Goal: Task Accomplishment & Management: Manage account settings

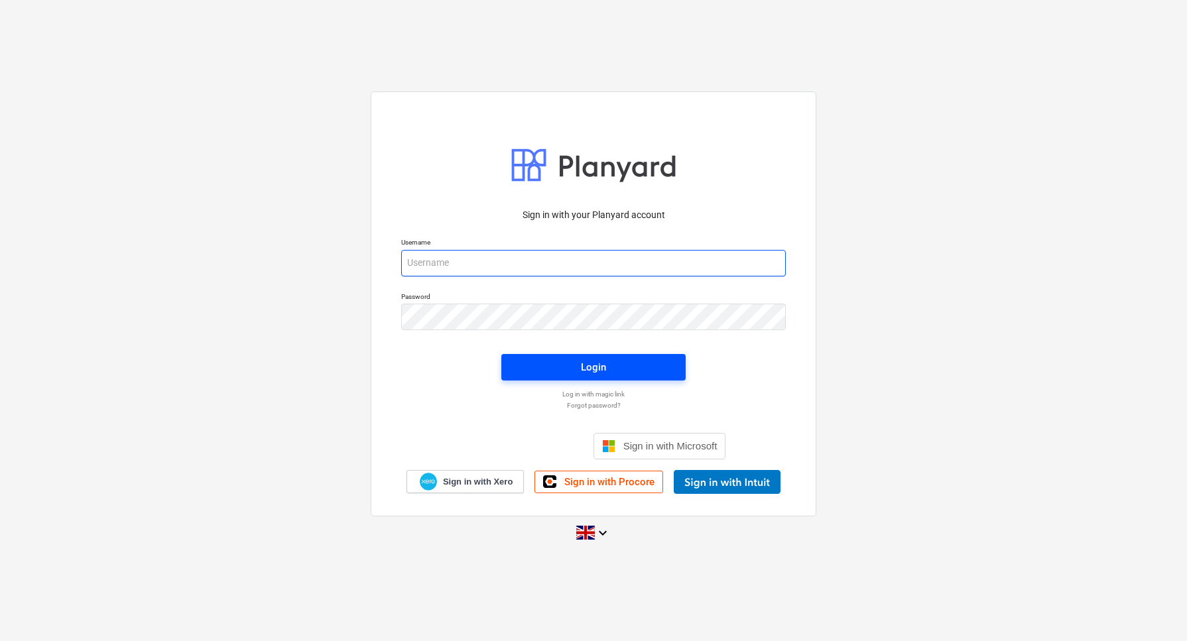
type input "[EMAIL_ADDRESS][DOMAIN_NAME]"
click at [601, 367] on div "Login" at bounding box center [593, 367] width 25 height 17
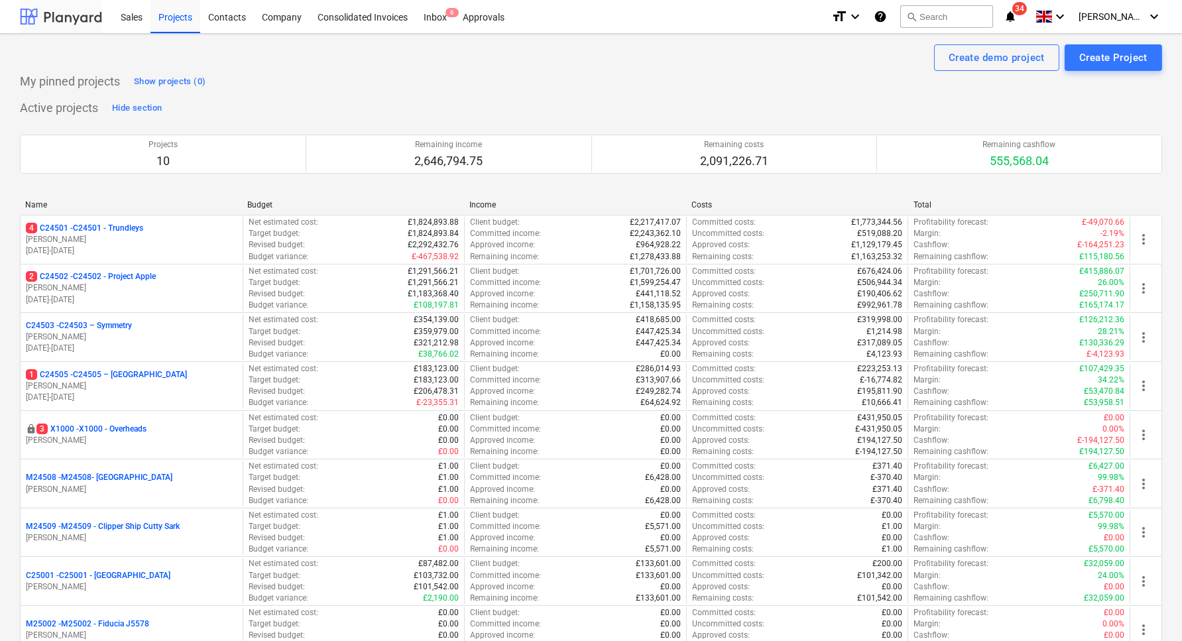
click at [50, 20] on div at bounding box center [61, 16] width 82 height 33
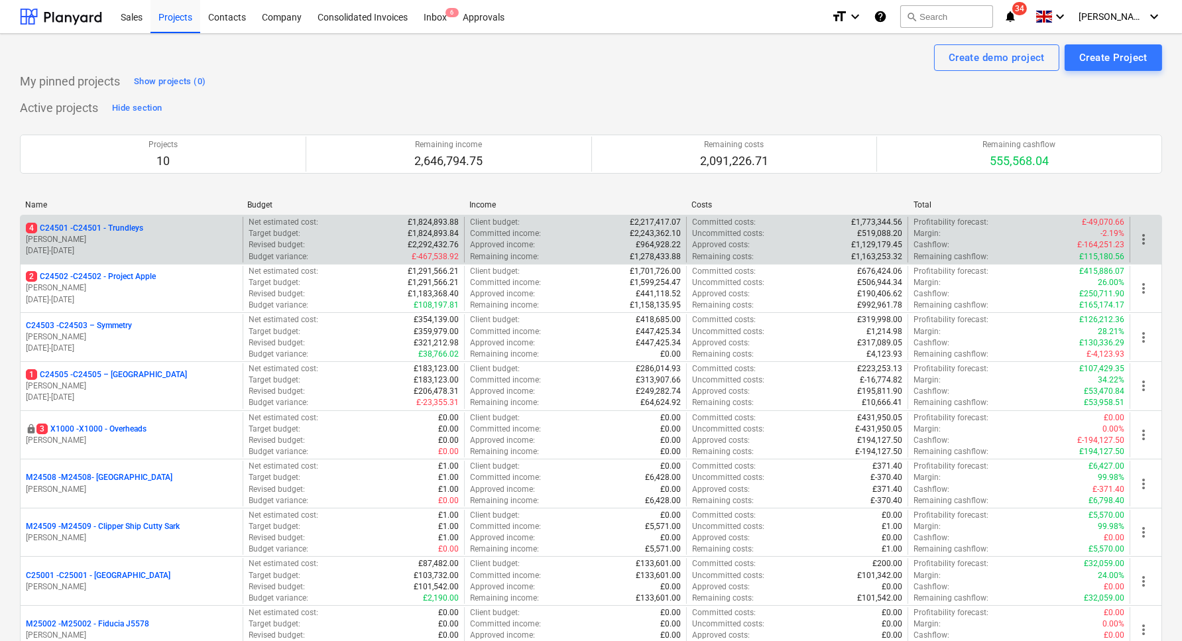
click at [135, 235] on p "[PERSON_NAME]" at bounding box center [132, 239] width 212 height 11
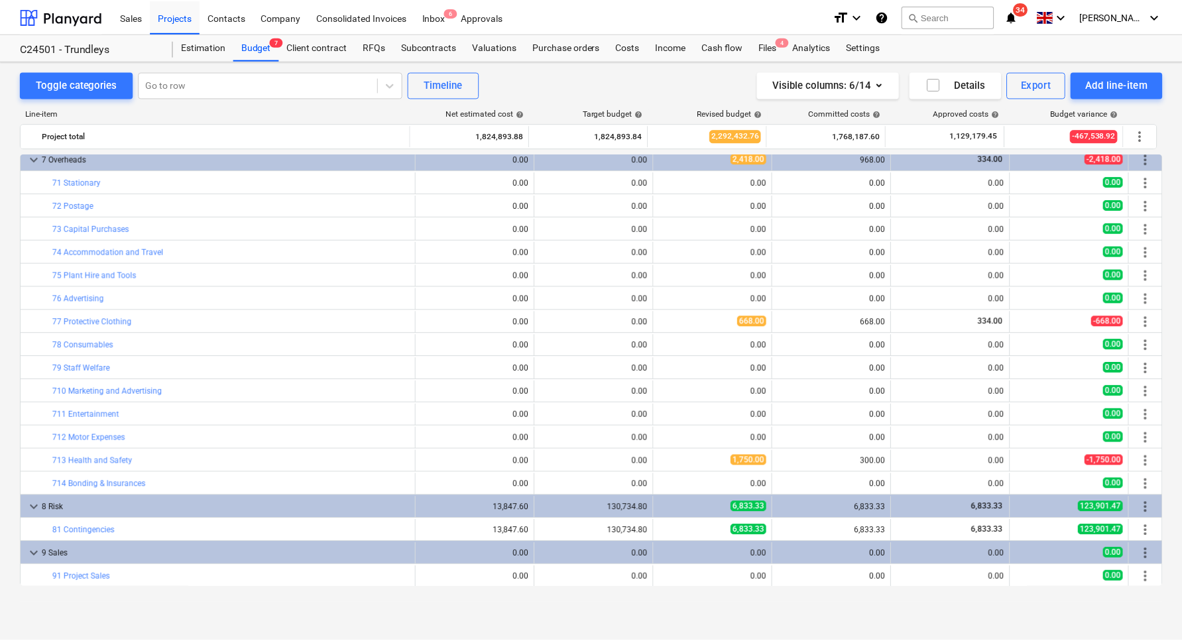
scroll to position [485, 0]
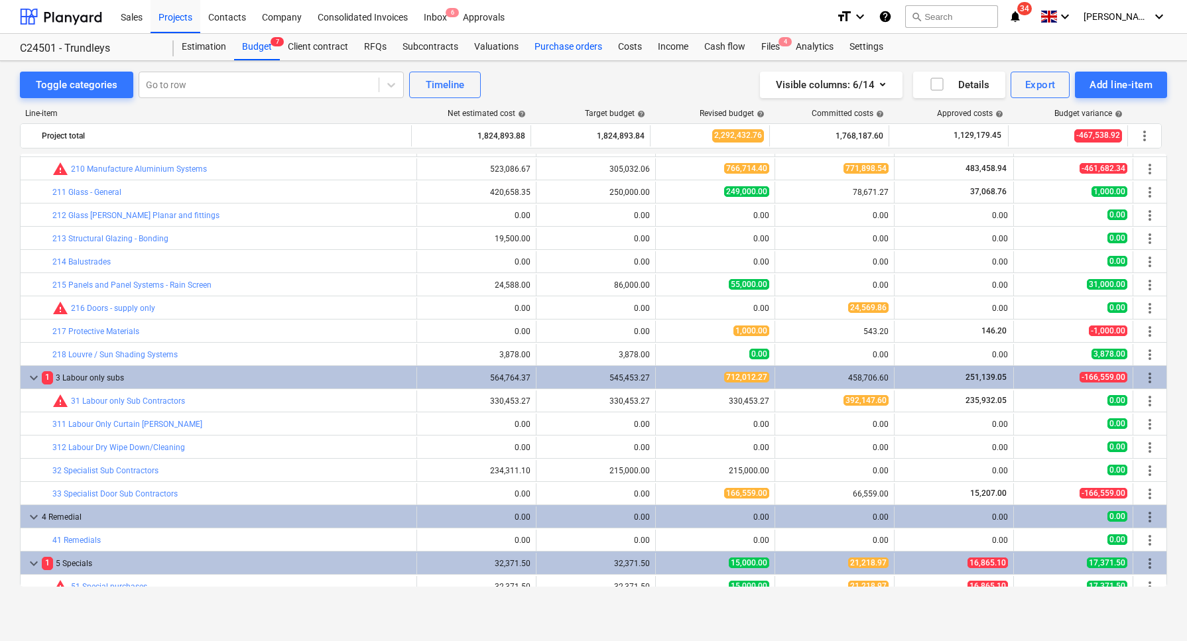
click at [550, 45] on div "Purchase orders" at bounding box center [568, 47] width 84 height 27
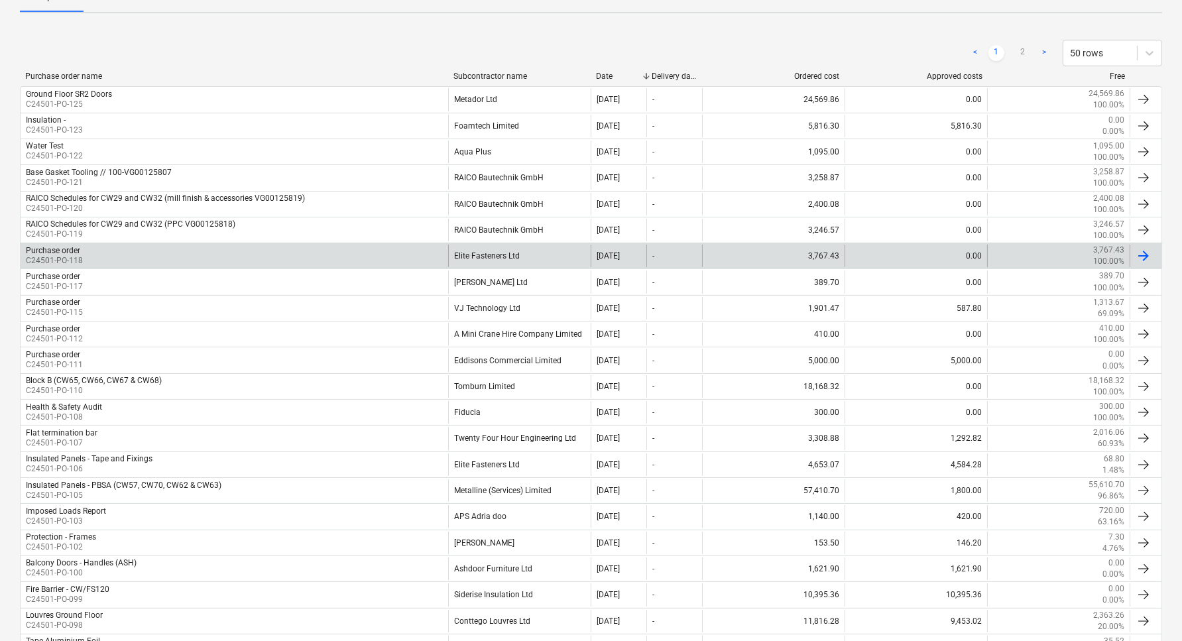
scroll to position [332, 0]
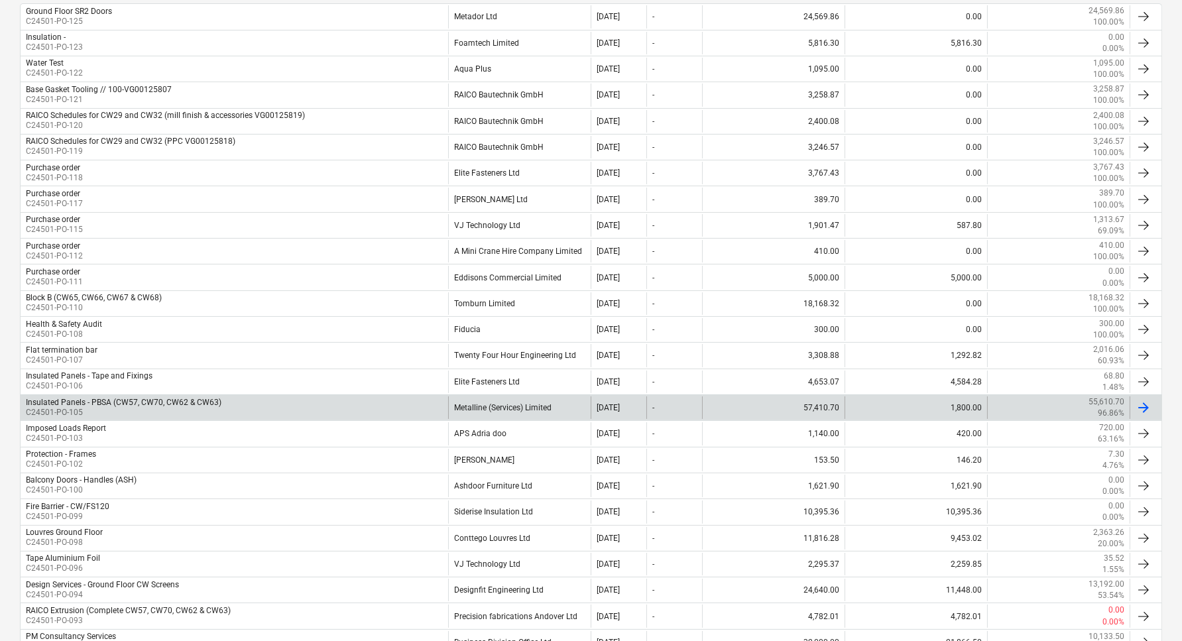
click at [465, 397] on div "Metalline (Services) Limited" at bounding box center [519, 408] width 143 height 23
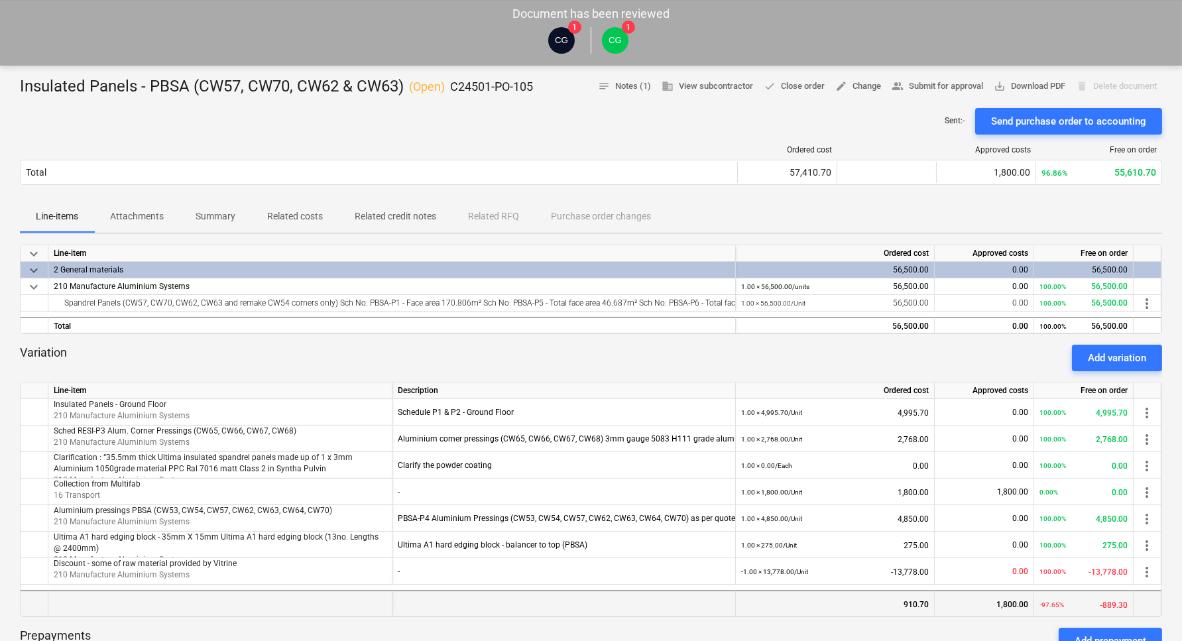
scroll to position [83, 0]
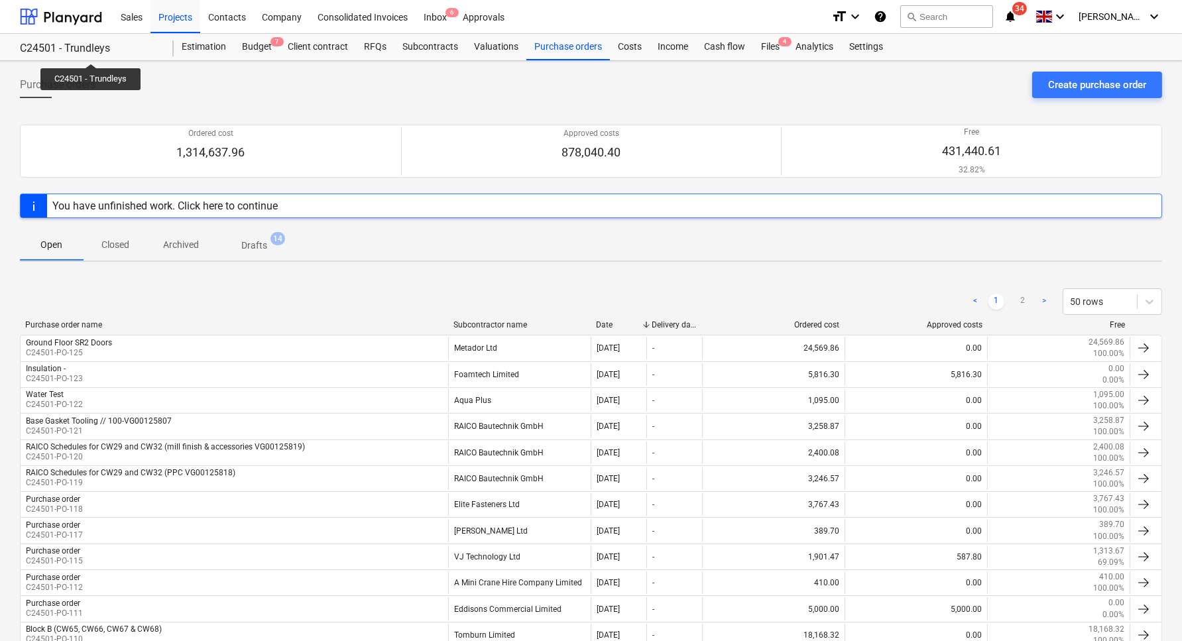
click at [91, 52] on div "C24501 - Trundleys" at bounding box center [89, 49] width 138 height 14
click at [83, 40] on div "C24501 - Trundleys C24501 - Trundleys" at bounding box center [97, 47] width 154 height 27
click at [90, 42] on div "C24501 - Trundleys" at bounding box center [89, 49] width 138 height 14
click at [76, 14] on div at bounding box center [61, 16] width 82 height 33
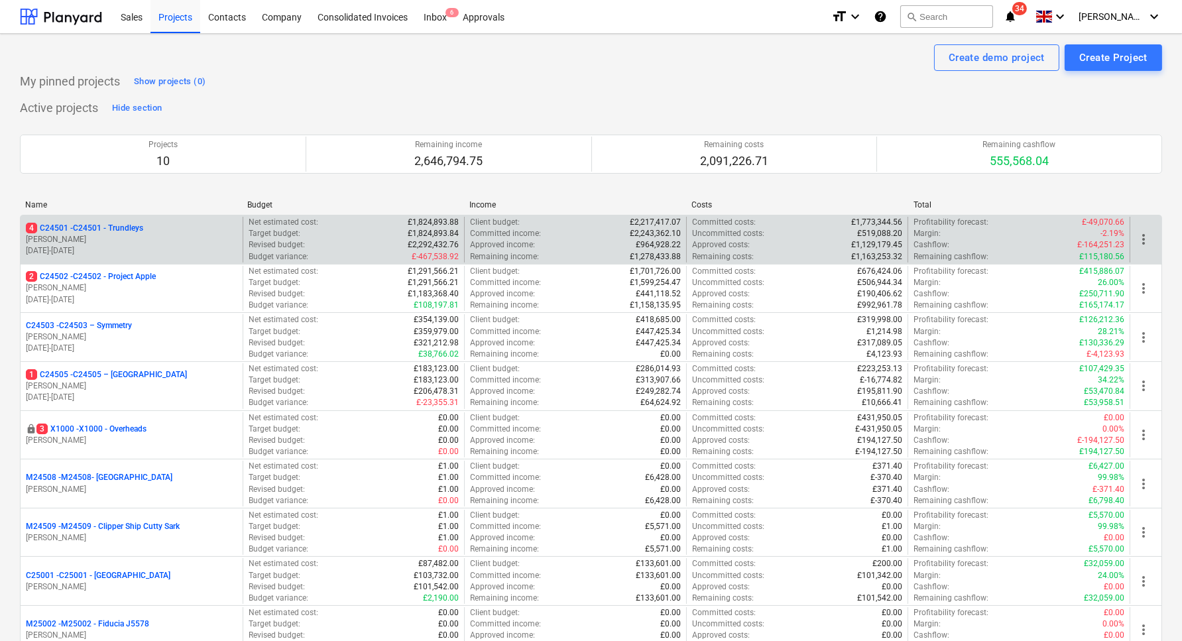
click at [106, 229] on p "4 C24501 - C24501 - Trundleys" at bounding box center [84, 228] width 117 height 11
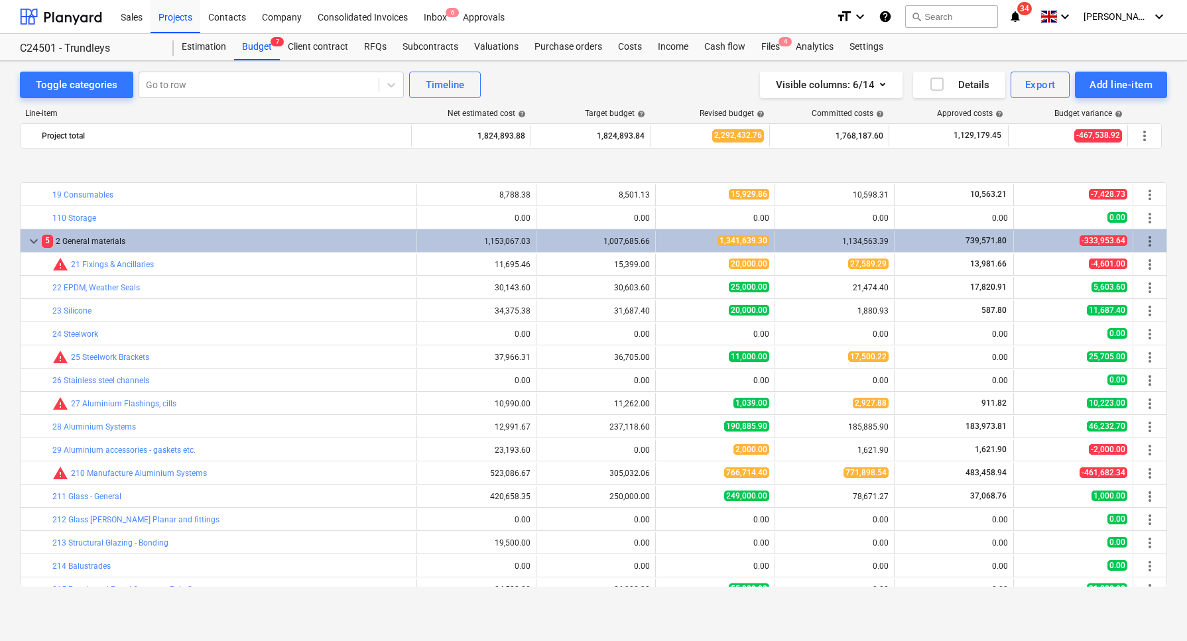
scroll to position [249, 0]
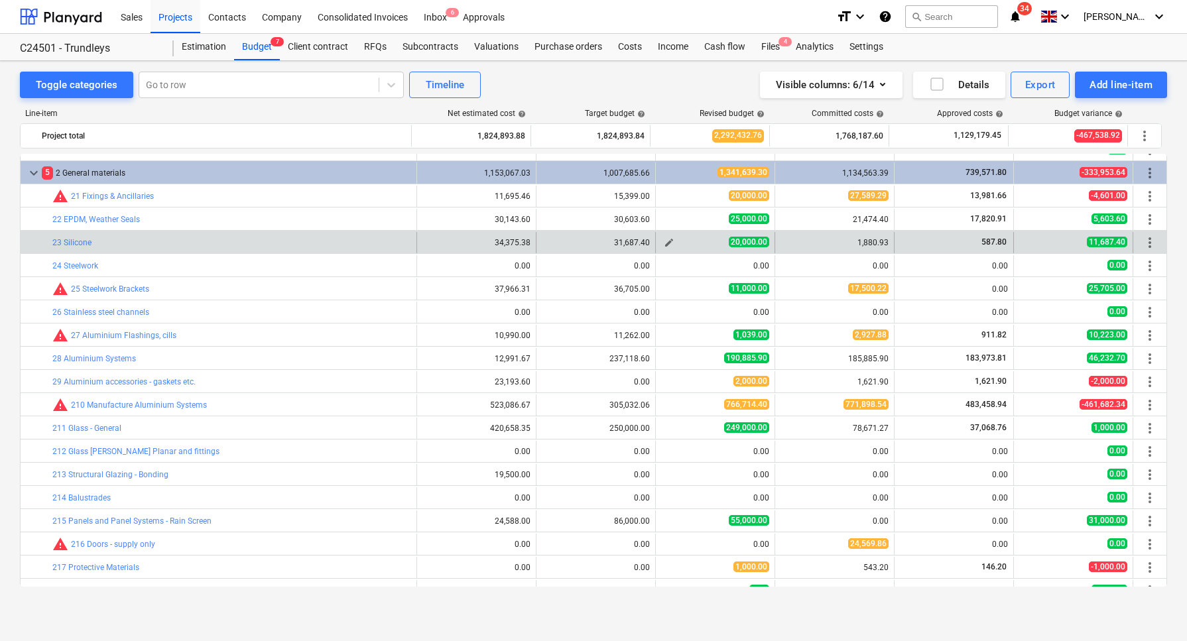
click at [664, 239] on span "edit" at bounding box center [669, 242] width 11 height 11
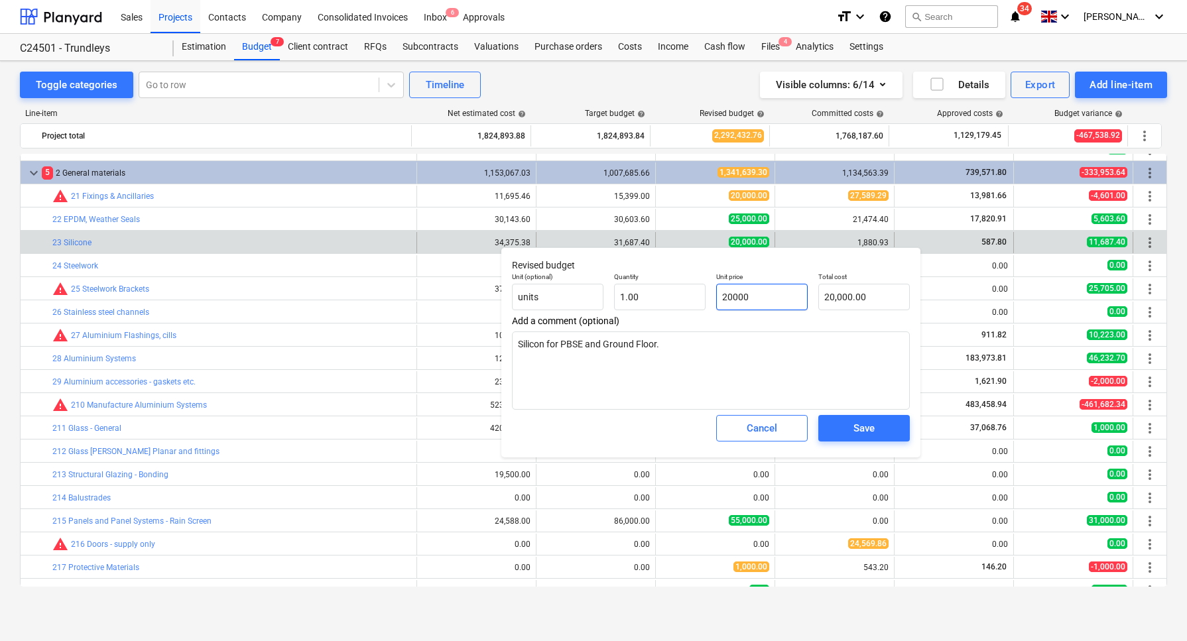
click at [727, 297] on input "20000" at bounding box center [762, 297] width 92 height 27
type input "0000"
type textarea "x"
type input "0.00"
type input "10000"
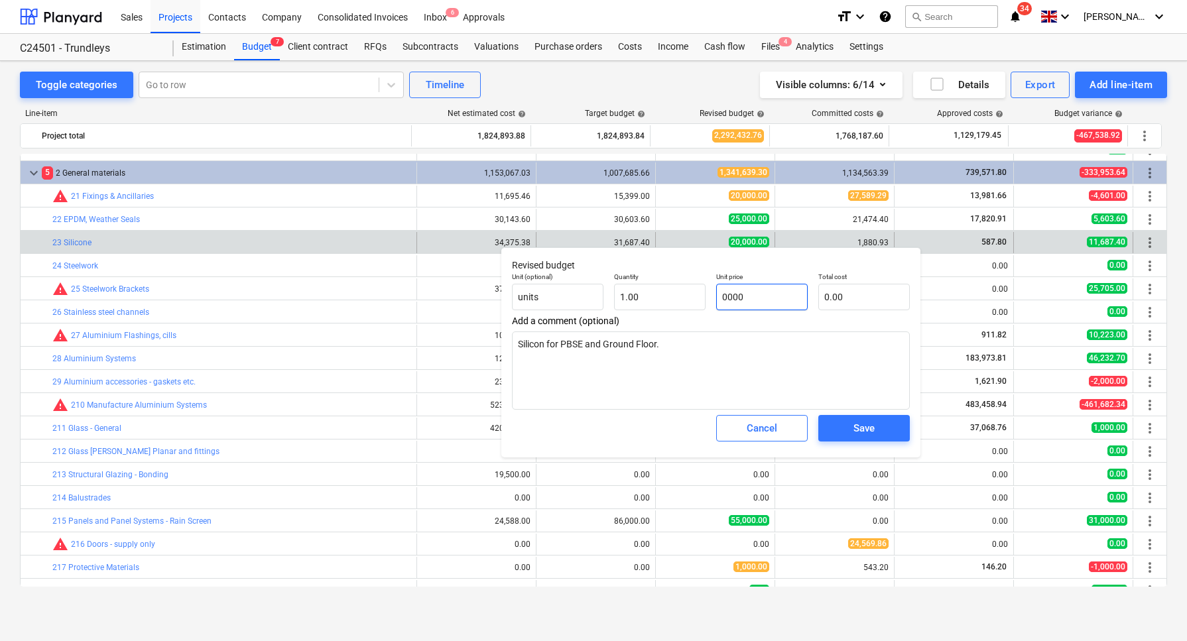
type textarea "x"
type input "10,000.00"
type textarea "x"
click at [733, 358] on textarea "Silicon for PBSE and Ground Floor." at bounding box center [711, 371] width 398 height 78
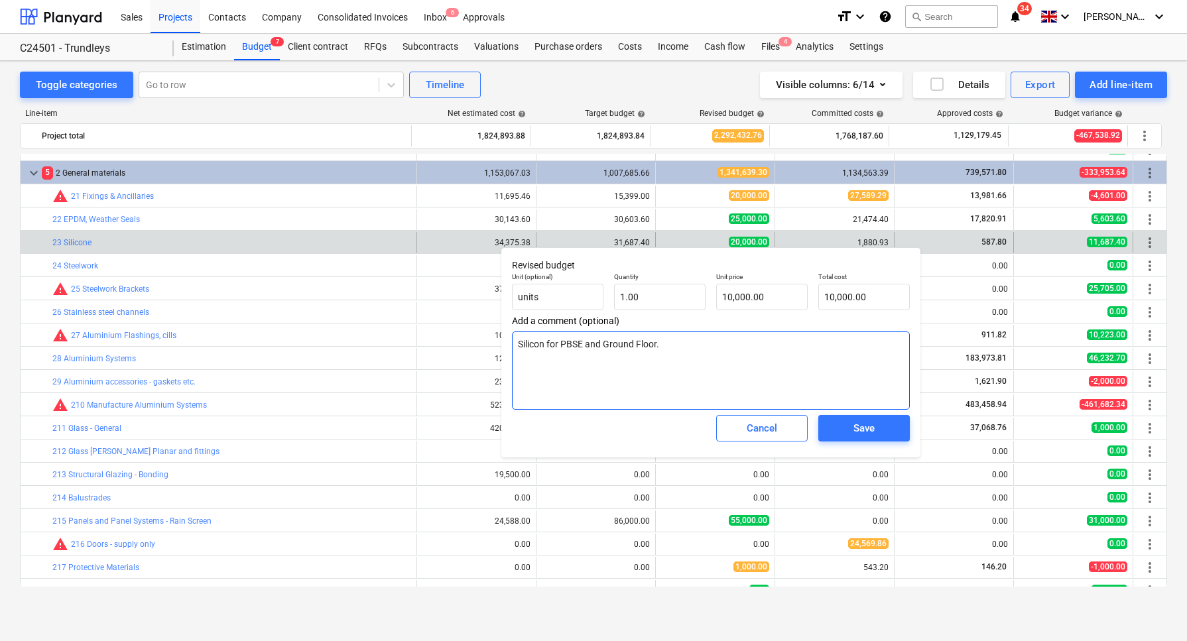
click at [680, 349] on textarea "Silicon for PBSE and Ground Floor." at bounding box center [711, 371] width 398 height 78
type textarea "Silicon for PBSE and Ground Floor."
type textarea "x"
type textarea "Silicon for PBSE and Ground Floor. D"
type textarea "x"
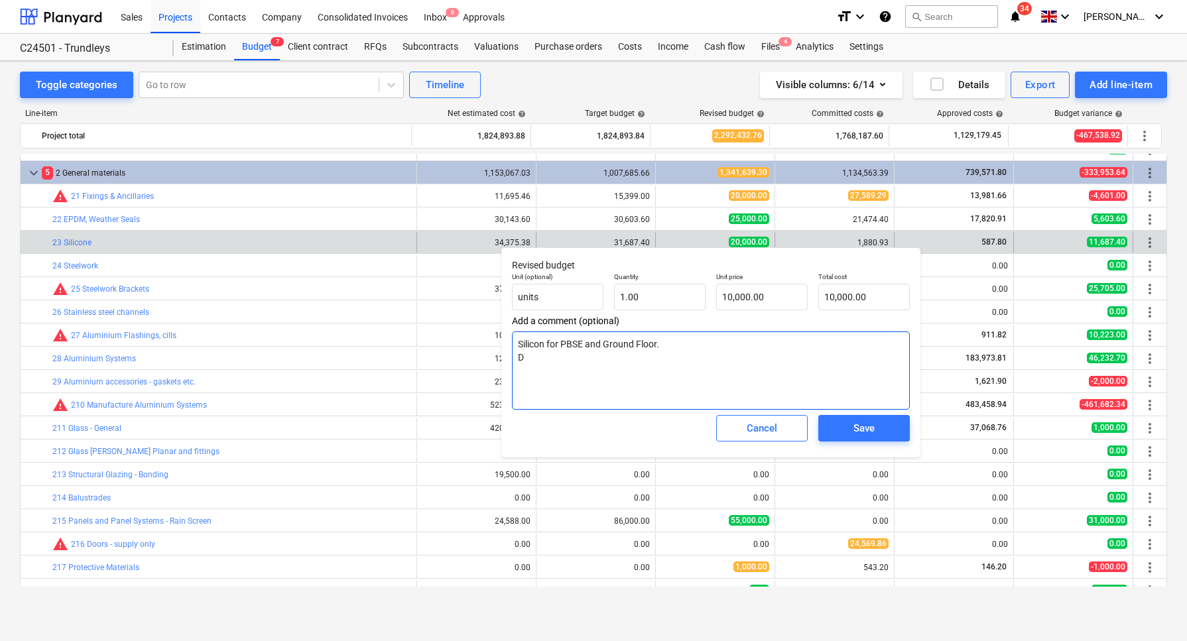
type textarea "Silicon for PBSE and Ground Floor. De"
type textarea "x"
type textarea "Silicon for PBSE and Ground Floor. Ded"
type textarea "x"
type textarea "Silicon for PBSE and Ground Floor. Dedu"
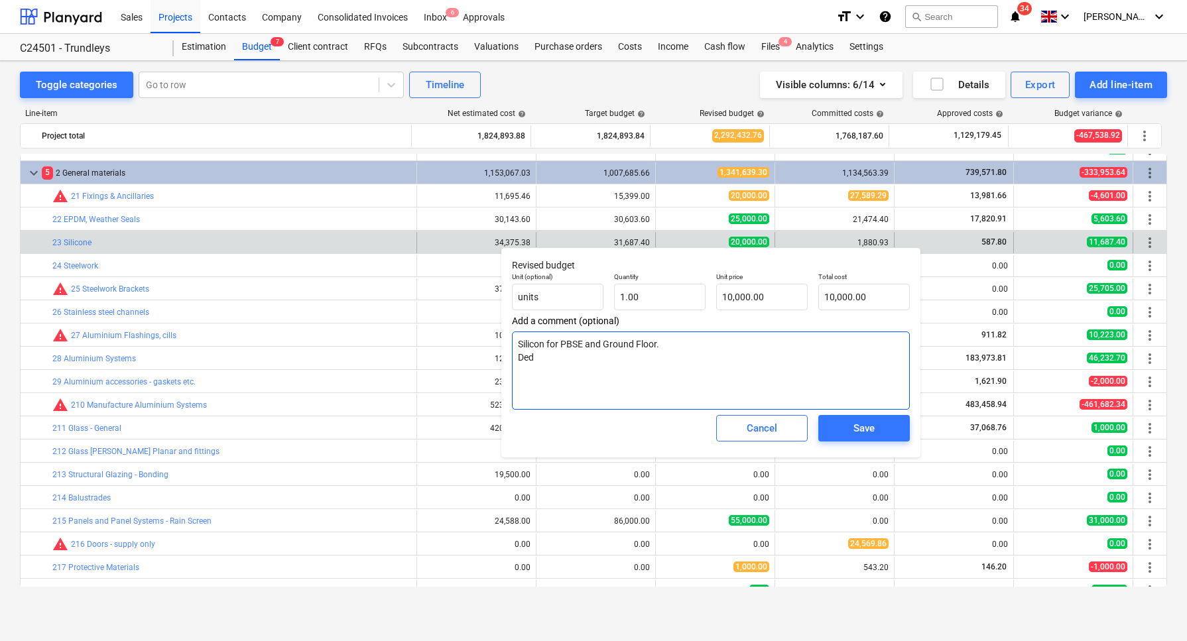
type textarea "x"
type textarea "Silicon for PBSE and Ground Floor. Deduc"
type textarea "x"
type textarea "Silicon for PBSE and Ground Floor. Deduct"
type textarea "x"
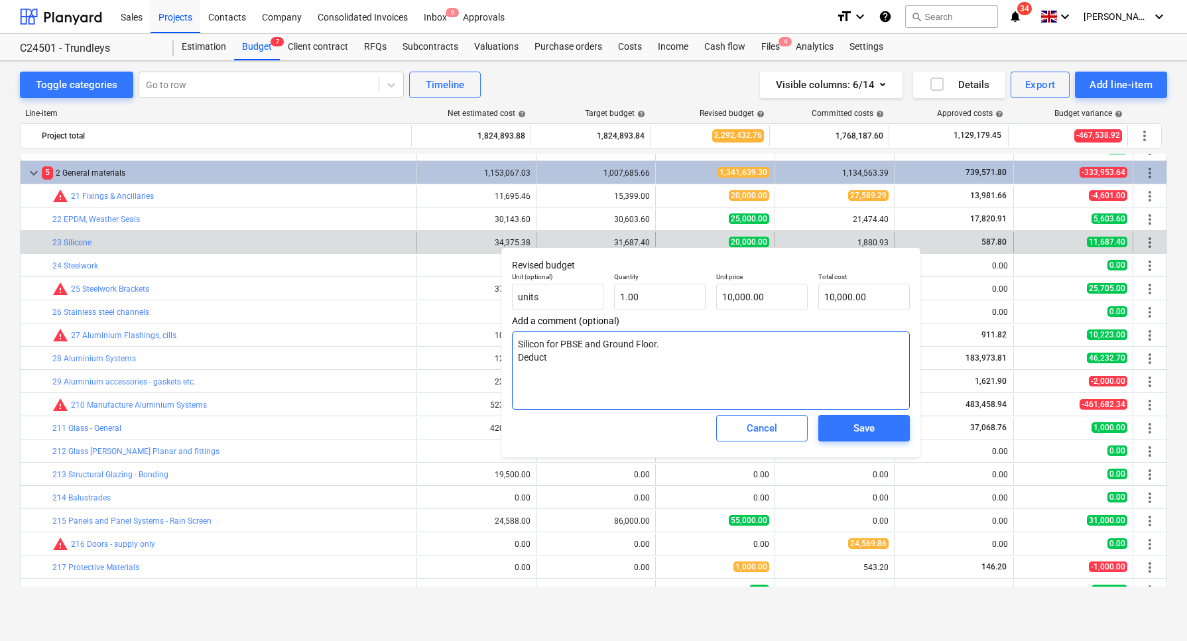
type textarea "Silicon for PBSE and Ground Floor. Deduct"
type textarea "x"
type textarea "Silicon for PBSE and Ground Floor. Deduct 1"
type textarea "x"
type textarea "Silicon for PBSE and Ground Floor. Deduct 10"
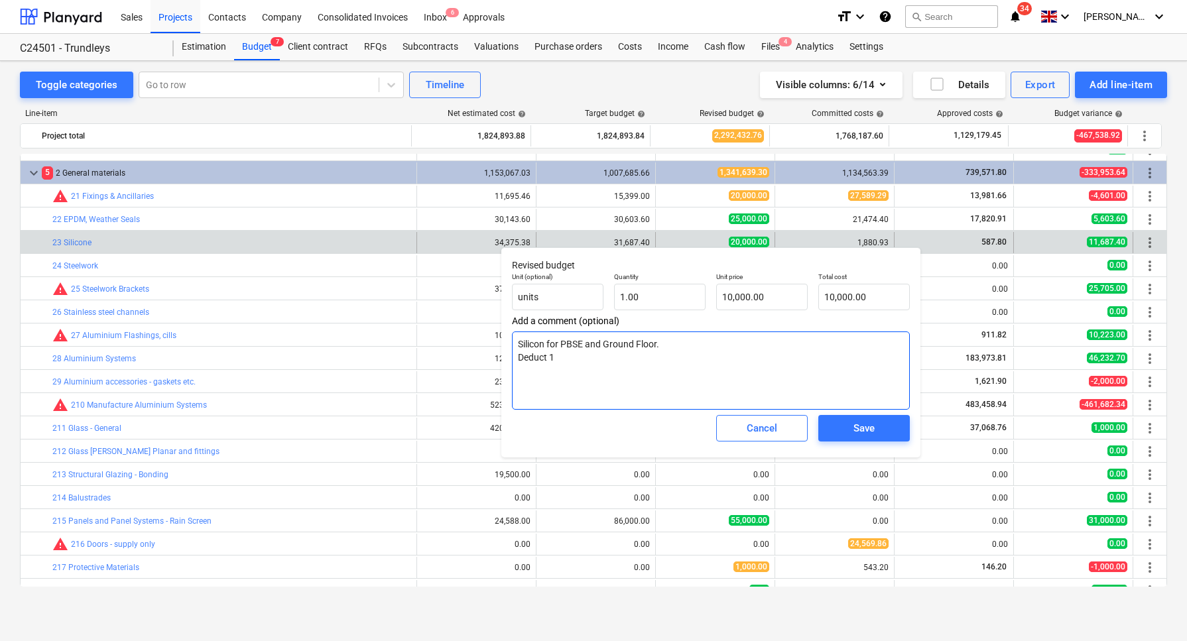
type textarea "x"
type textarea "Silicon for PBSE and Ground Floor. Deduct 10k"
type textarea "x"
type textarea "Silicon for PBSE and Ground Floor. Deduct 10k"
type textarea "x"
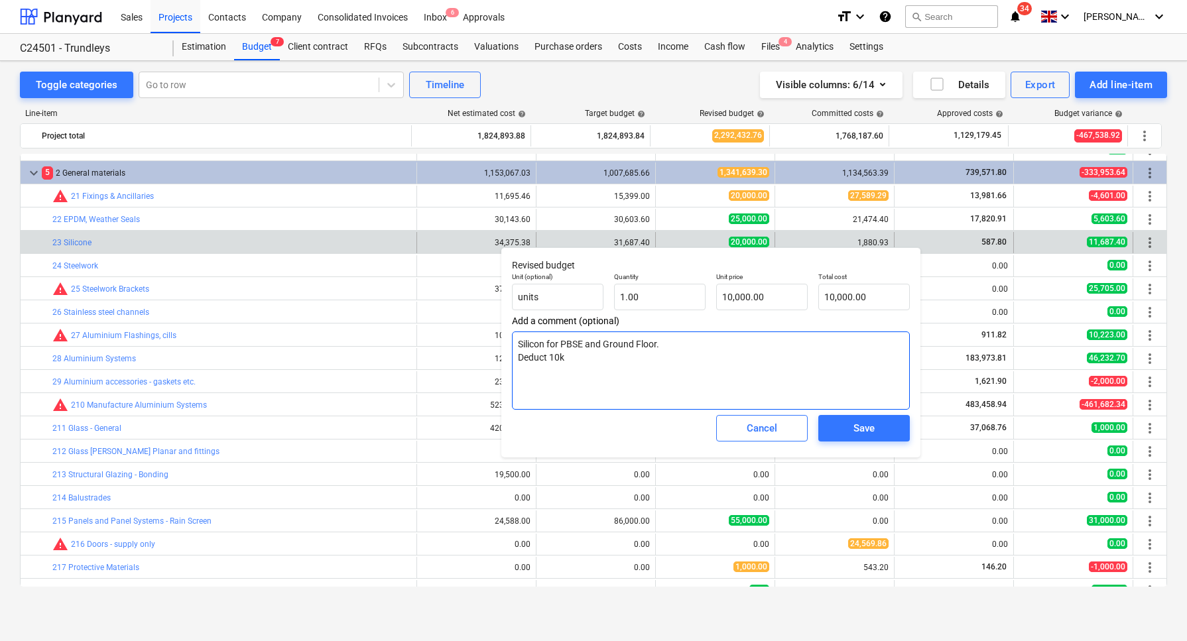
type textarea "Silicon for PBSE and Ground Floor. Deduct 10k a"
type textarea "x"
type textarea "Silicon for PBSE and Ground Floor. Deduct 10k an"
type textarea "x"
type textarea "Silicon for PBSE and Ground Floor. Deduct 10k and"
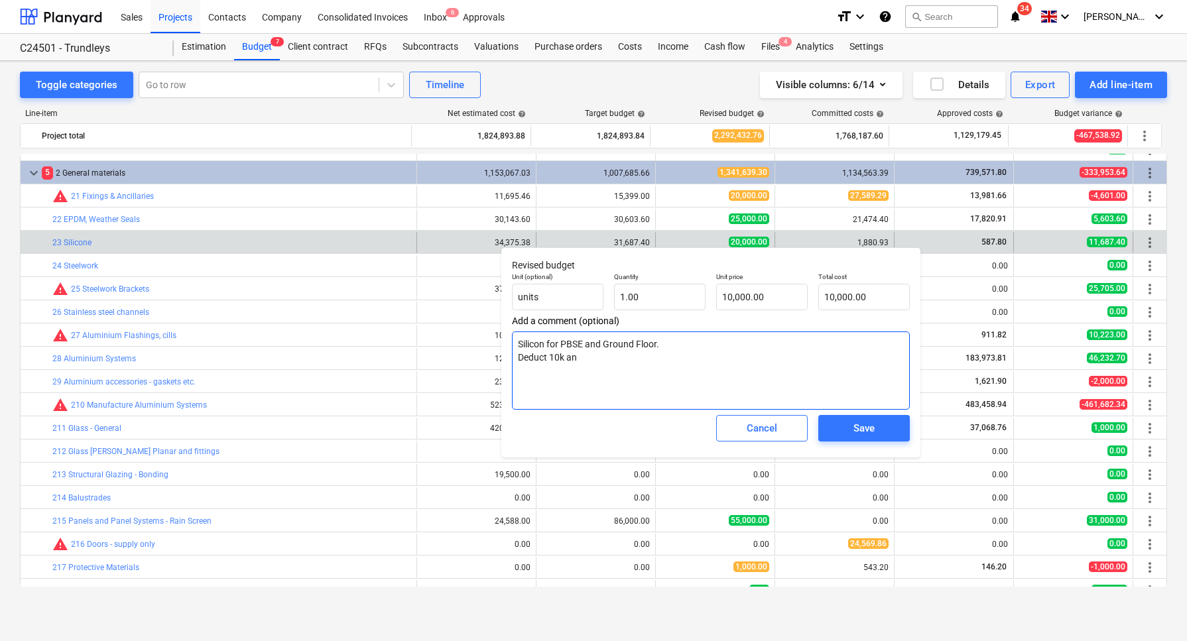
type textarea "x"
type textarea "Silicon for PBSE and Ground Floor. Deduct 10k and"
type textarea "x"
type textarea "Silicon for PBSE and Ground Floor. Deduct 10k and m"
type textarea "x"
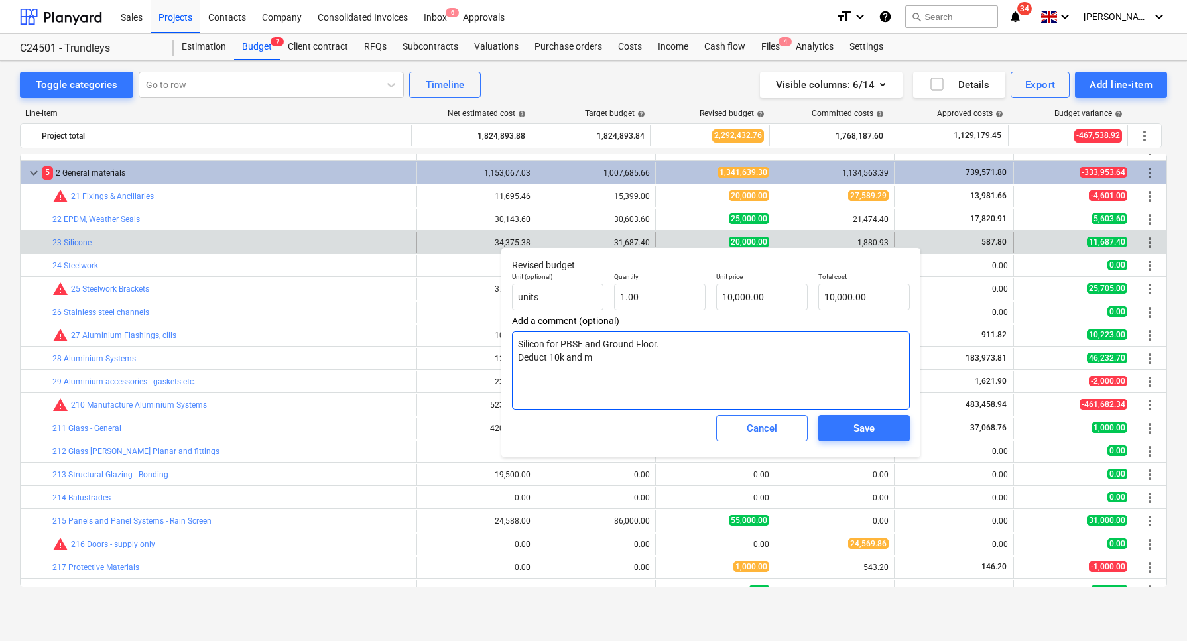
type textarea "Silicon for PBSE and Ground Floor. Deduct 10k and mo"
type textarea "x"
type textarea "Silicon for PBSE and Ground Floor. Deduct 10k and mov"
type textarea "x"
type textarea "Silicon for PBSE and Ground Floor. Deduct 10k and move"
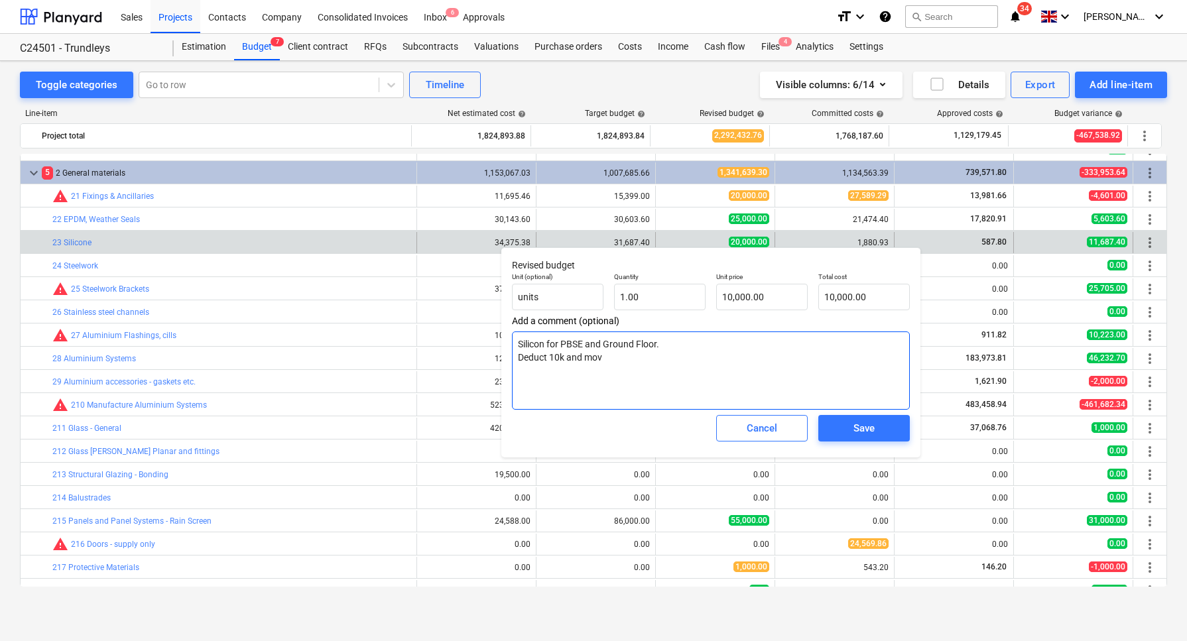
type textarea "x"
type textarea "Silicon for PBSE and Ground Floor. Deduct 10k and move"
type textarea "x"
type textarea "Silicon for PBSE and Ground Floor. Deduct 10k and move t"
type textarea "x"
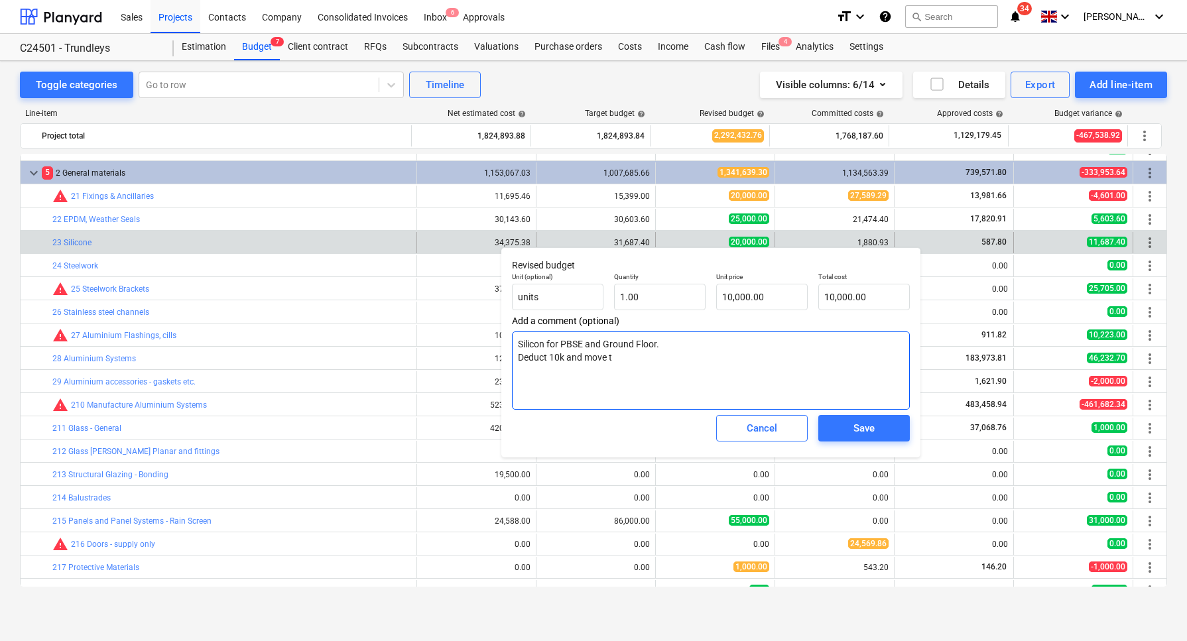
type textarea "Silicon for PBSE and Ground Floor. Deduct 10k and move to"
type textarea "x"
type textarea "Silicon for PBSE and Ground Floor. Deduct 10k and move to"
type textarea "x"
type textarea "Silicon for PBSE and Ground Floor. Deduct 10k and move to 2"
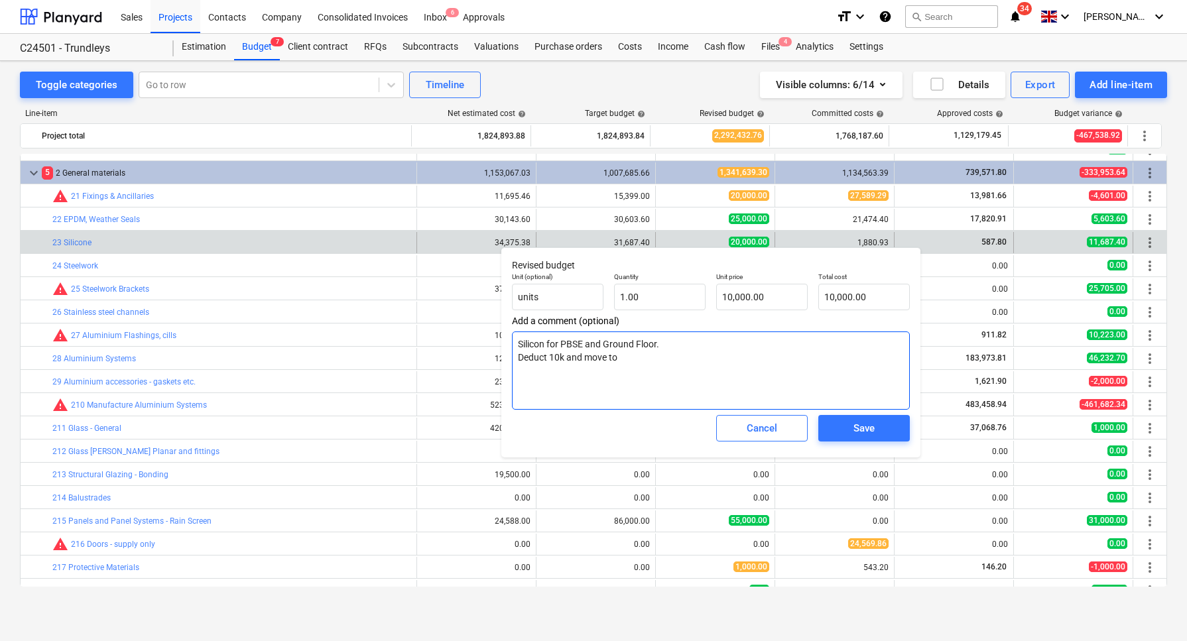
type textarea "x"
type textarea "Silicon for PBSE and Ground Floor. Deduct 10k and move to 21"
type textarea "x"
type textarea "Silicon for PBSE and Ground Floor. Deduct 10k and move to 21"
type textarea "x"
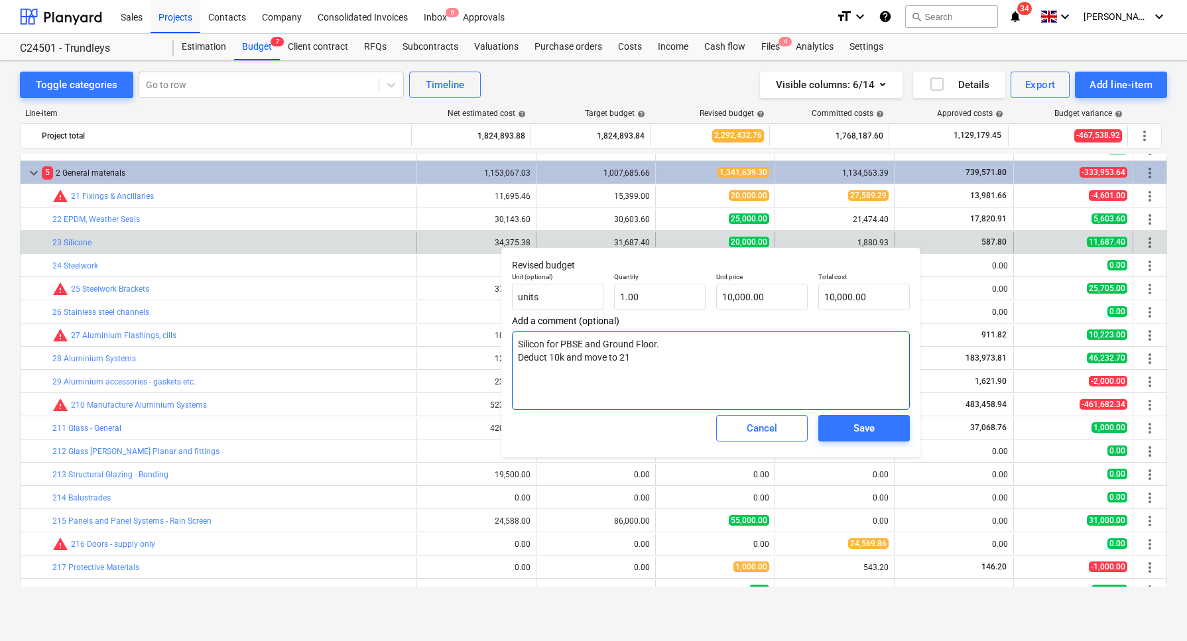
type textarea "Silicon for PBSE and Ground Floor. Deduct 10k and move to 21 F"
type textarea "x"
type textarea "Silicon for PBSE and Ground Floor. Deduct 10k and move to 21 Fi"
type textarea "x"
type textarea "Silicon for PBSE and Ground Floor. Deduct 10k and move to 21 Fix"
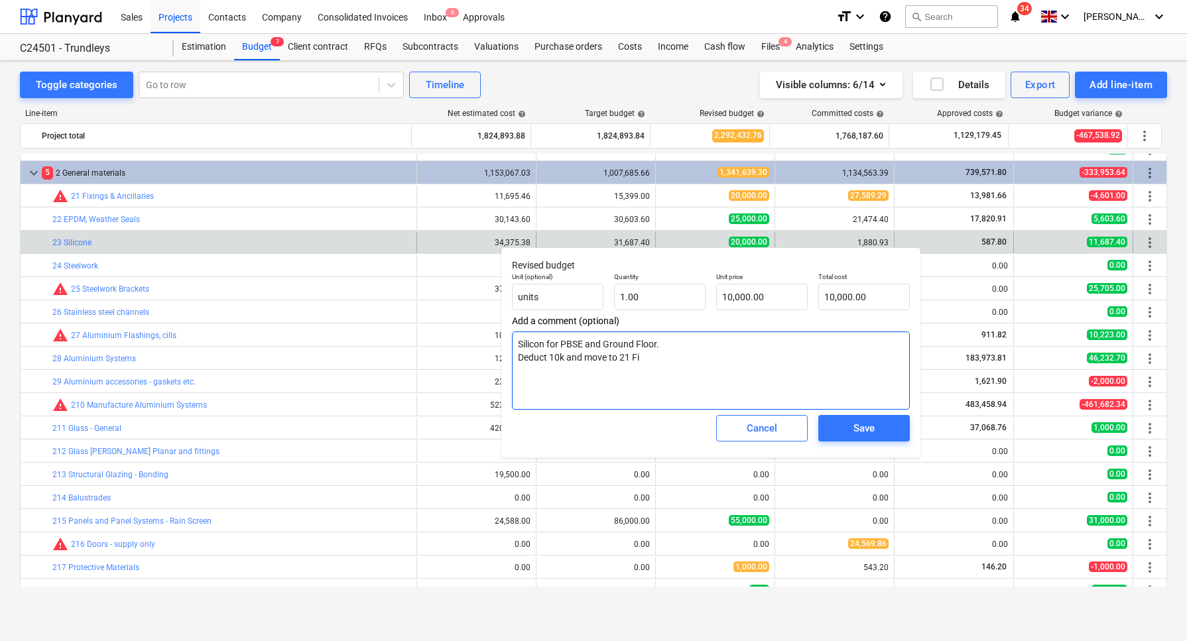
type textarea "x"
type textarea "Silicon for PBSE and Ground Floor. Deduct 10k and move to 21 Fixo"
type textarea "x"
type textarea "Silicon for PBSE and Ground Floor. Deduct 10k and move to 21 Fix"
type textarea "x"
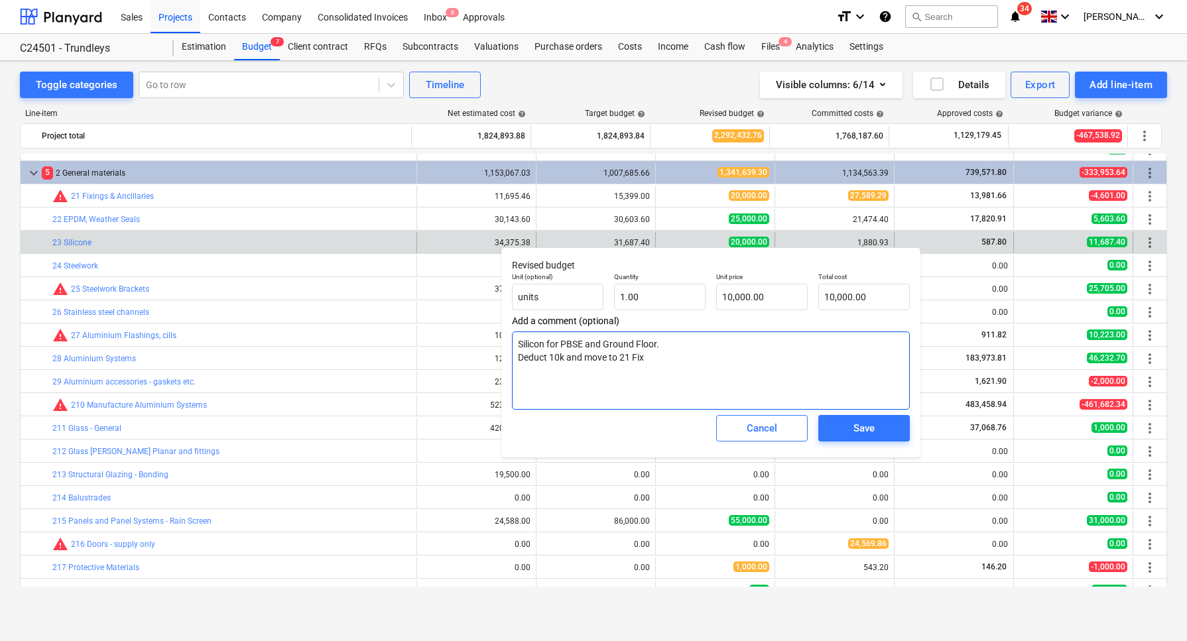
type textarea "Silicon for PBSE and Ground Floor. Deduct 10k and move to 21 Fixi"
type textarea "x"
type textarea "Silicon for PBSE and Ground Floor. Deduct 10k and move to 21 Fixin"
type textarea "x"
type textarea "Silicon for PBSE and Ground Floor. Deduct 10k and move to 21 Fixing"
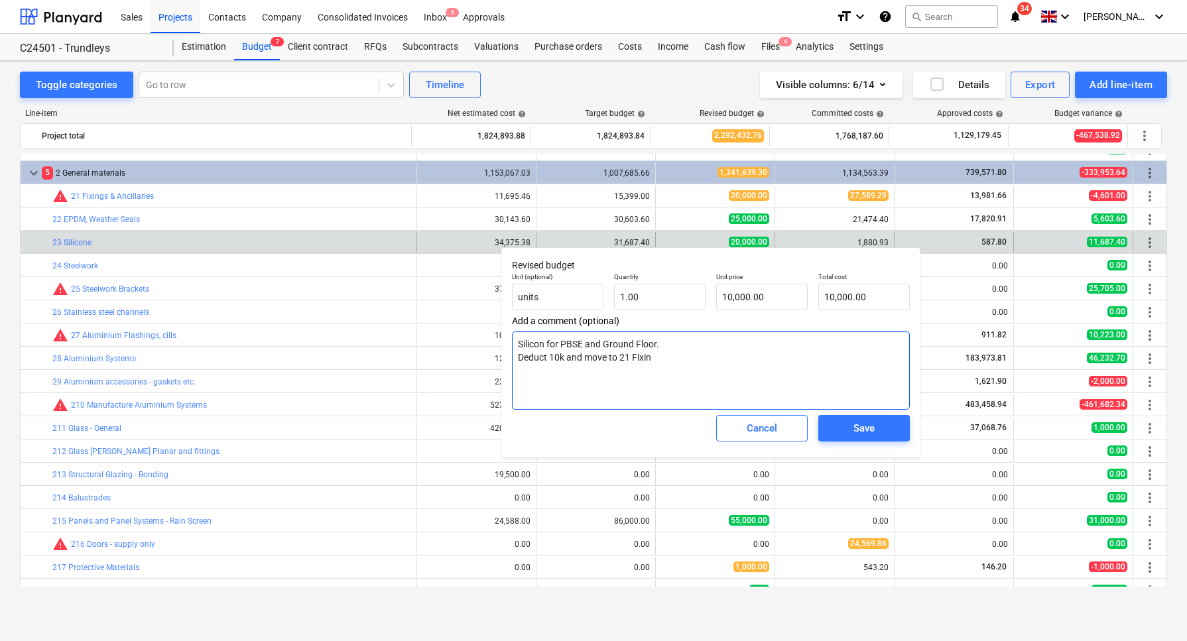
type textarea "x"
type textarea "Silicon for PBSE and Ground Floor. Deduct 10k and move to 21 Fixings"
type textarea "x"
type textarea "Silicon for PBSE and Ground Floor. Deduct 10k and move to 21 Fixings"
click at [872, 426] on div "Save" at bounding box center [863, 428] width 21 height 17
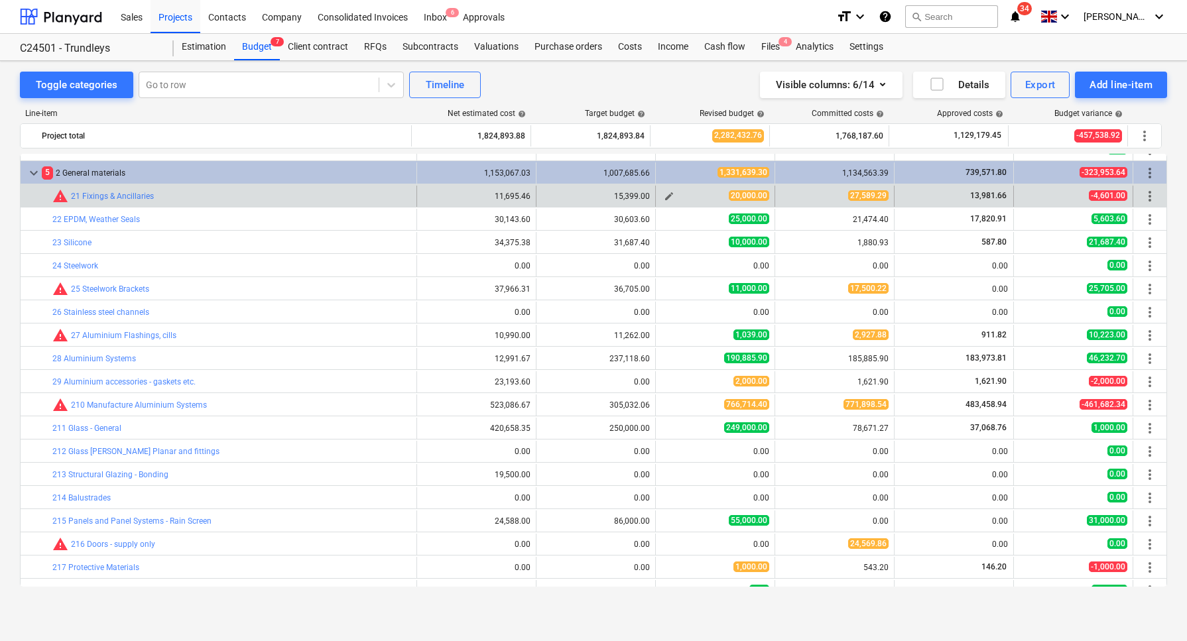
click at [661, 193] on div "edit" at bounding box center [669, 196] width 16 height 16
click at [664, 196] on span "edit" at bounding box center [669, 196] width 11 height 11
type textarea "x"
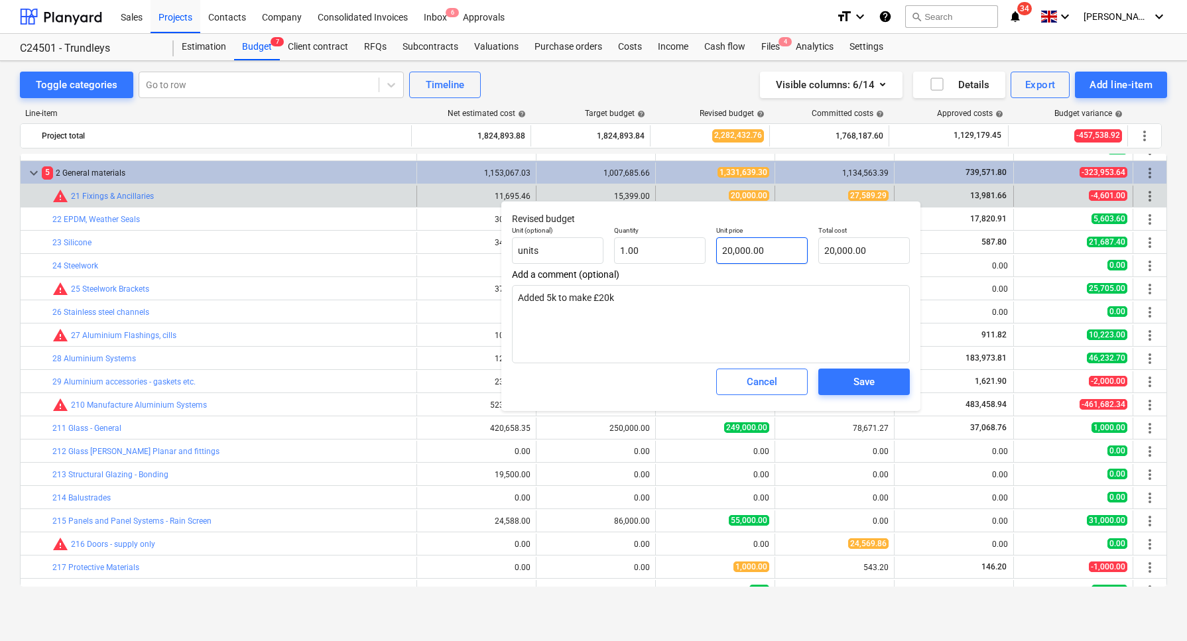
type input "20000"
click at [727, 249] on input "20000" at bounding box center [762, 250] width 92 height 27
type textarea "x"
type input "0000"
type input "0.00"
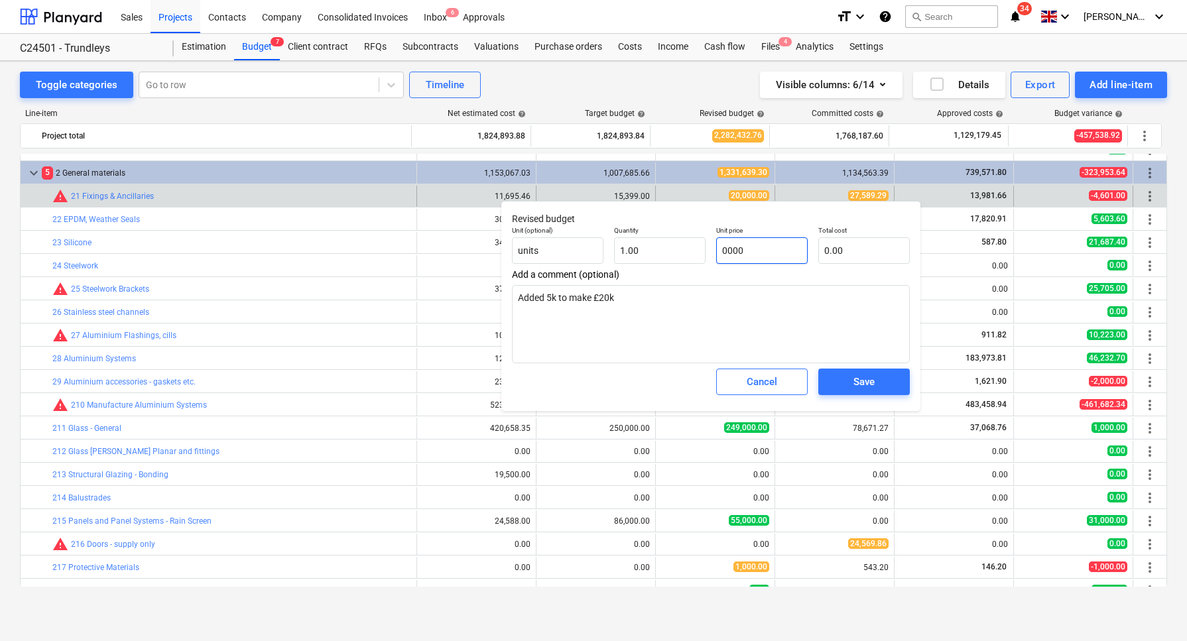
type textarea "x"
type input "30000"
type input "30,000.00"
type input "30000"
type textarea "x"
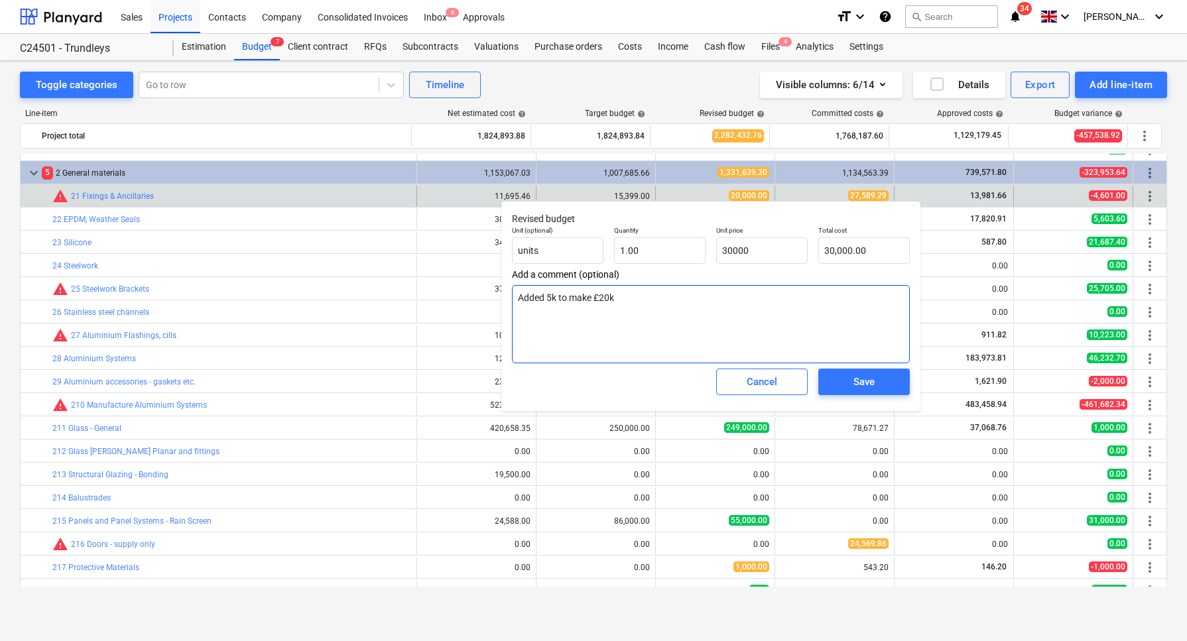
type input "30,000.00"
click at [763, 312] on textarea "Added 5k to make £20k" at bounding box center [711, 324] width 398 height 78
type textarea "x"
type textarea "Added 5k to make £20k"
type textarea "x"
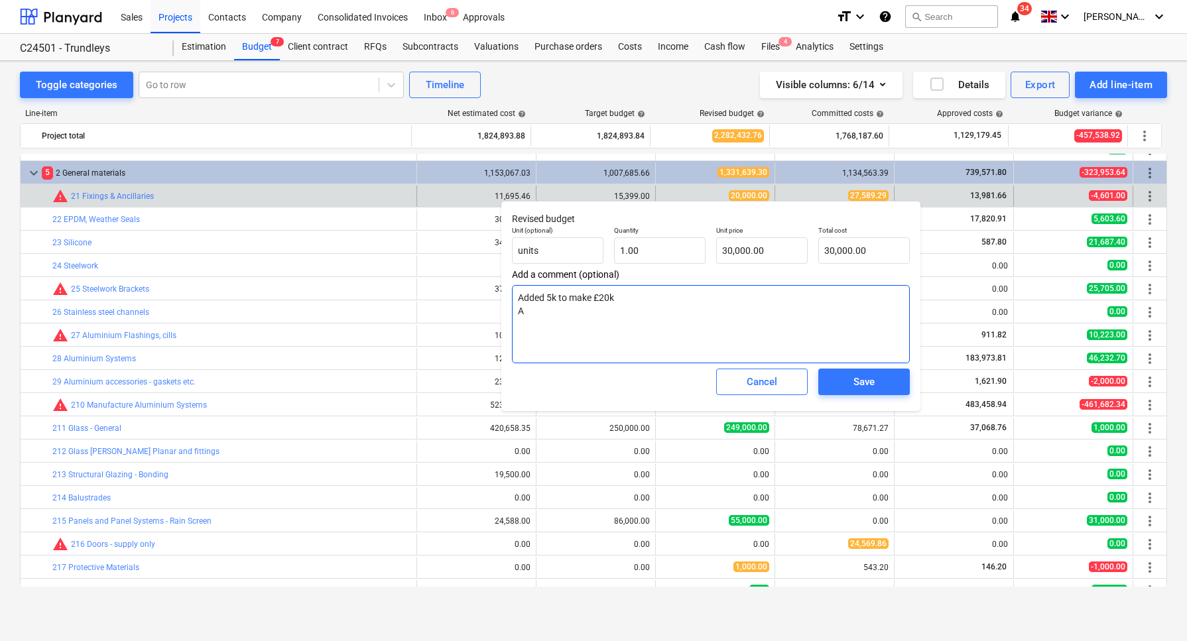
type textarea "Added 5k to make £20k Ad"
type textarea "x"
type textarea "Added 5k to make £20k Add"
type textarea "x"
type textarea "Added 5k to make £20k Adde"
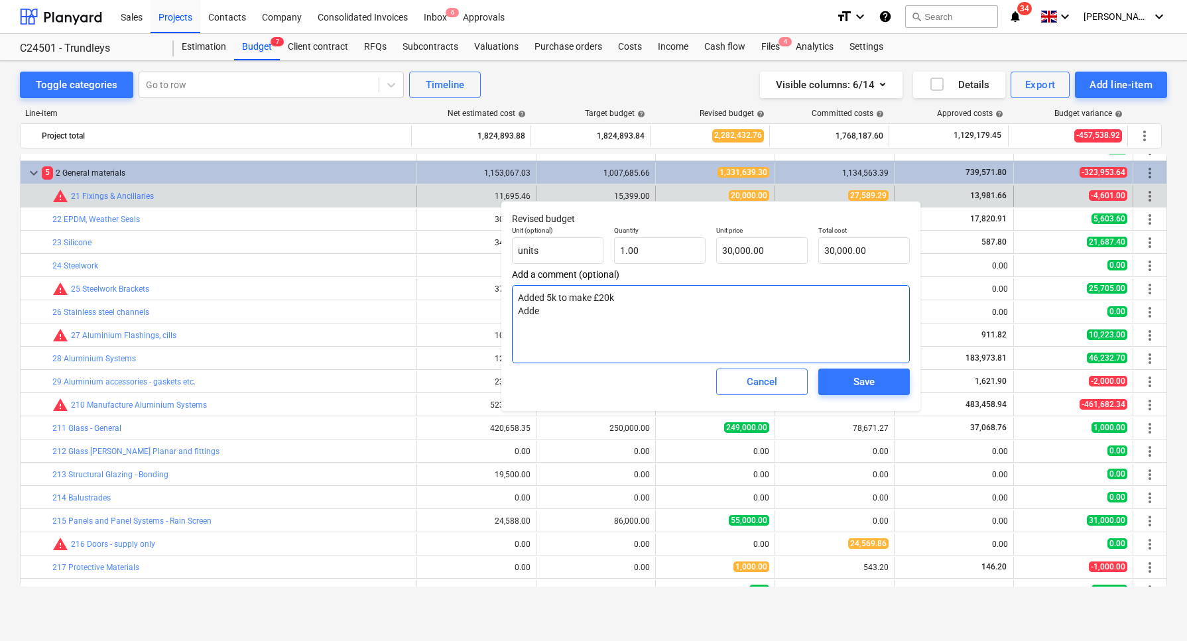
type textarea "x"
type textarea "Added 5k to make £20k Added"
type textarea "x"
type textarea "Added 5k to make £20k Added"
type textarea "x"
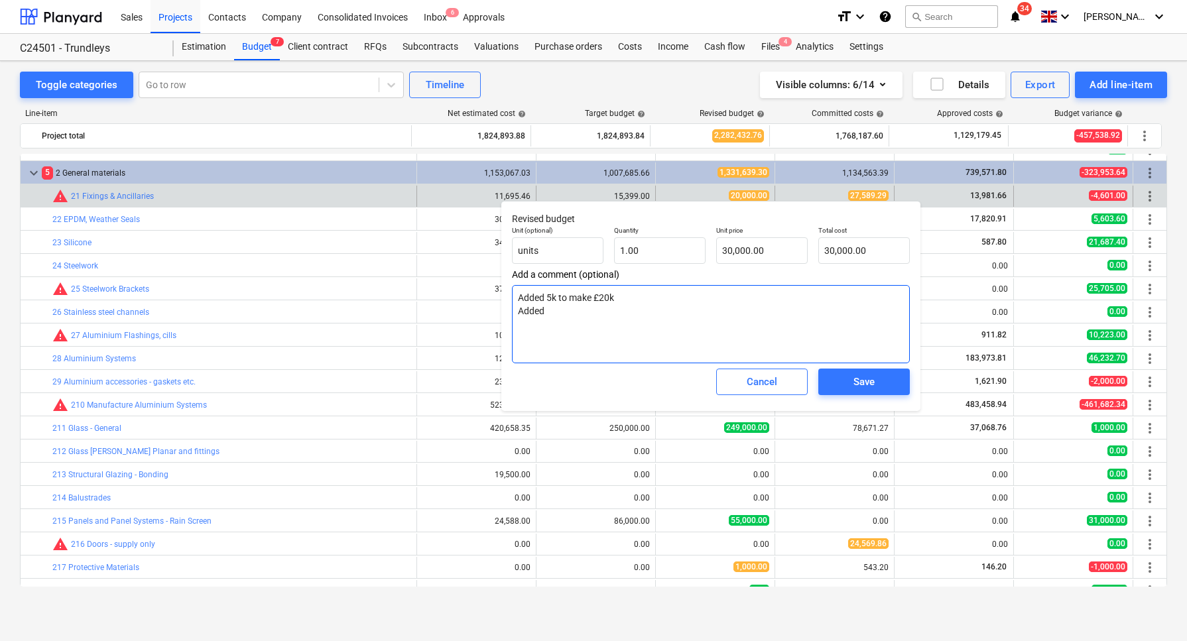
type textarea "Added 5k to make £20k Added 1"
type textarea "x"
type textarea "Added 5k to make £20k Added 10"
type textarea "x"
type textarea "Added 5k to make £20k Added 10kn"
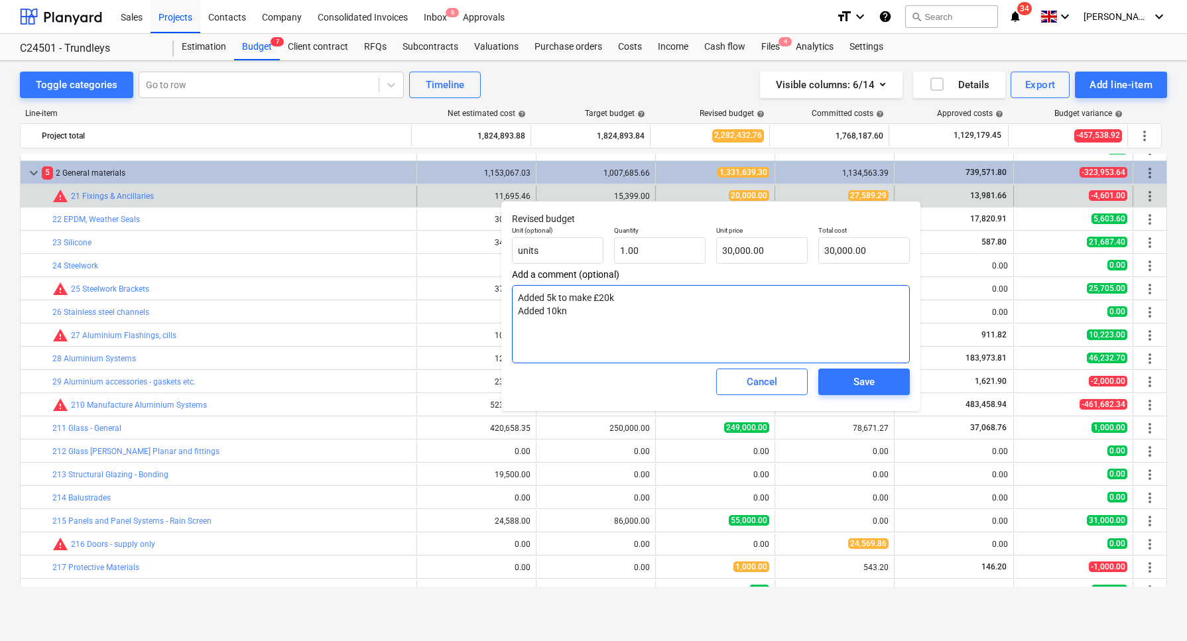
type textarea "x"
type textarea "Added 5k to make £20k Added 10kn"
type textarea "x"
type textarea "Added 5k to make £20k Added 10k"
type textarea "x"
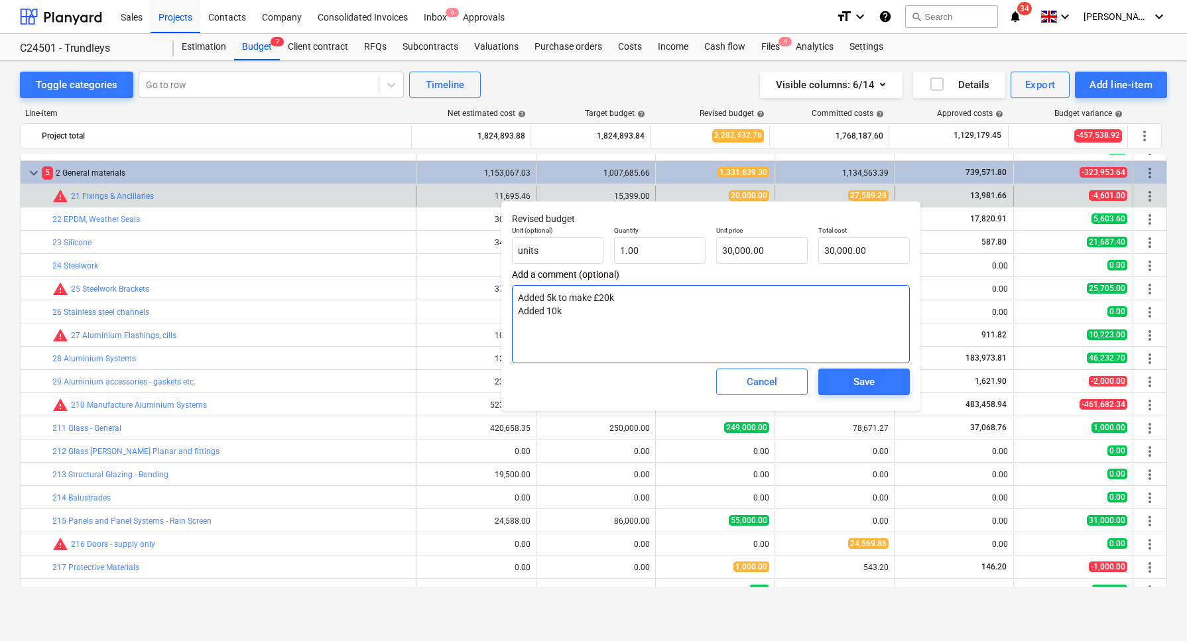
type textarea "Added 5k to make £20k Added 10k"
type textarea "x"
type textarea "Added 5k to make £20k Added 10k f"
type textarea "x"
type textarea "Added 5k to make £20k Added 10k fr"
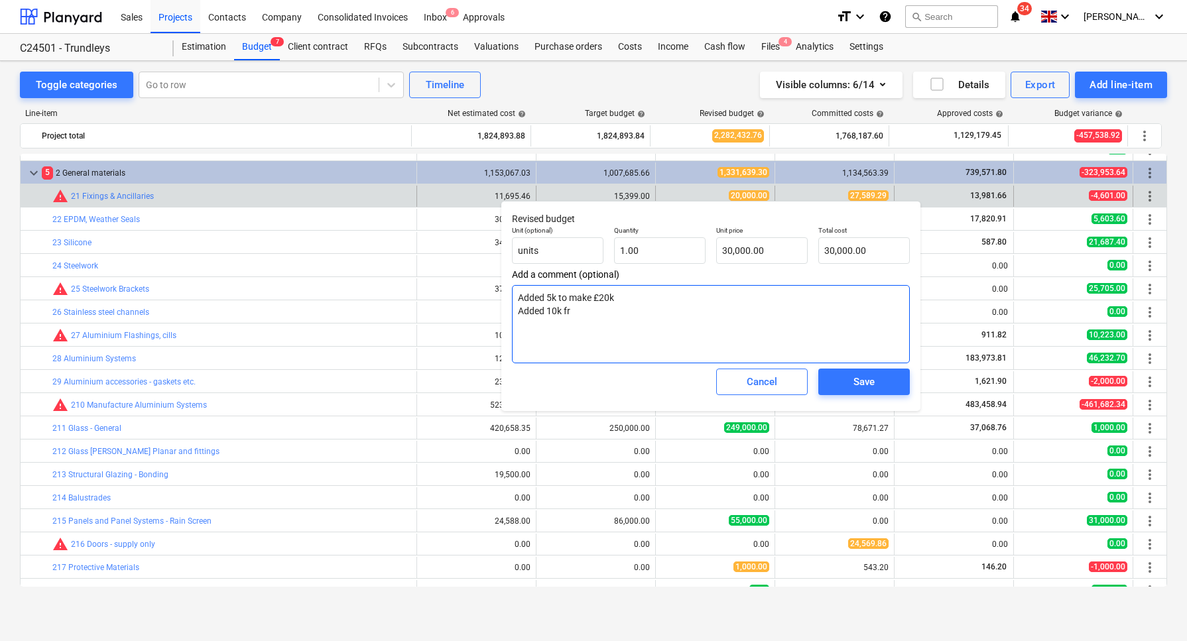
type textarea "x"
type textarea "Added 5k to make £20k Added 10k fro"
type textarea "x"
type textarea "Added 5k to make £20k Added 10k from"
type textarea "x"
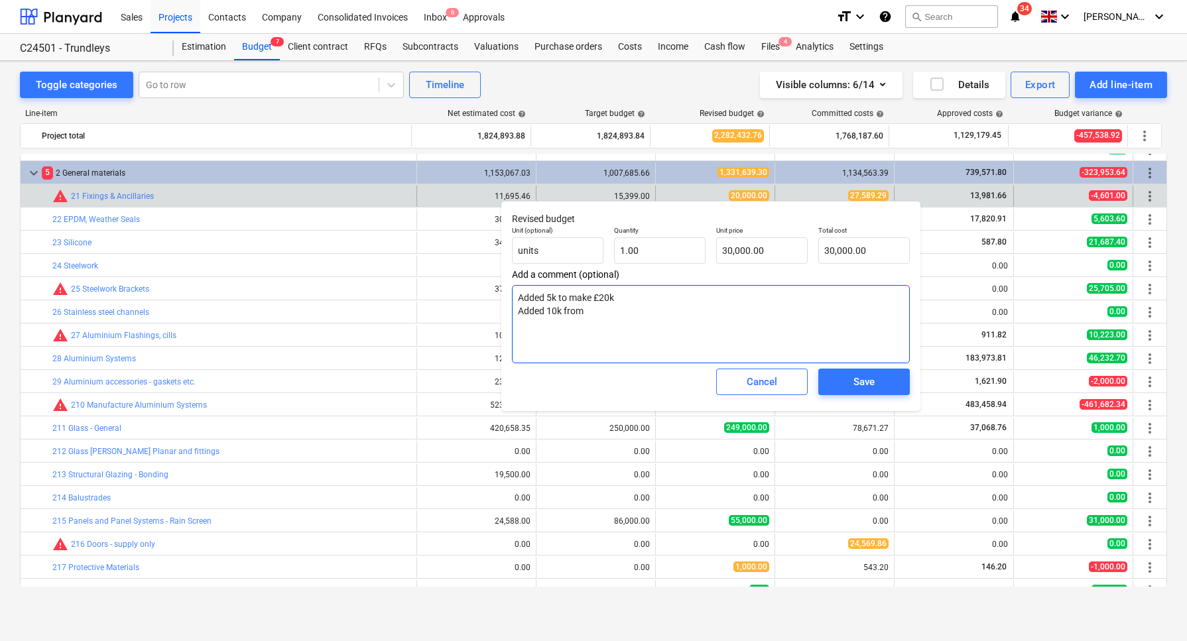
type textarea "Added 5k to make £20k Added 10k from"
type textarea "x"
type textarea "Added 5k to make £20k Added 10k from s"
type textarea "x"
type textarea "Added 5k to make £20k Added 10k from si"
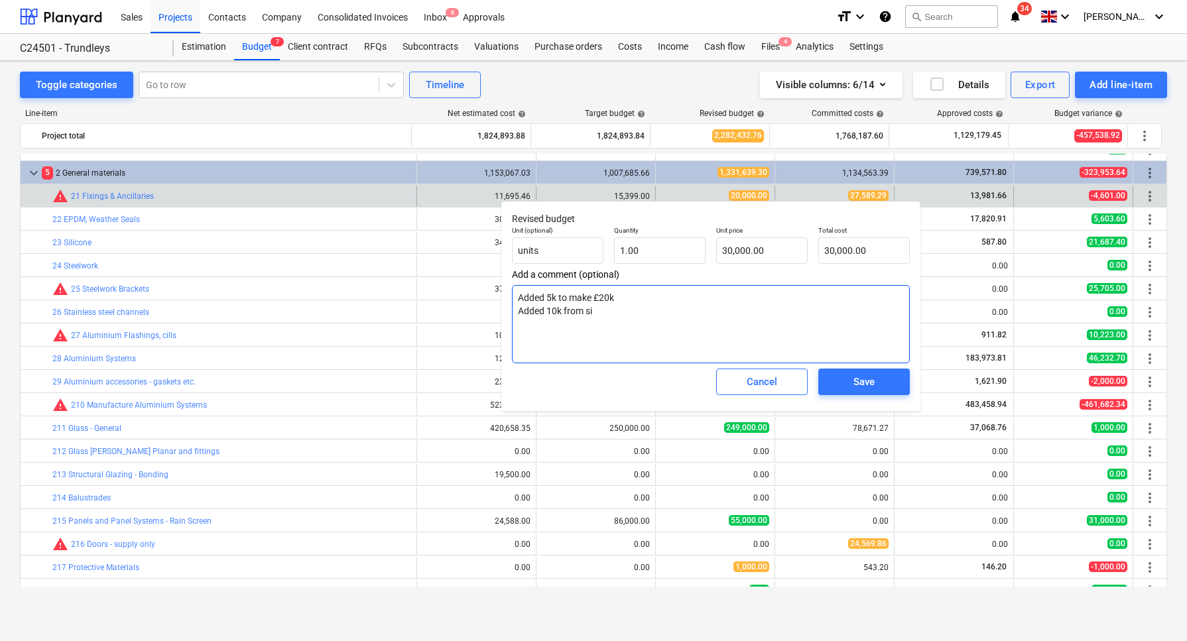
type textarea "x"
type textarea "Added 5k to make £20k Added 10k from s"
type textarea "x"
type textarea "Added 5k to make £20k Added 10k from"
type textarea "x"
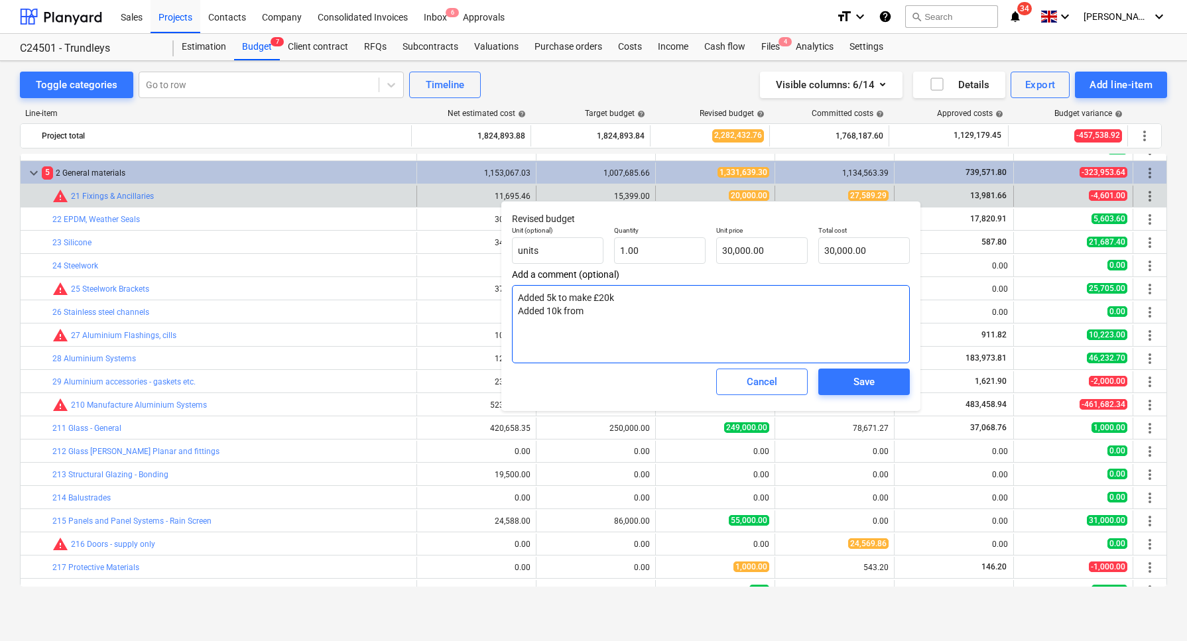
type textarea "Added 5k to make £20k Added 10k from 2"
type textarea "x"
type textarea "Added 5k to make £20k Added 10k from 23"
type textarea "x"
type textarea "Added 5k to make £20k Added 10k from 23"
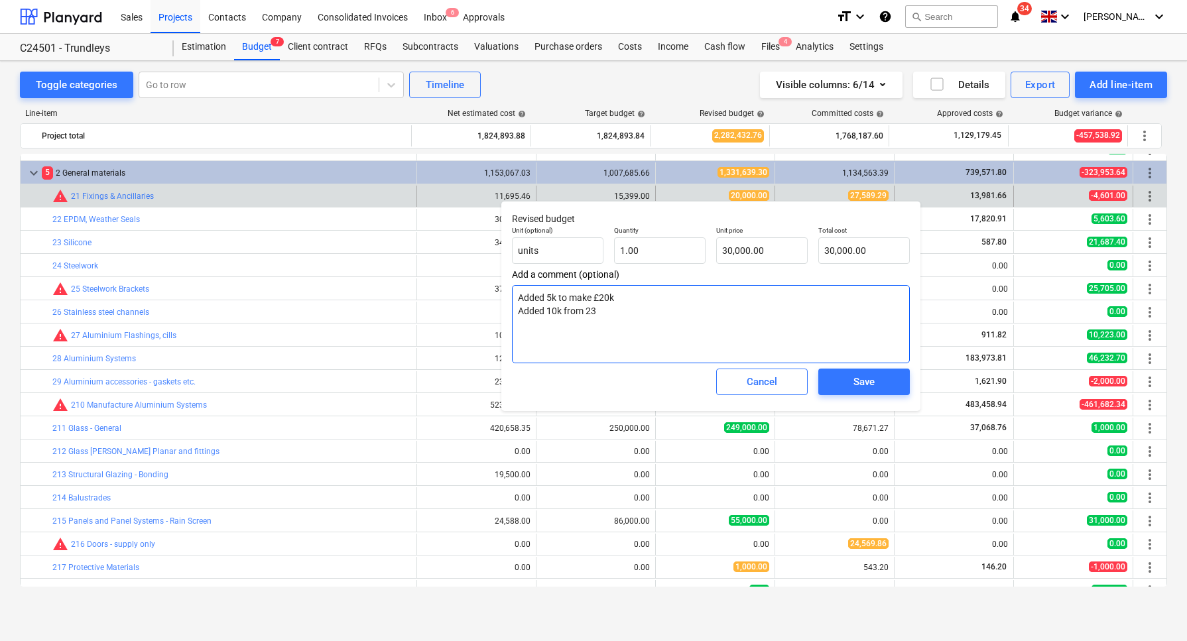
type textarea "x"
type textarea "Added 5k to make £20k Added 10k from 23 s"
type textarea "x"
type textarea "Added 5k to make £20k Added 10k from 23 si"
type textarea "x"
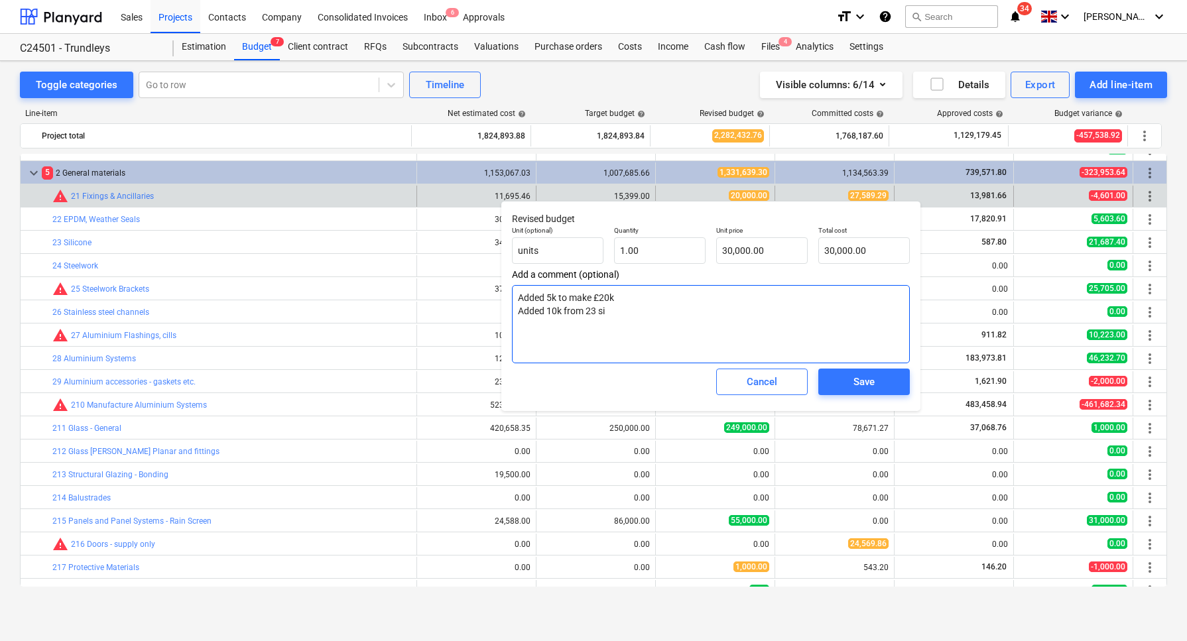
type textarea "Added 5k to make £20k Added 10k from 23 sil"
type textarea "x"
type textarea "Added 5k to make £20k Added 10k from 23 sili"
type textarea "x"
type textarea "Added 5k to make £20k Added 10k from 23 silic"
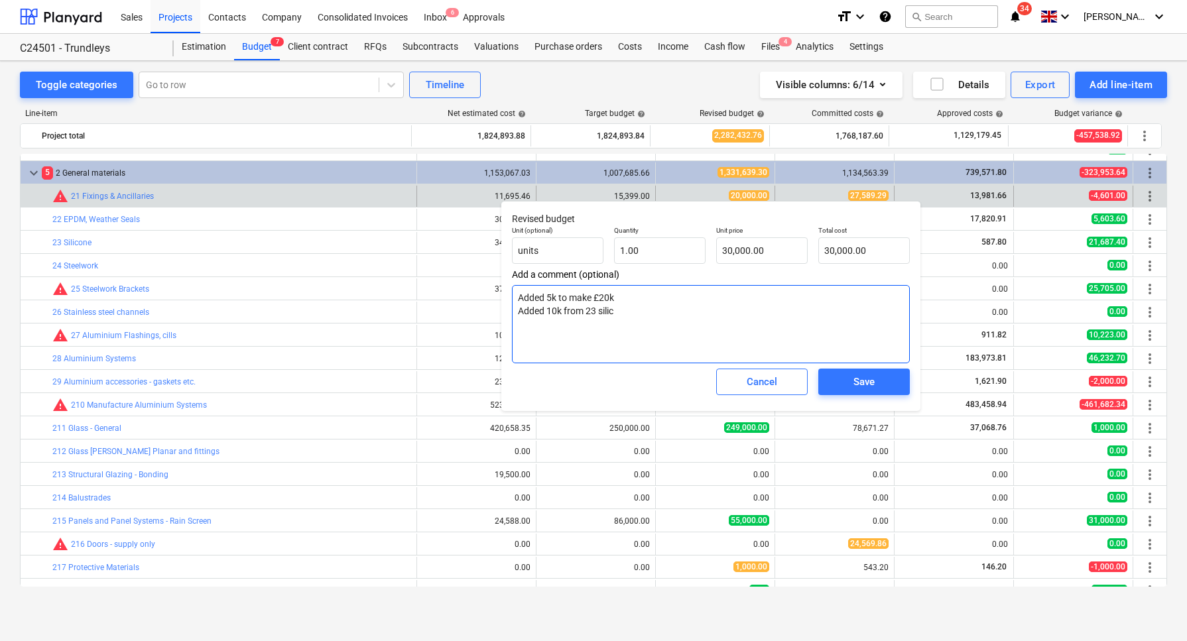
type textarea "x"
type textarea "Added 5k to make £20k Added 10k from 23 silico"
type textarea "x"
type textarea "Added 5k to make £20k Added 10k from 23 silicon"
click at [882, 385] on span "Save" at bounding box center [864, 381] width 60 height 17
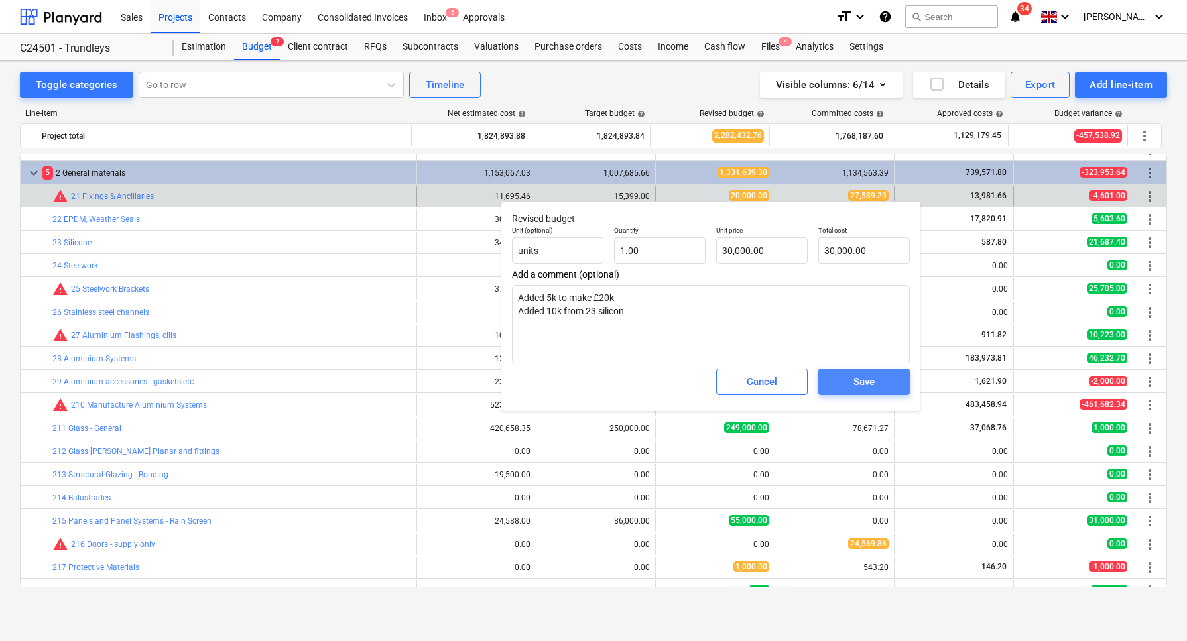
type textarea "x"
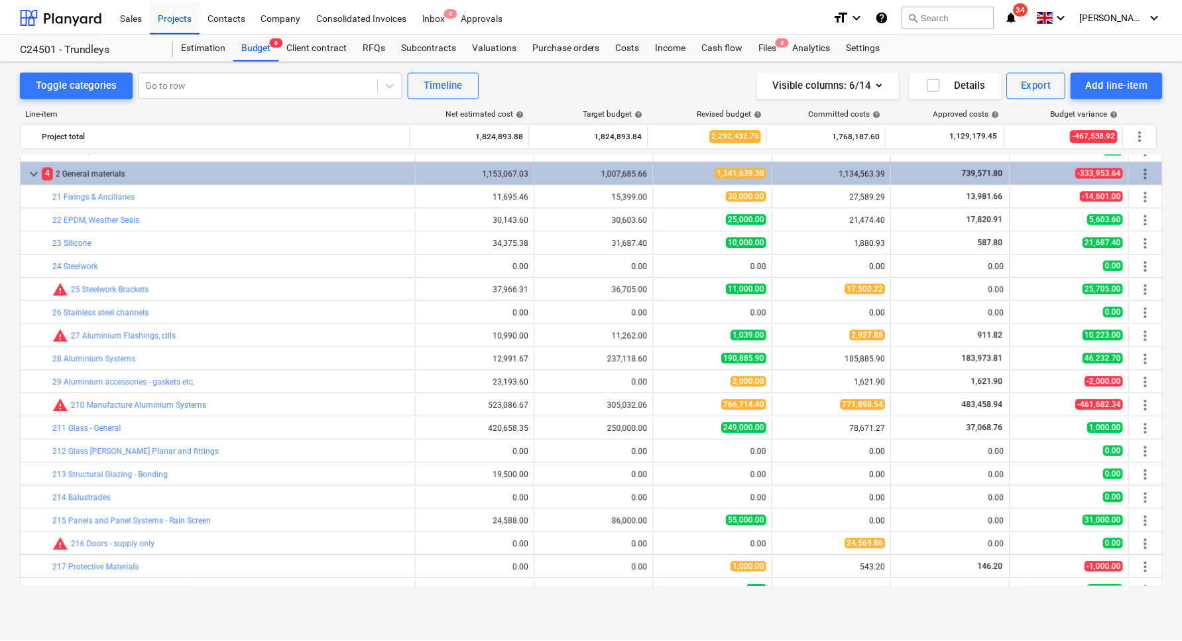
scroll to position [414, 0]
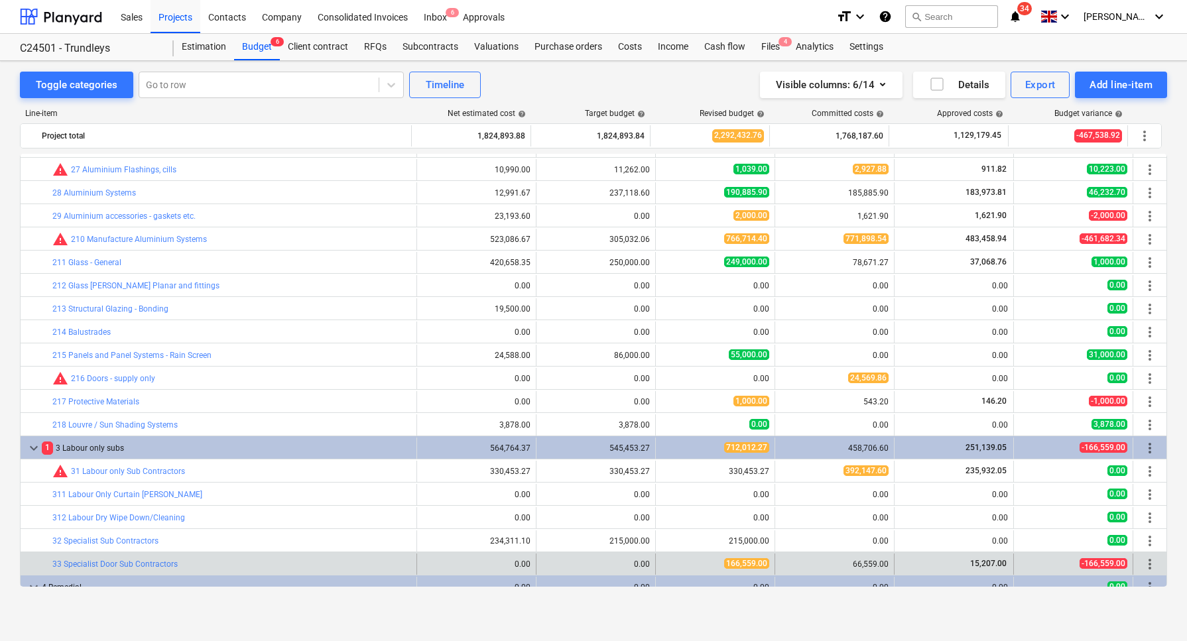
click at [867, 560] on div "66,559.00" at bounding box center [834, 564] width 108 height 9
click at [863, 564] on div "66,559.00" at bounding box center [834, 564] width 108 height 9
click at [127, 560] on link "33 Specialist Door Sub Contractors" at bounding box center [114, 564] width 125 height 9
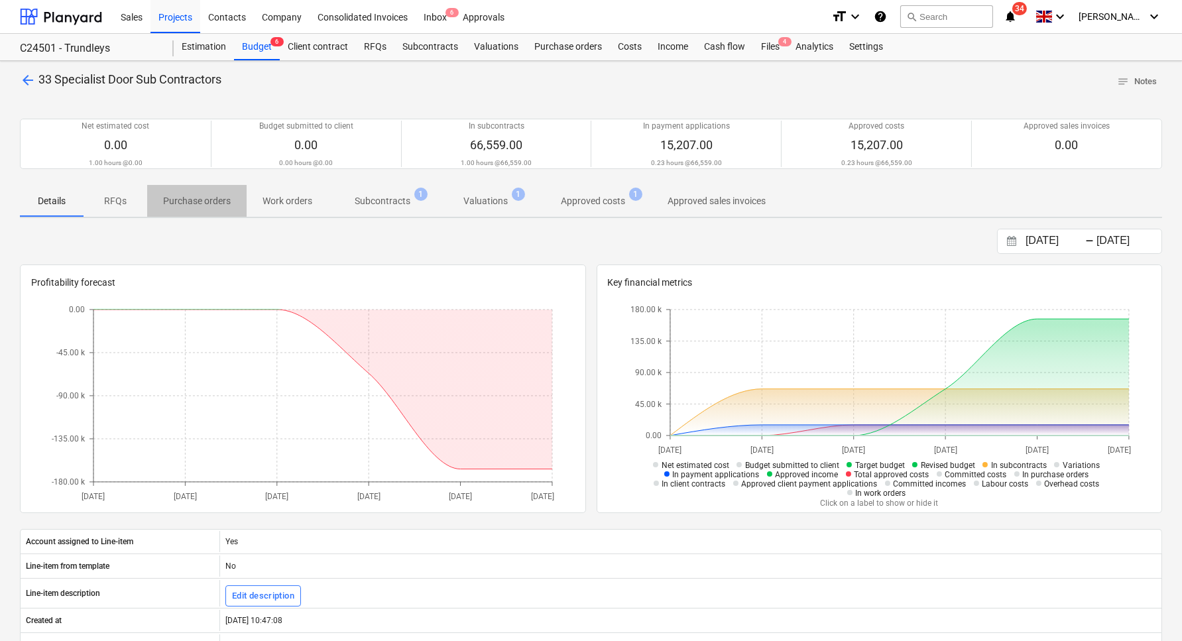
click at [188, 199] on p "Purchase orders" at bounding box center [197, 201] width 68 height 14
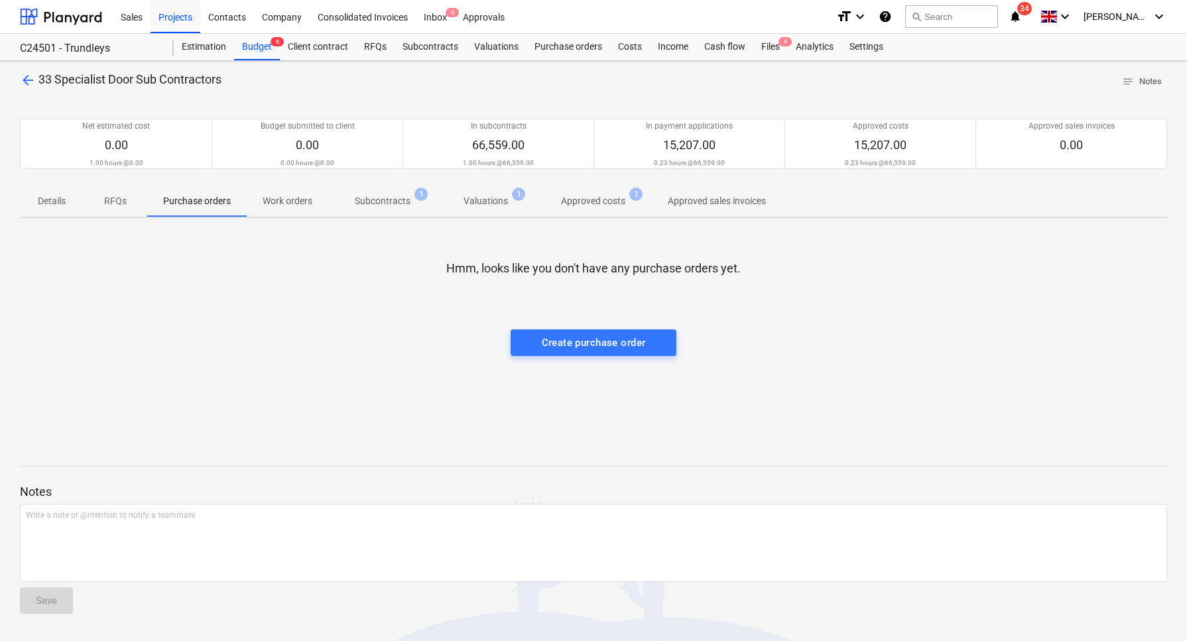
click at [286, 201] on p "Work orders" at bounding box center [288, 201] width 50 height 14
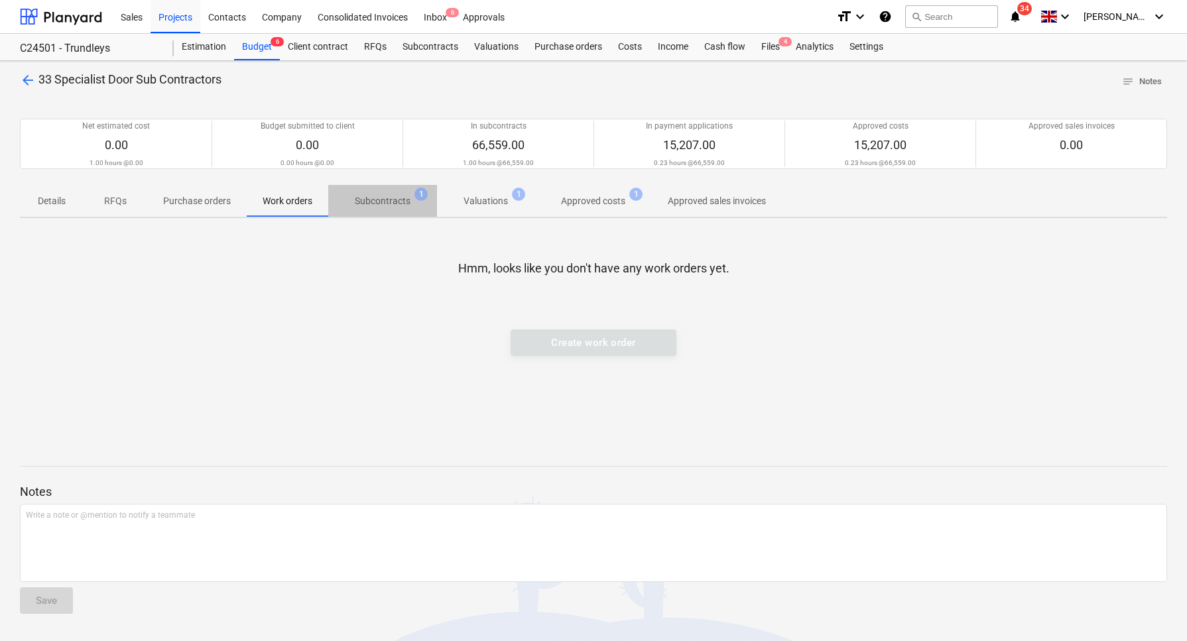
click at [385, 200] on p "Subcontracts" at bounding box center [383, 201] width 56 height 14
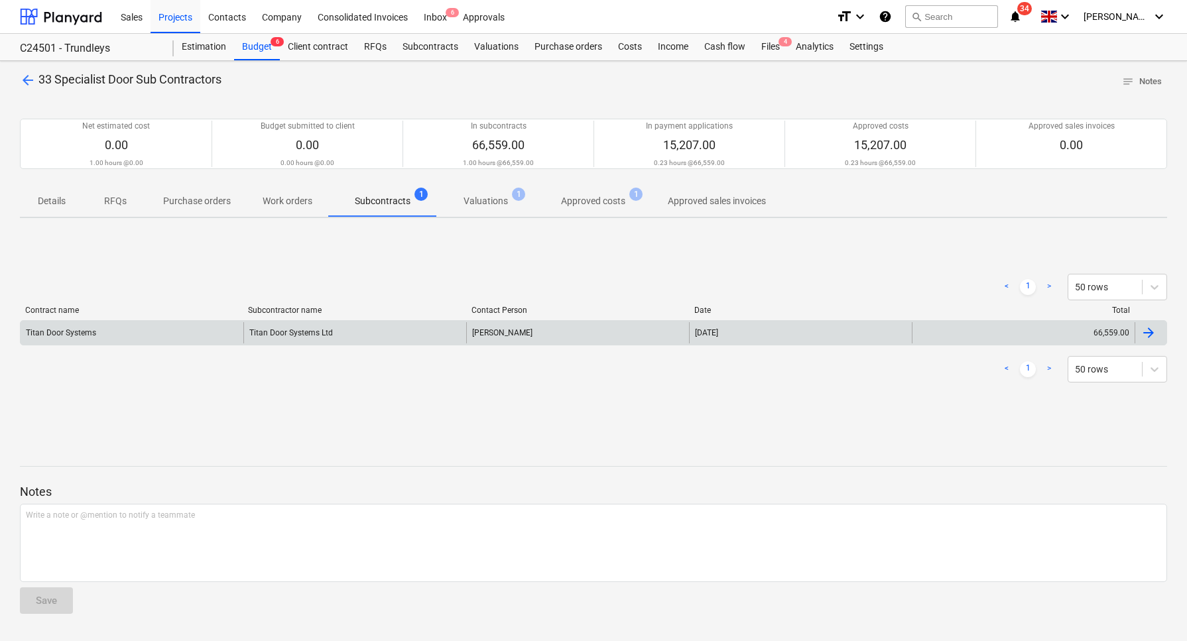
click at [292, 332] on div "Titan Door Systems Ltd" at bounding box center [354, 332] width 223 height 21
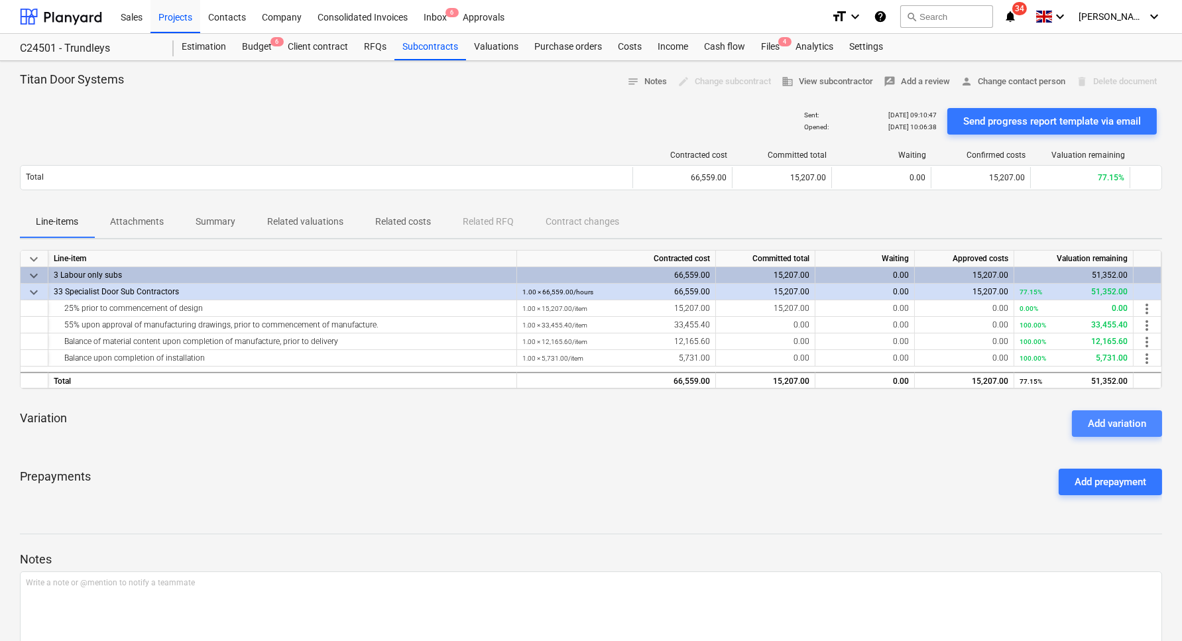
click at [1107, 422] on div "Add variation" at bounding box center [1117, 423] width 58 height 17
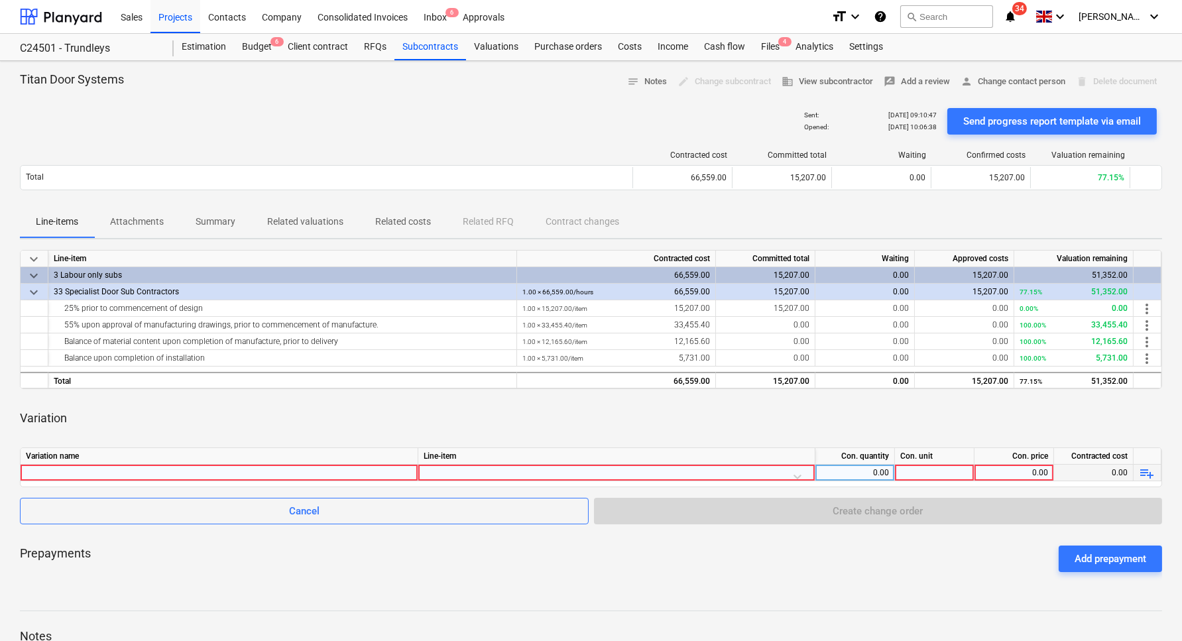
click at [224, 469] on div at bounding box center [219, 473] width 387 height 16
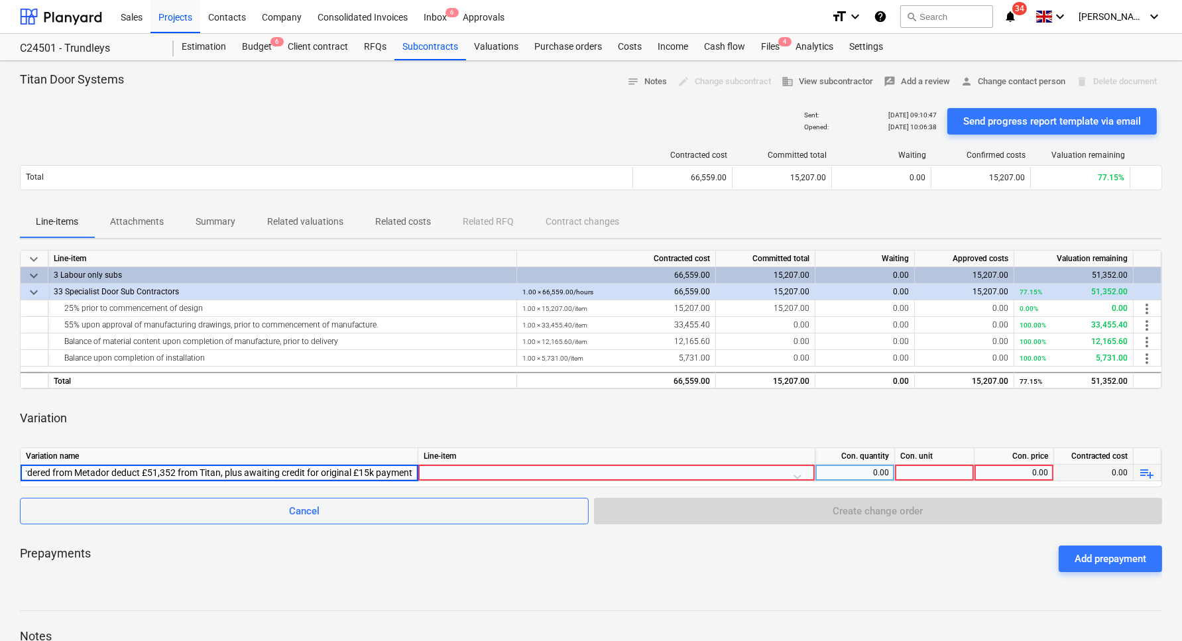
type input "Now ordered from Metador deduct £51,352 from Titan, plus awaiting credit for or…"
click at [499, 467] on div at bounding box center [617, 476] width 386 height 23
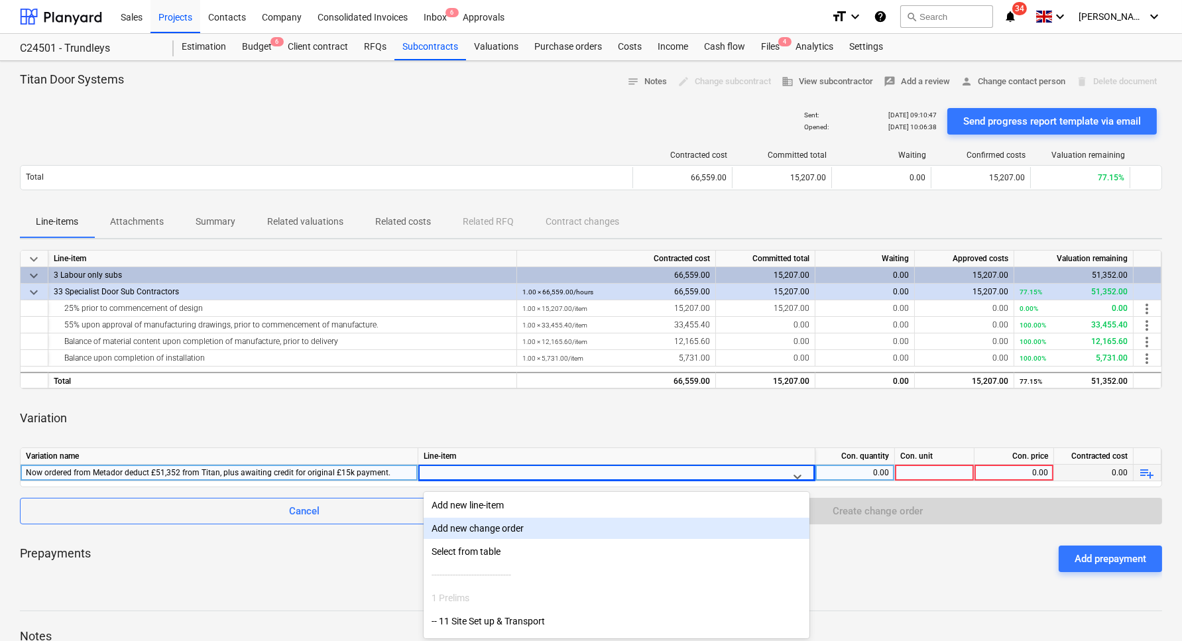
scroll to position [57, 0]
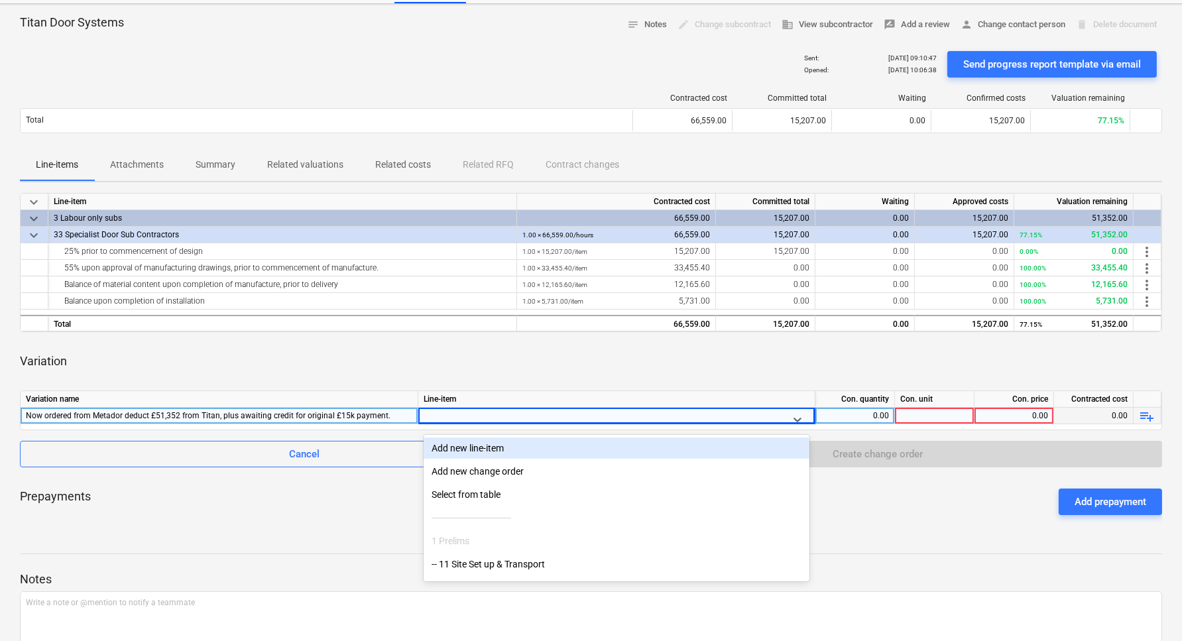
click at [473, 446] on div "Add new line-item" at bounding box center [617, 448] width 386 height 21
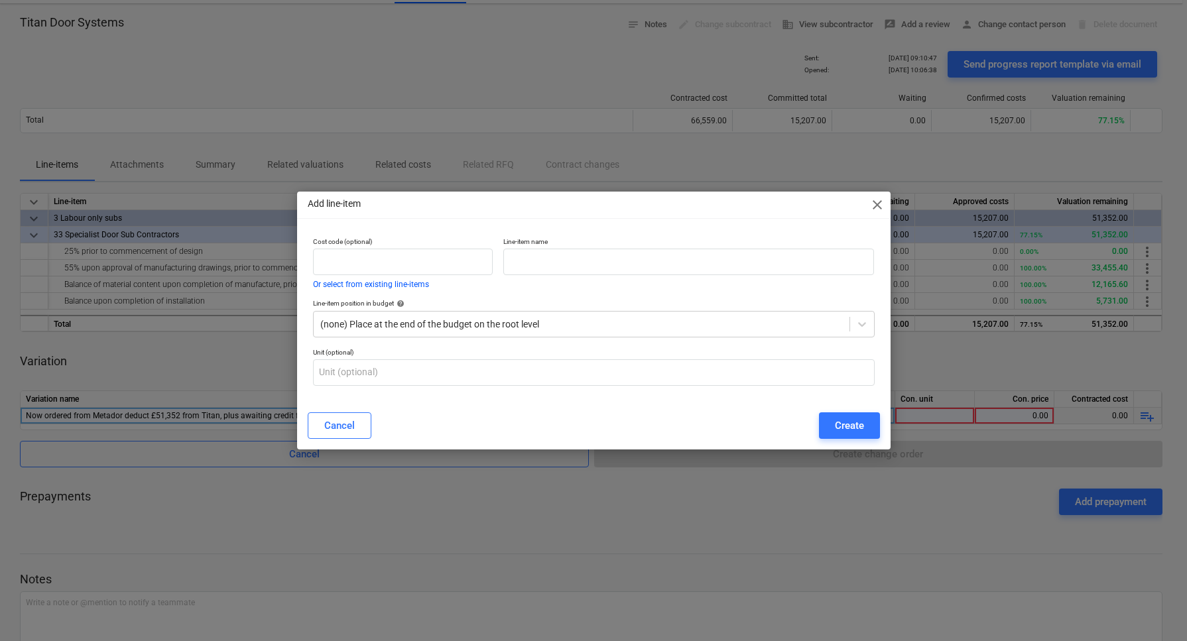
click at [883, 198] on span "close" at bounding box center [877, 205] width 16 height 16
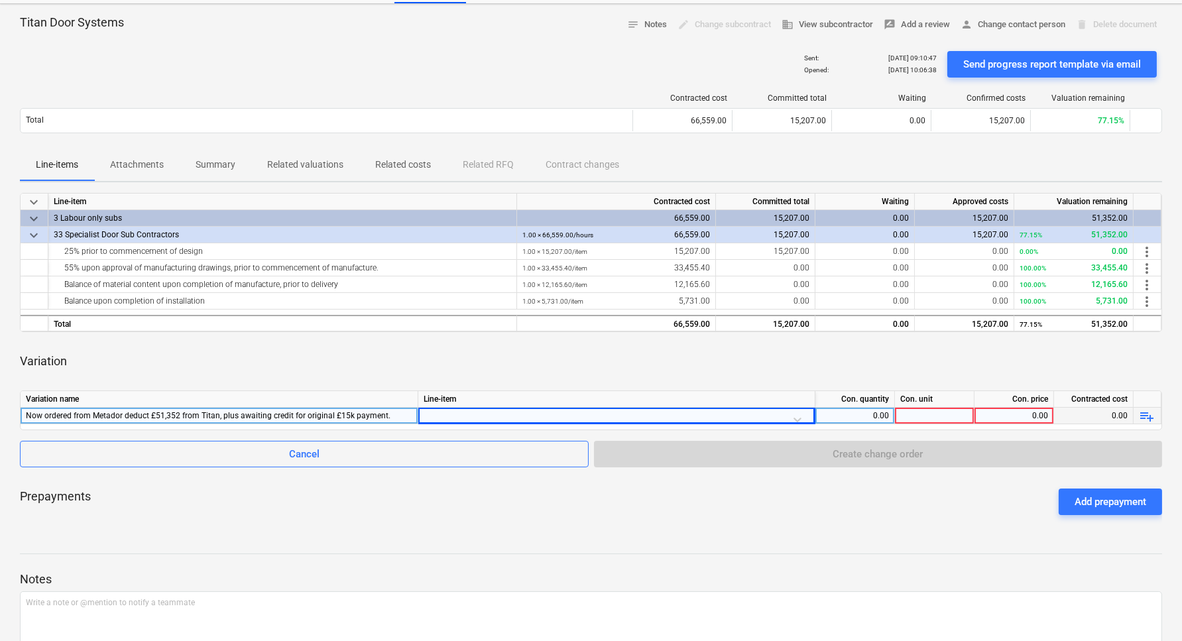
click at [698, 416] on div at bounding box center [617, 419] width 386 height 23
click at [698, 416] on div at bounding box center [604, 419] width 351 height 17
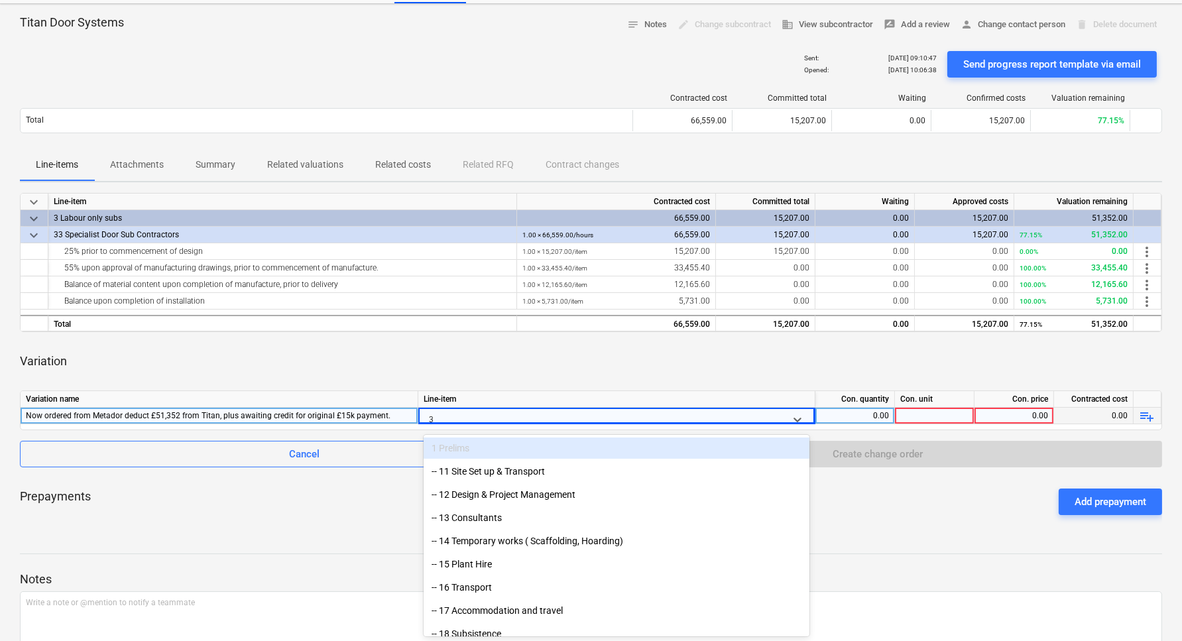
type input "33"
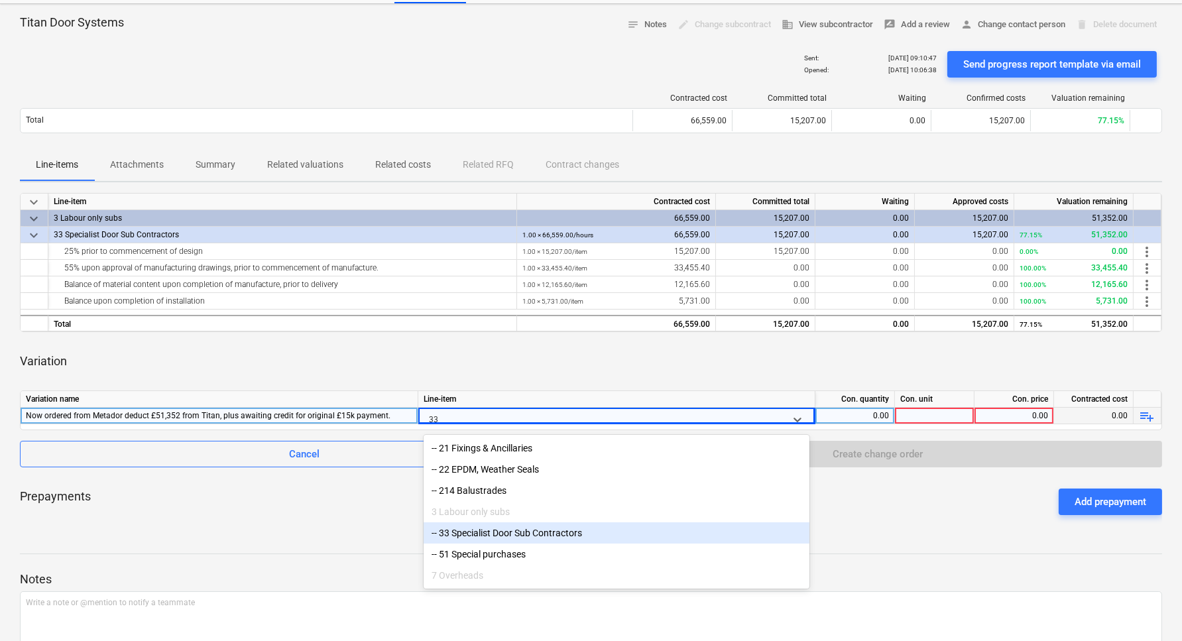
click at [617, 539] on div "-- 33 Specialist Door Sub Contractors" at bounding box center [617, 533] width 386 height 21
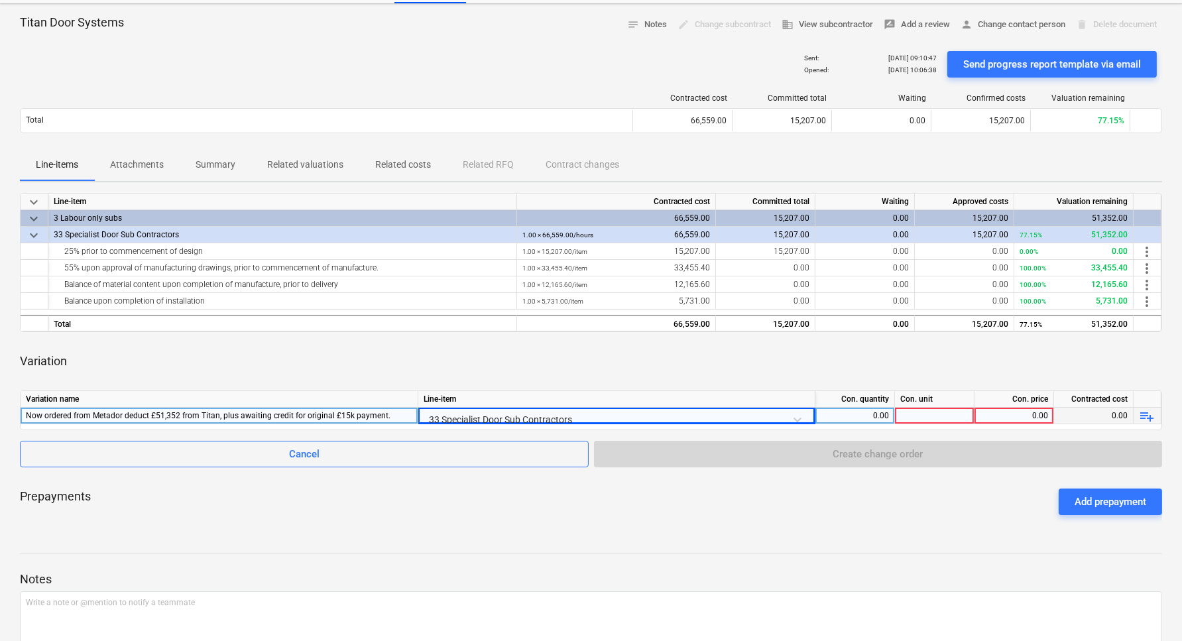
click at [877, 413] on div "0.00" at bounding box center [855, 416] width 68 height 17
type input "1"
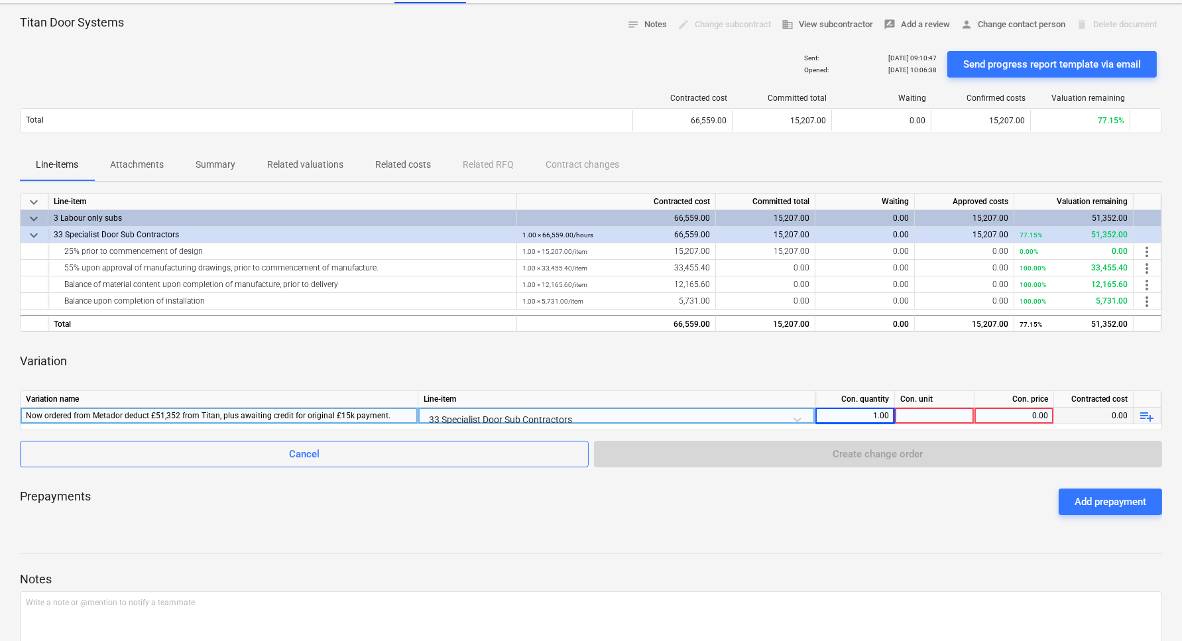
click at [938, 412] on div at bounding box center [935, 416] width 80 height 17
click at [869, 414] on div "1.00" at bounding box center [855, 416] width 68 height 17
type input "-1"
click at [951, 416] on div at bounding box center [935, 416] width 80 height 17
type input "item"
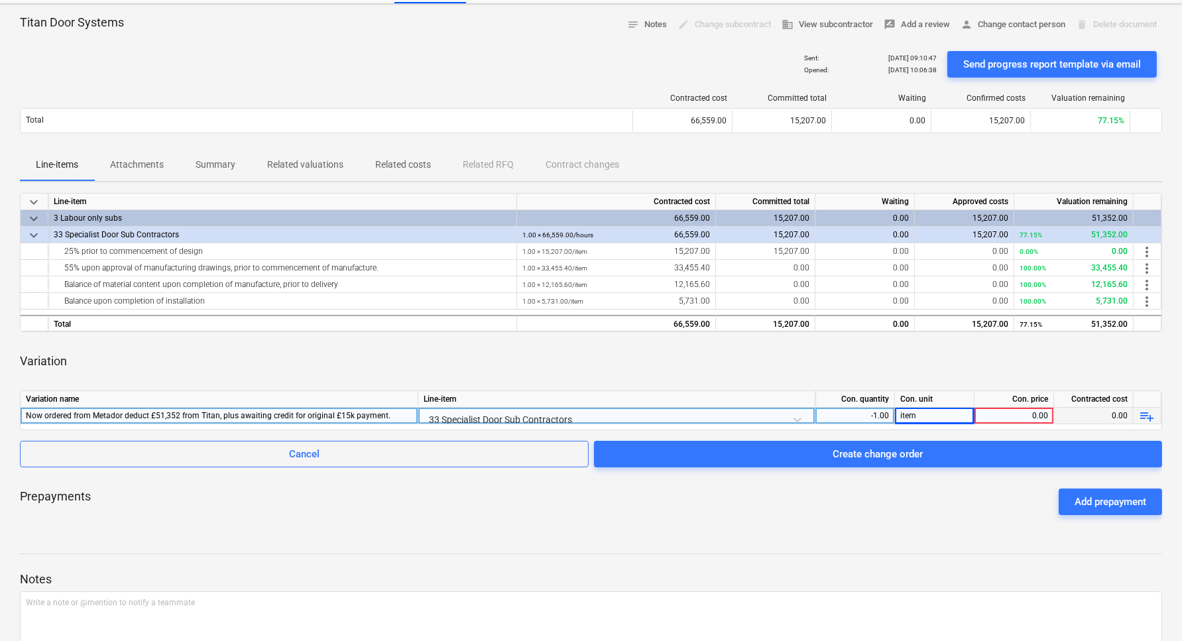
click at [1001, 408] on div "0.00" at bounding box center [1014, 416] width 68 height 17
type input "51352"
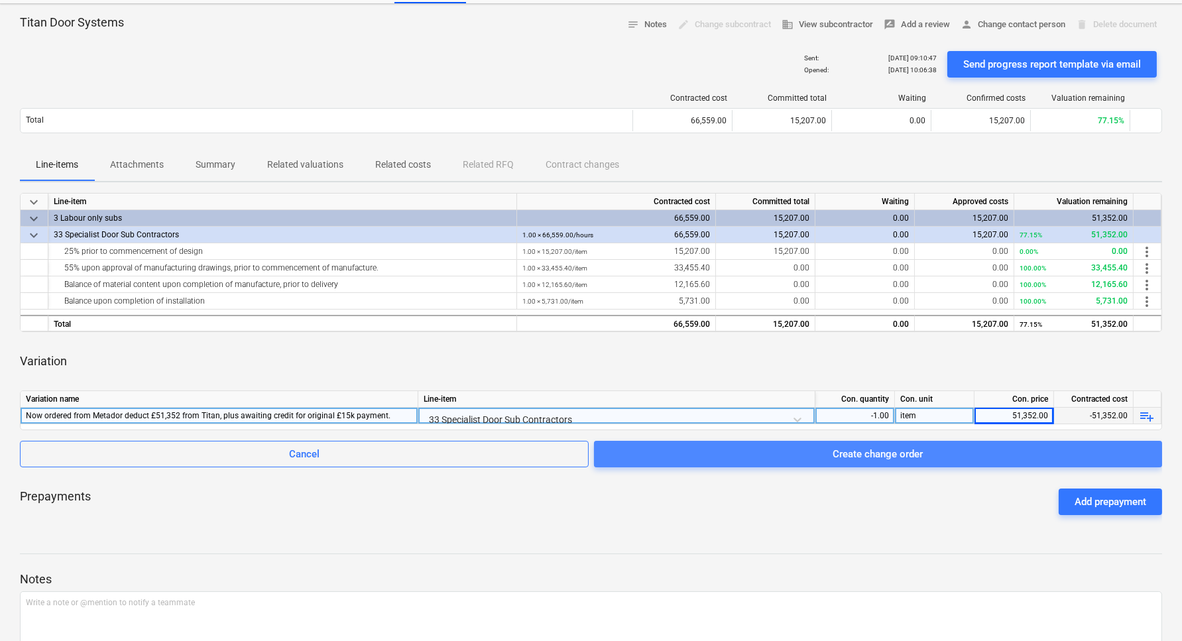
click at [851, 452] on div "Create change order" at bounding box center [878, 454] width 90 height 17
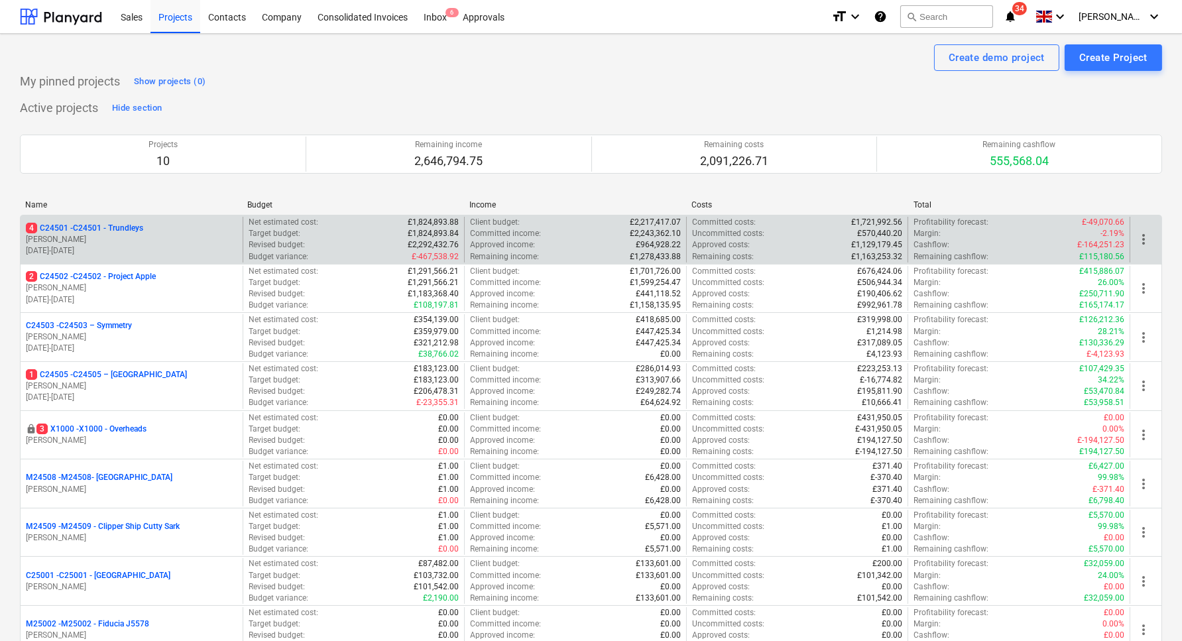
click at [113, 247] on p "[DATE] - [DATE]" at bounding box center [132, 250] width 212 height 11
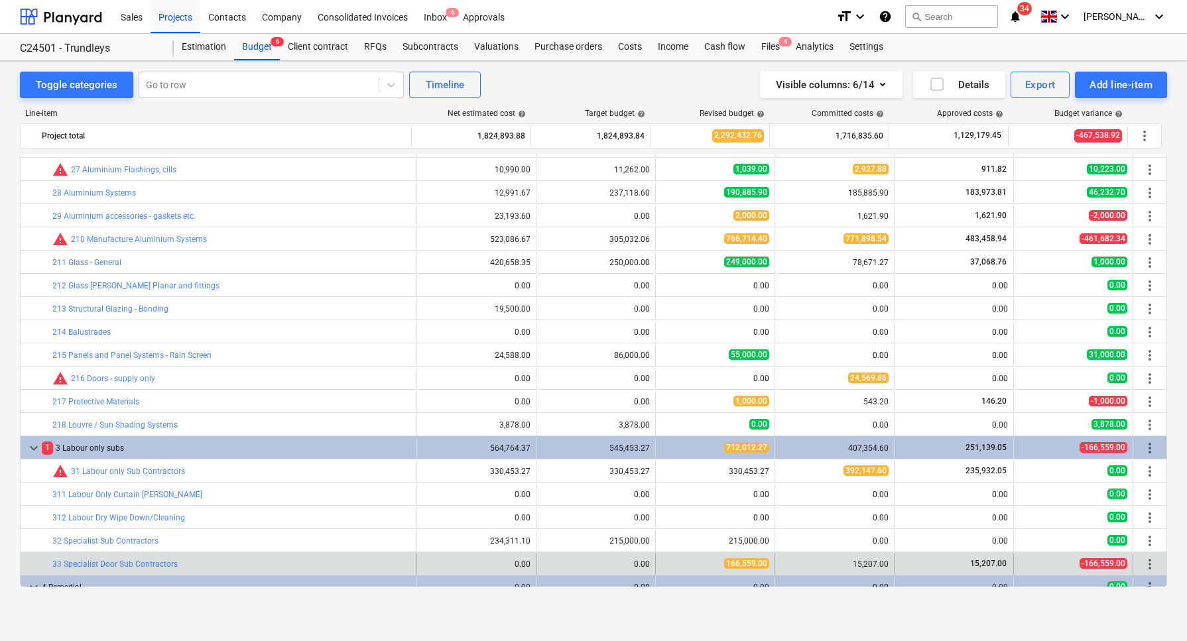
scroll to position [580, 0]
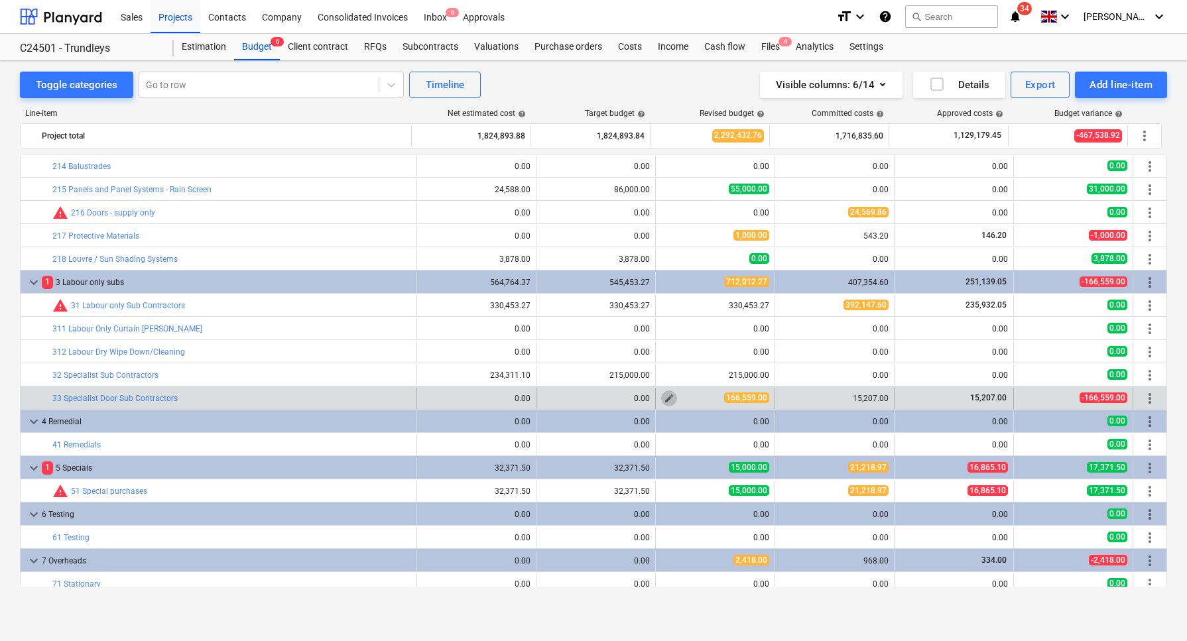
click at [664, 395] on span "edit" at bounding box center [669, 398] width 11 height 11
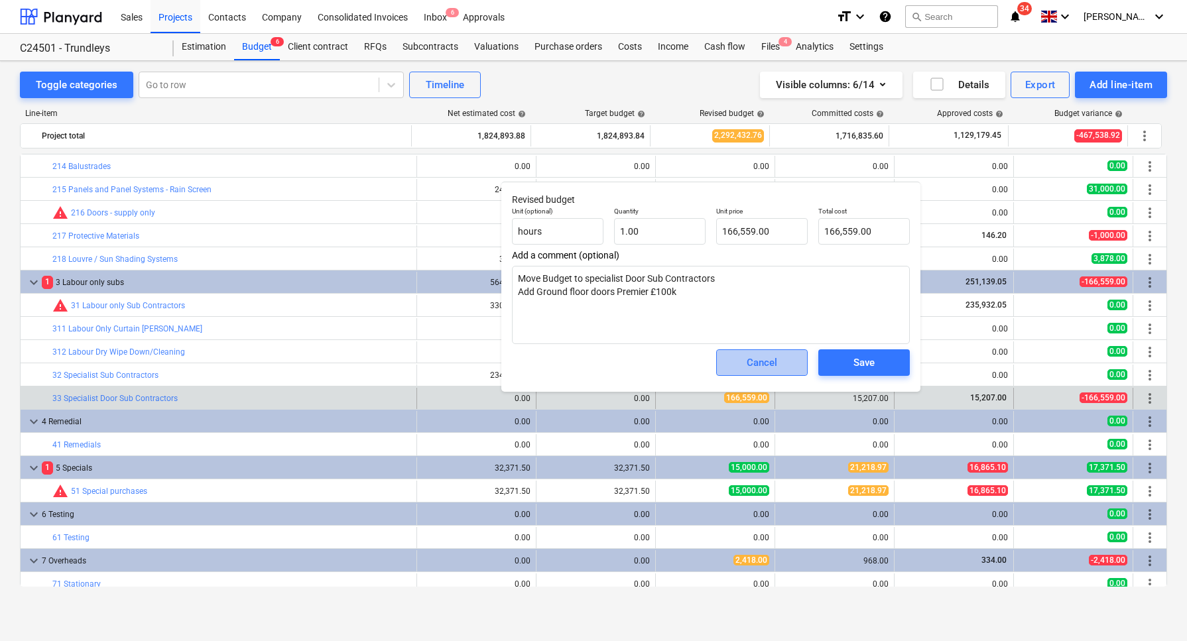
click at [740, 360] on span "Cancel" at bounding box center [762, 362] width 58 height 17
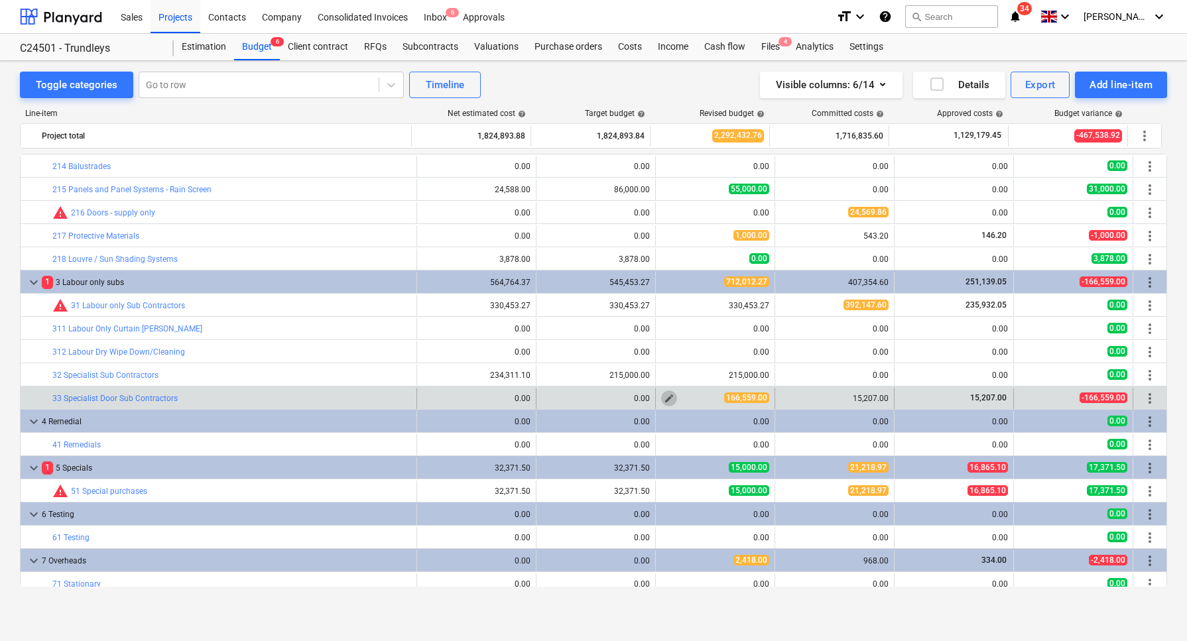
click at [664, 397] on span "edit" at bounding box center [669, 398] width 11 height 11
type textarea "x"
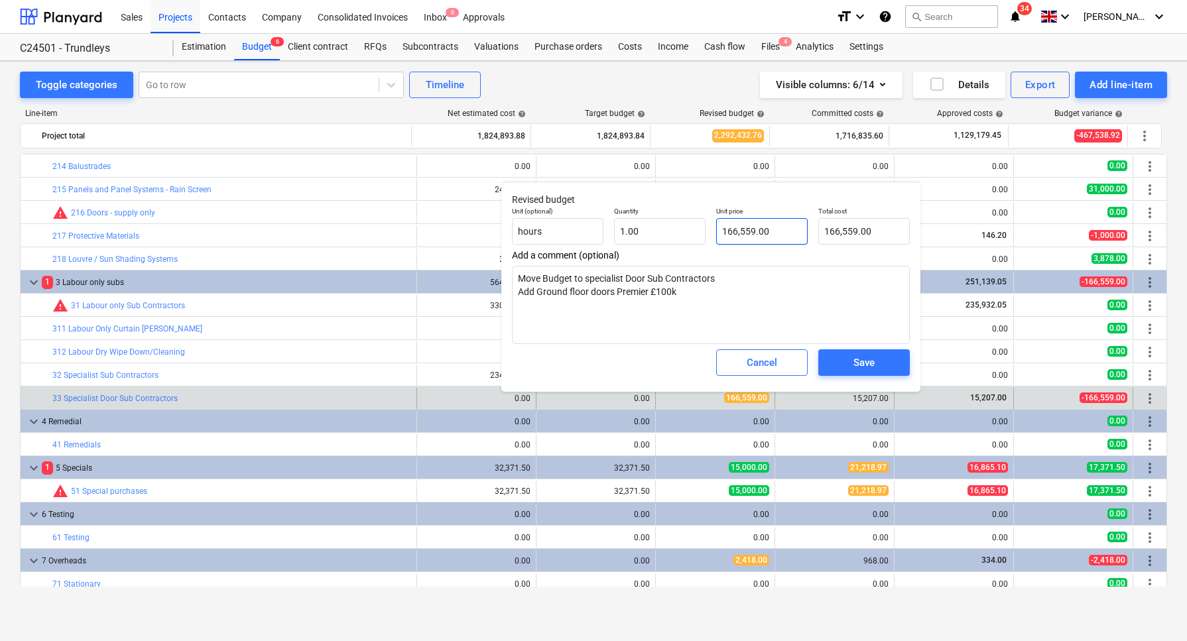
type input "166559"
click at [732, 225] on input "166559" at bounding box center [762, 231] width 92 height 27
type textarea "x"
type input "16559"
type input "16,559.00"
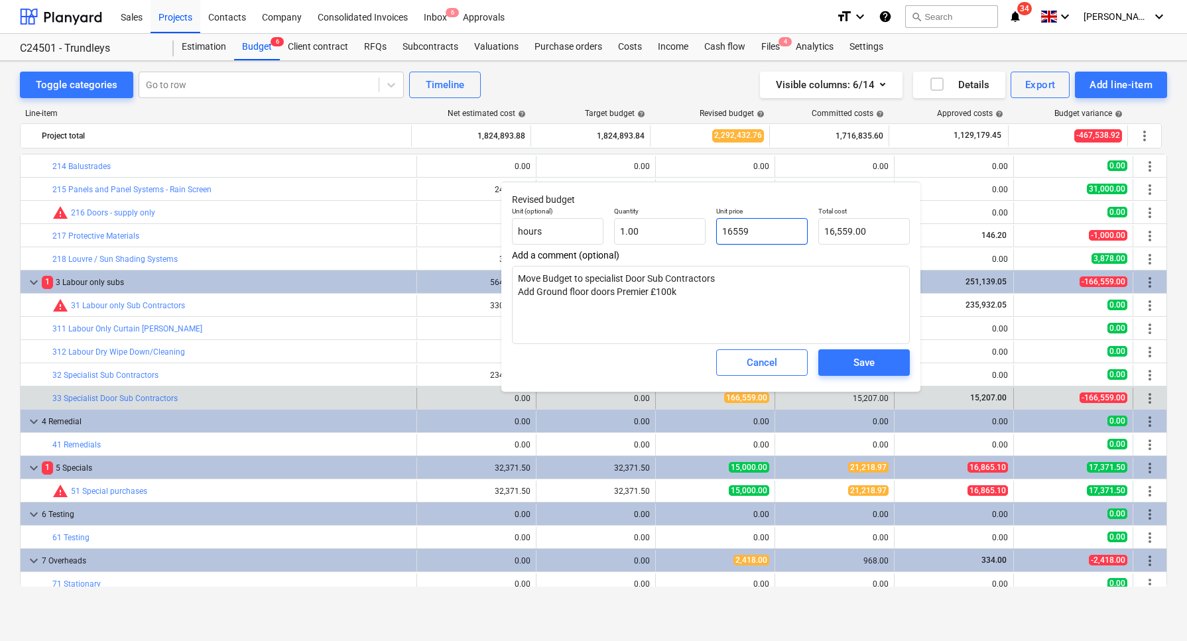
type textarea "x"
type input "106559"
type input "106,559.00"
type input "106559"
type textarea "x"
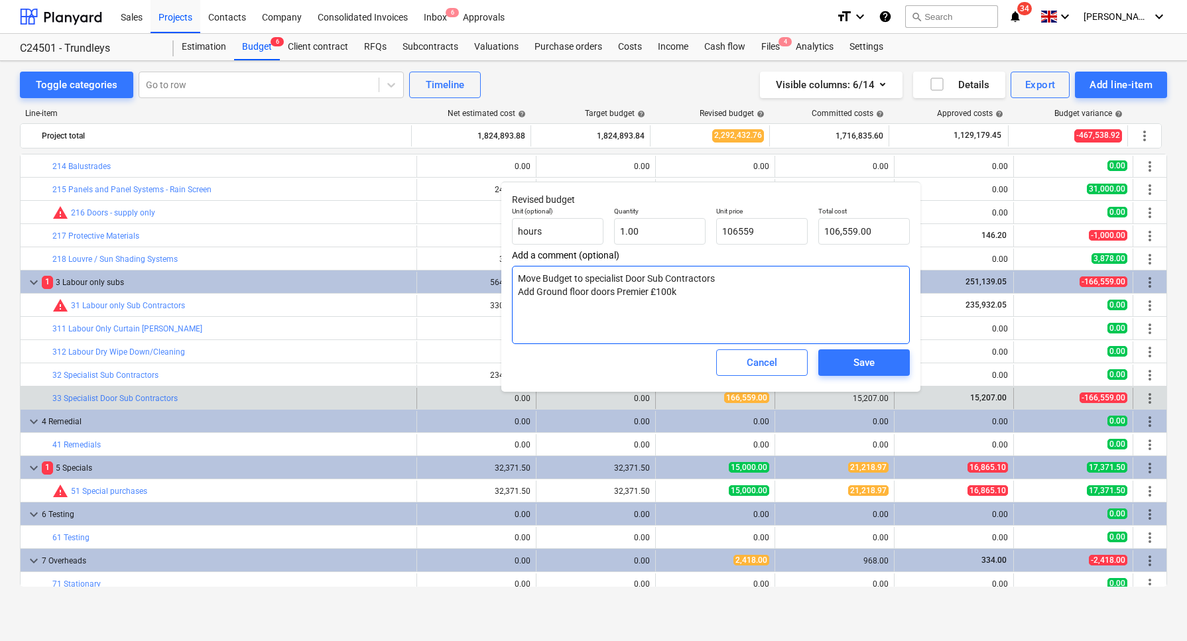
type input "106,559.00"
click at [682, 294] on textarea "Move Budget to specialist Door Sub Contractors Add Ground floor doors Premier £…" at bounding box center [711, 305] width 398 height 78
type textarea "x"
type textarea "Move Budget to specialist Door Sub Contractors Add Ground floor doors Premier £…"
type textarea "x"
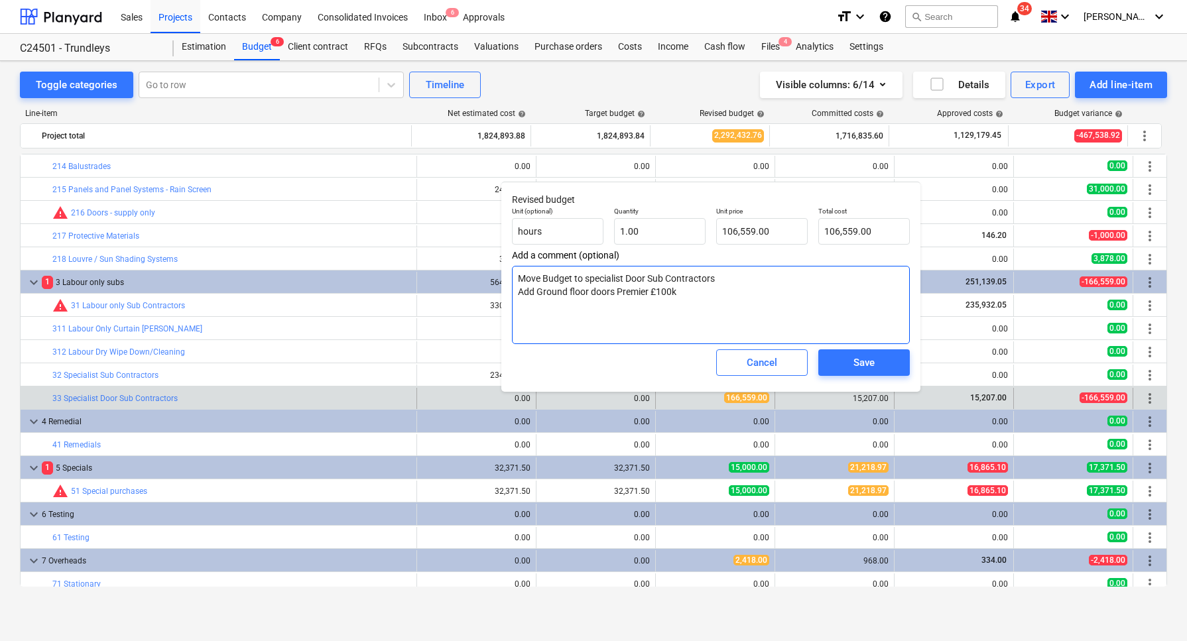
type textarea "Move Budget to specialist Door Sub Contractors Add Ground floor doors Premier £…"
type textarea "x"
type textarea "Move Budget to specialist Door Sub Contractors Add Ground floor doors Premier £…"
type textarea "x"
type textarea "Move Budget to specialist Door Sub Contractors Add Ground floor doors Premier £…"
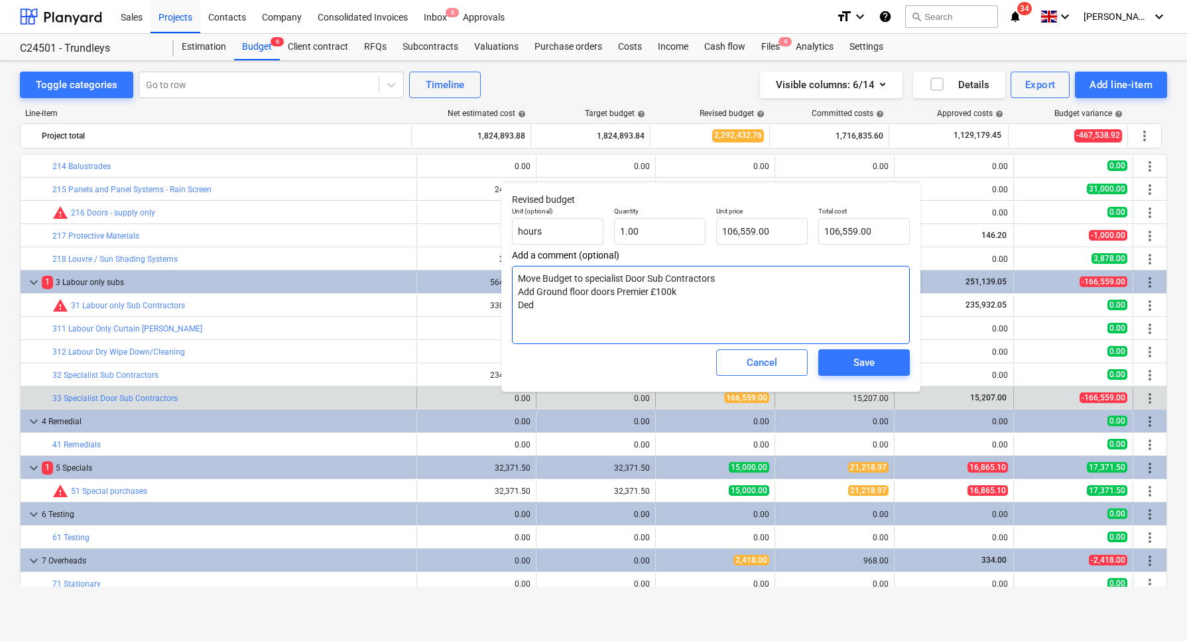
type textarea "x"
type textarea "Move Budget to specialist Door Sub Contractors Add Ground floor doors Premier £…"
type textarea "x"
type textarea "Move Budget to specialist Door Sub Contractors Add Ground floor doors Premier £…"
type textarea "x"
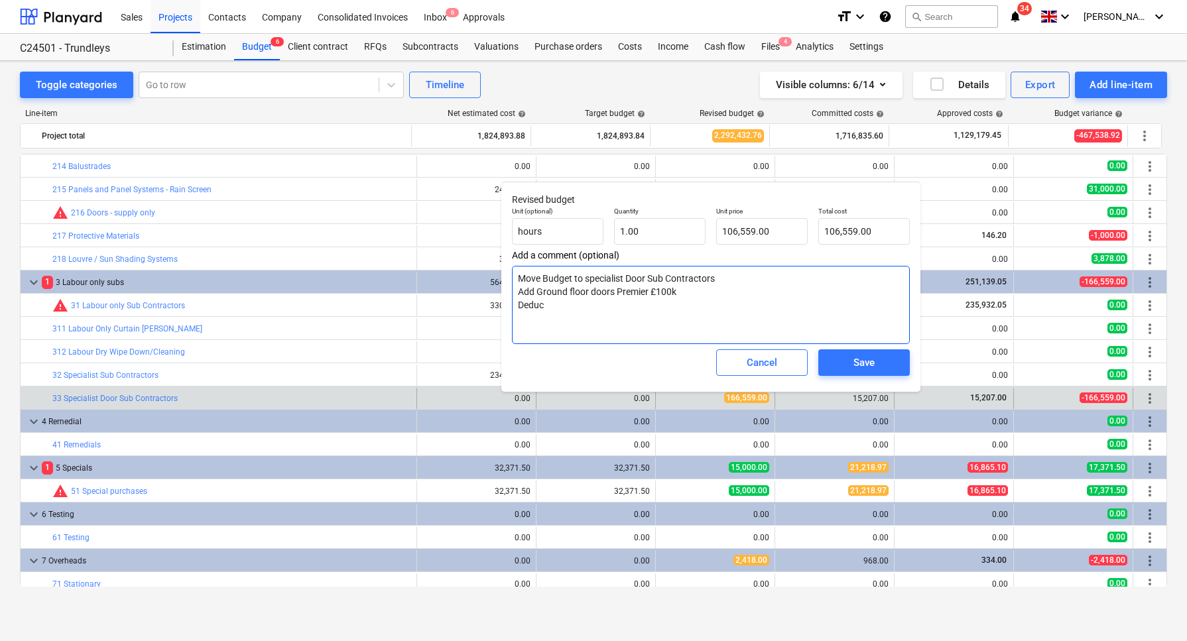
type textarea "Move Budget to specialist Door Sub Contractors Add Ground floor doors Premier £…"
type textarea "x"
type textarea "Move Budget to specialist Door Sub Contractors Add Ground floor doors Premier £…"
type textarea "x"
type textarea "Move Budget to specialist Door Sub Contractors Add Ground floor doors Premier £…"
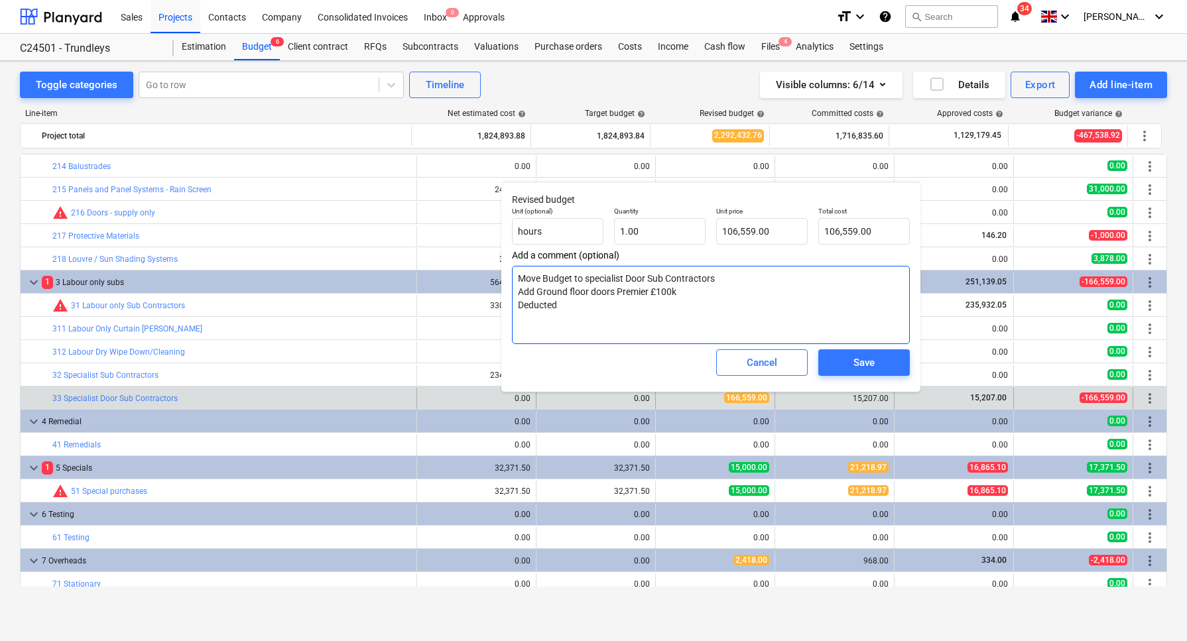
type textarea "x"
type textarea "Move Budget to specialist Door Sub Contractors Add Ground floor doors Premier £…"
type textarea "x"
type textarea "Move Budget to specialist Door Sub Contractors Add Ground floor doors Premier £…"
type textarea "x"
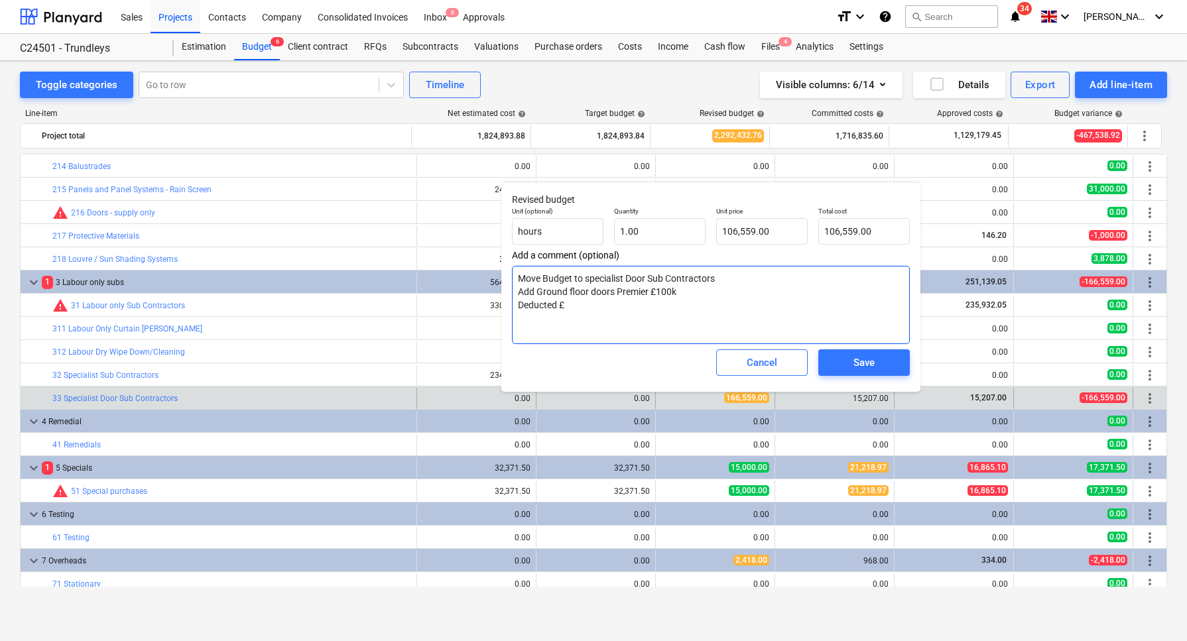
type textarea "Move Budget to specialist Door Sub Contractors Add Ground floor doors Premier £…"
type textarea "x"
type textarea "Move Budget to specialist Door Sub Contractors Add Ground floor doors Premier £…"
type textarea "x"
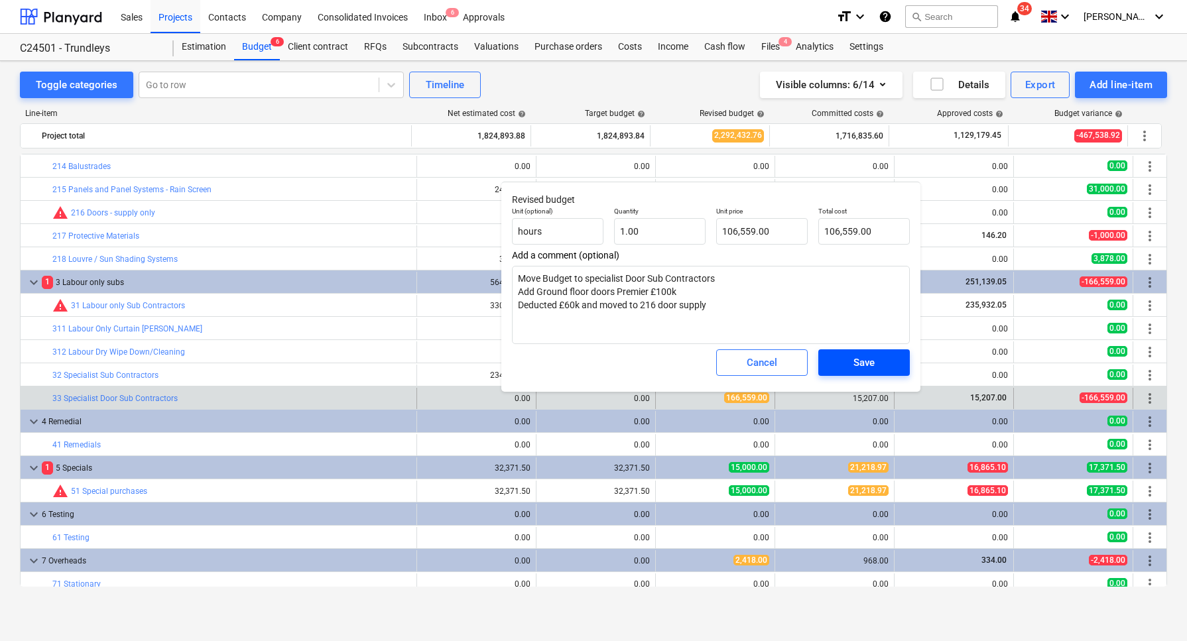
click at [852, 366] on span "Save" at bounding box center [864, 362] width 60 height 17
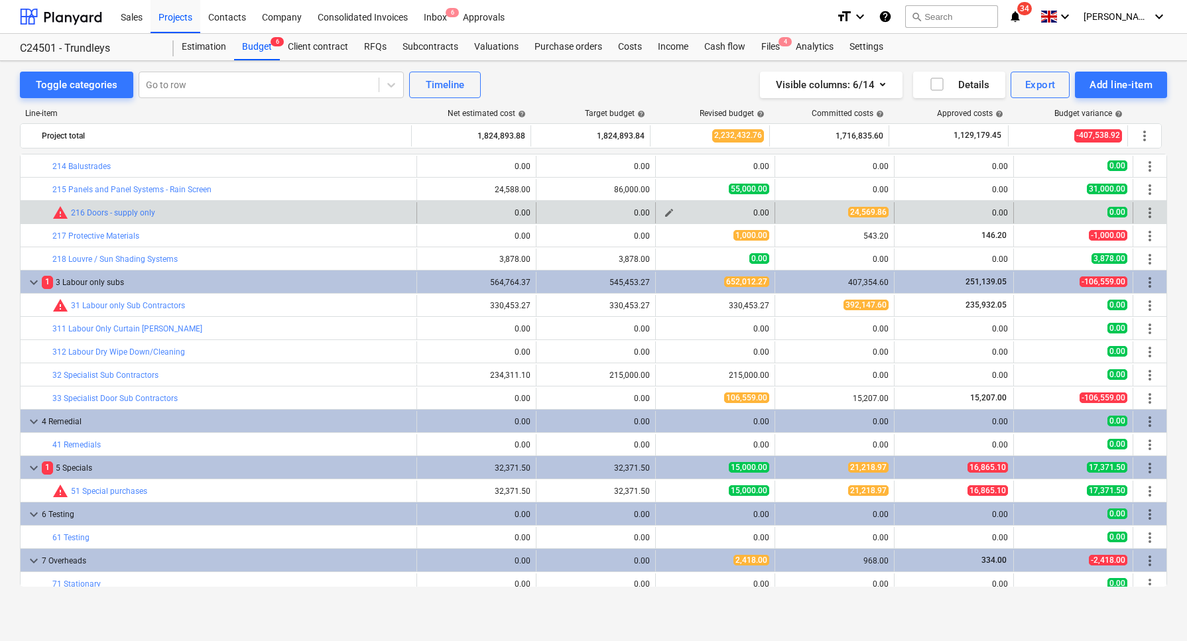
click at [664, 212] on span "edit" at bounding box center [669, 213] width 11 height 11
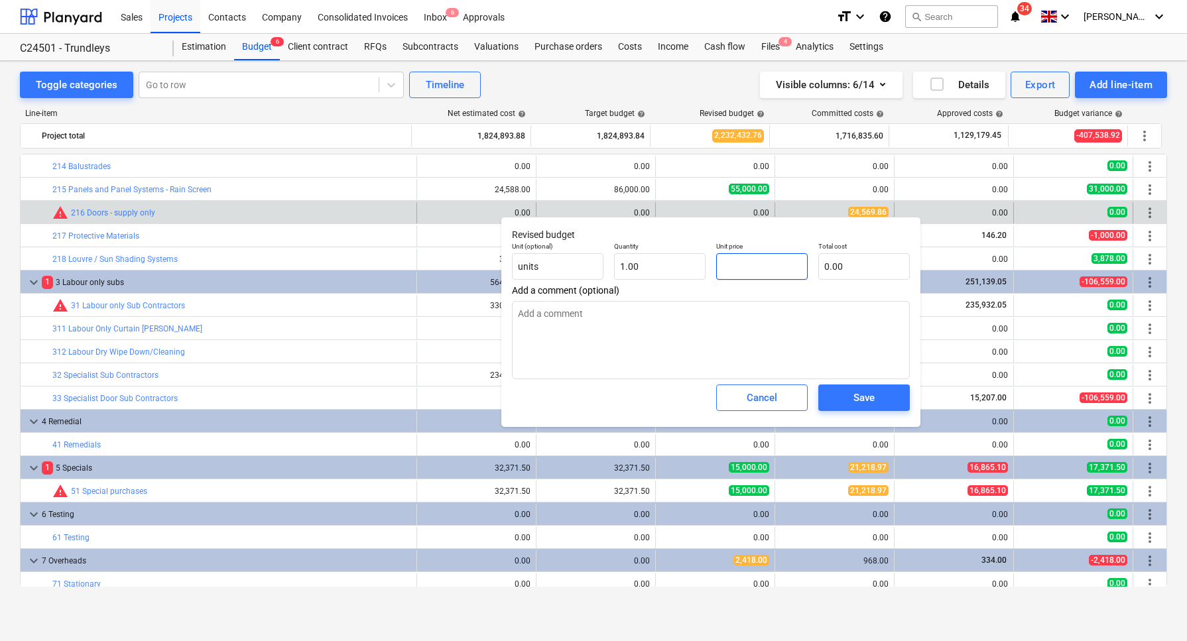
click at [727, 265] on input "text" at bounding box center [762, 266] width 92 height 27
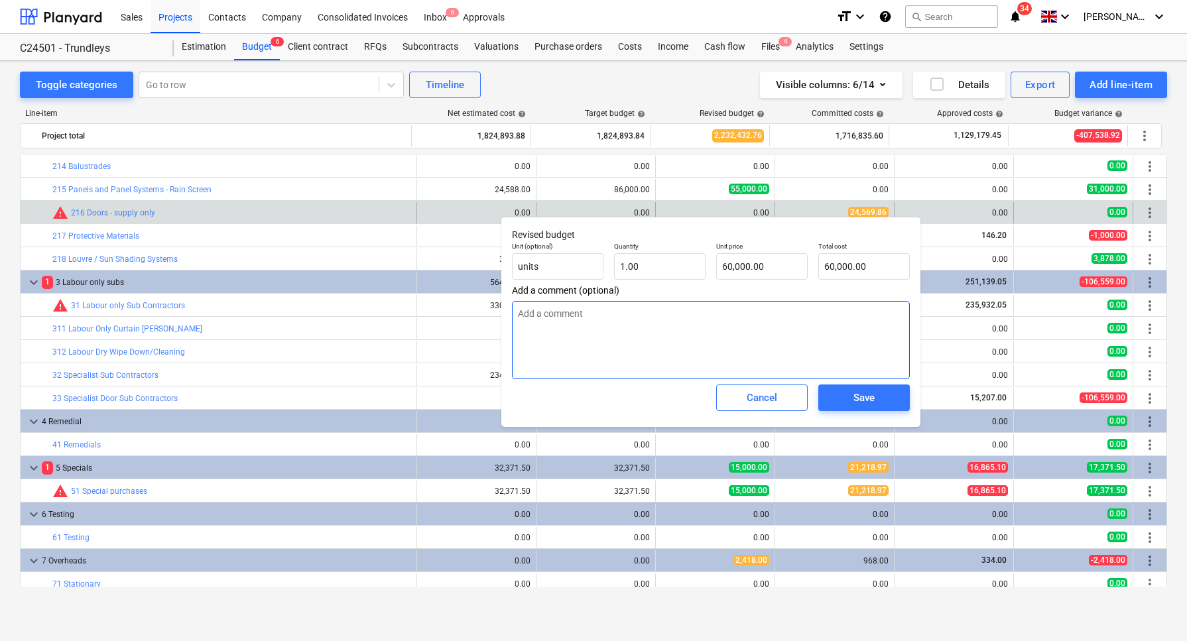
click at [694, 353] on textarea at bounding box center [711, 340] width 398 height 78
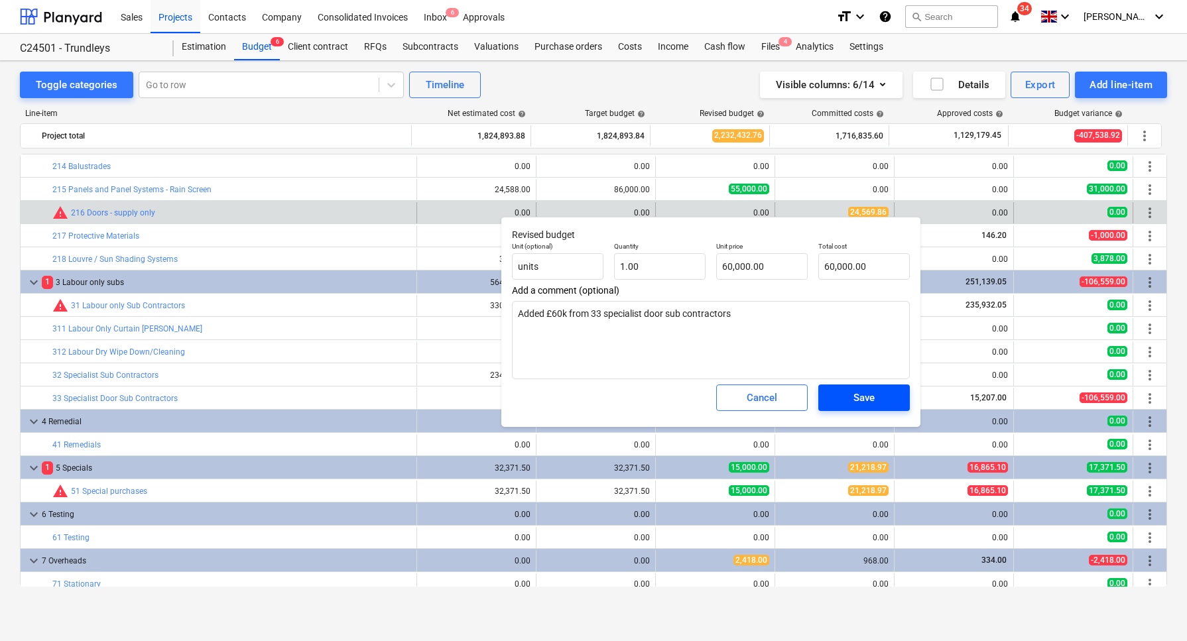
click at [872, 389] on button "Save" at bounding box center [864, 398] width 92 height 27
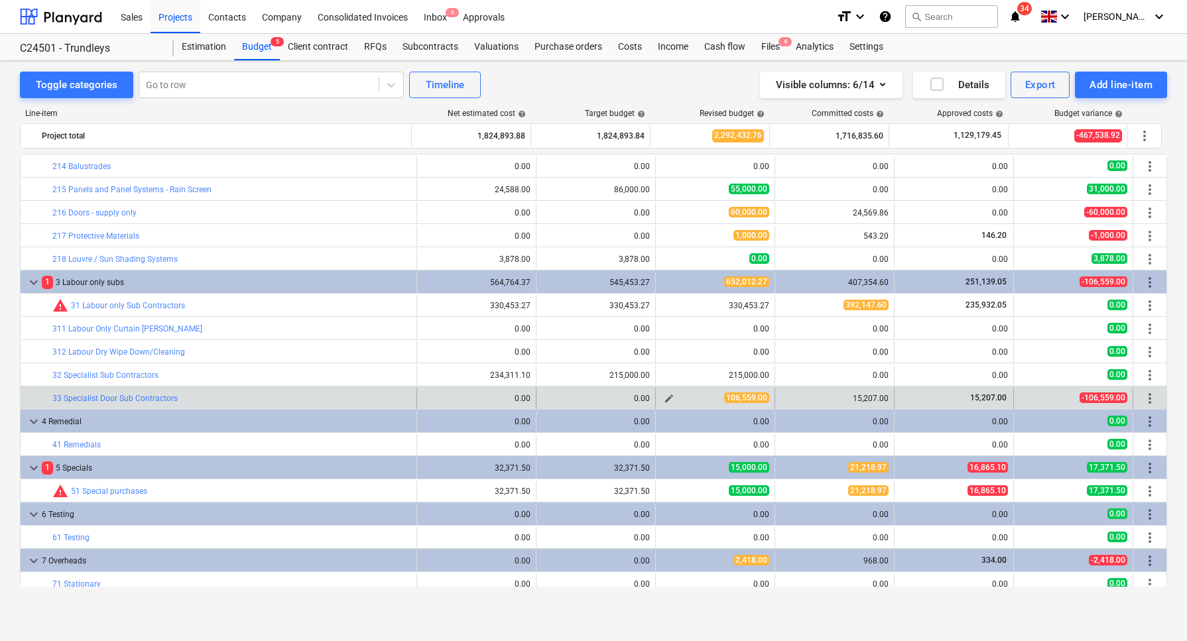
click at [664, 397] on span "edit" at bounding box center [669, 398] width 11 height 11
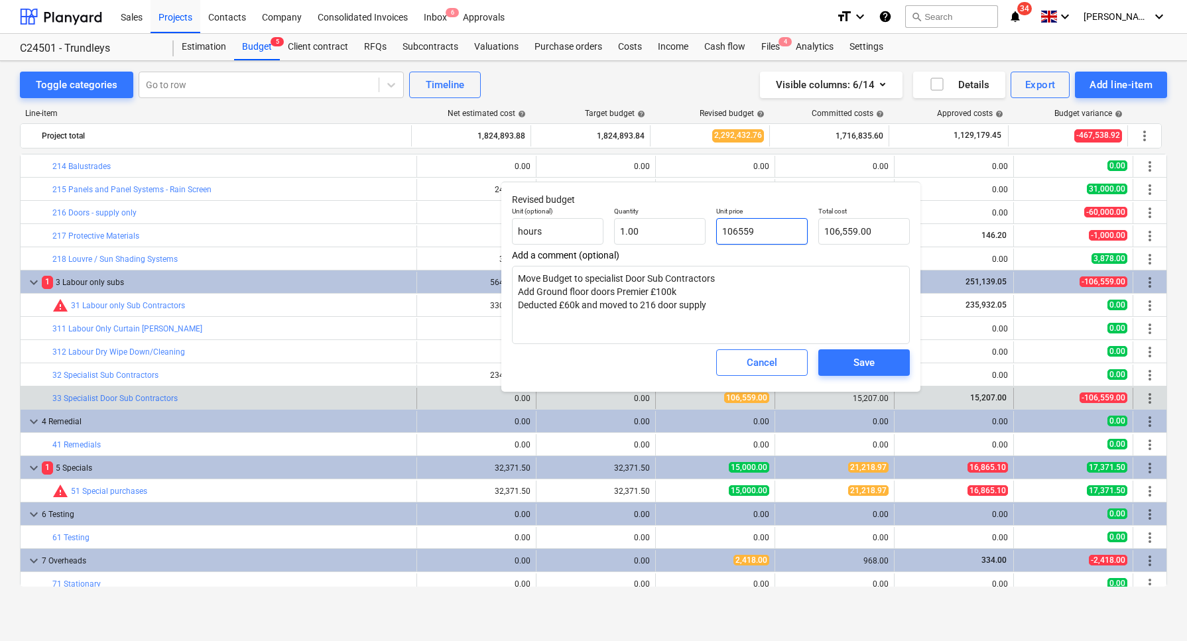
click at [773, 225] on input "106559" at bounding box center [762, 231] width 92 height 27
click at [542, 316] on textarea "Move Budget to specialist Door Sub Contractors Add Ground floor doors Premier £…" at bounding box center [711, 305] width 398 height 78
click at [705, 309] on textarea "Move Budget to specialist Door Sub Contractors Add Ground floor doors Premier £…" at bounding box center [711, 305] width 398 height 78
click at [863, 358] on div "Save" at bounding box center [863, 362] width 21 height 17
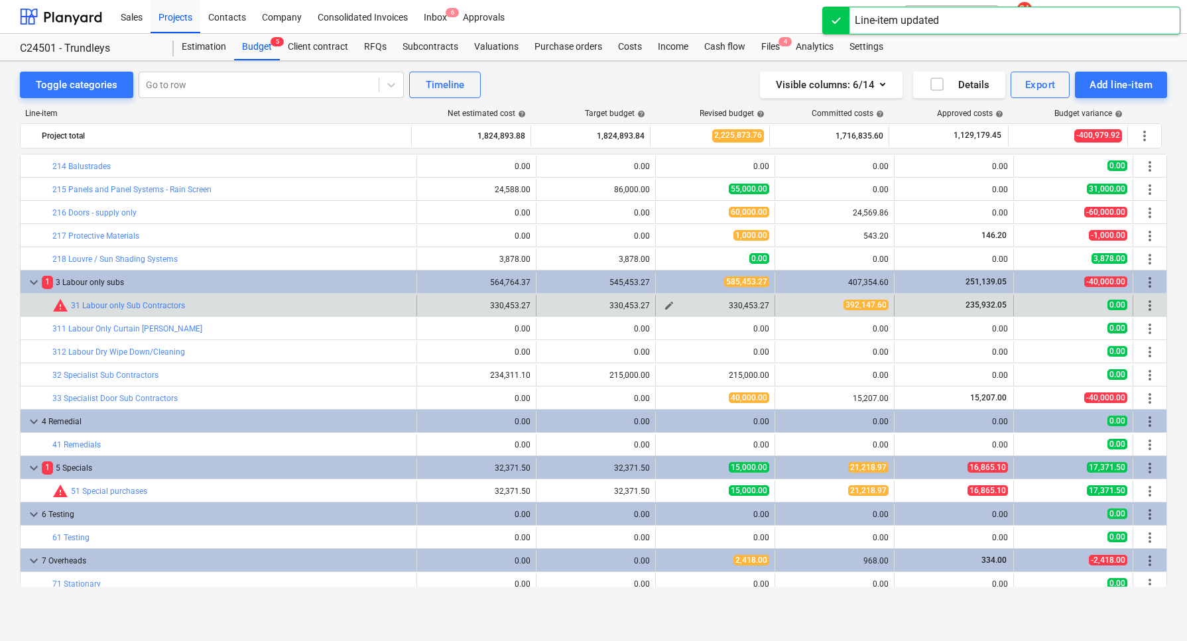
click at [665, 300] on span "edit" at bounding box center [669, 305] width 11 height 11
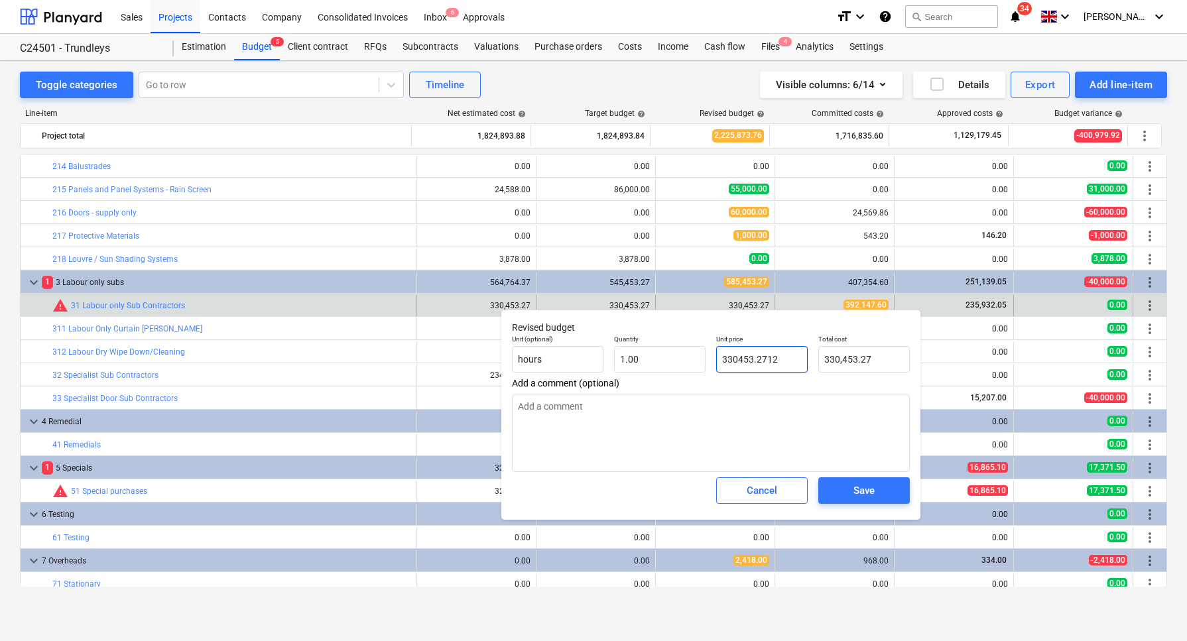
click at [783, 359] on input "330453.2712" at bounding box center [762, 359] width 92 height 27
click at [664, 406] on textarea at bounding box center [711, 433] width 398 height 78
click at [856, 484] on div "Save" at bounding box center [863, 490] width 21 height 17
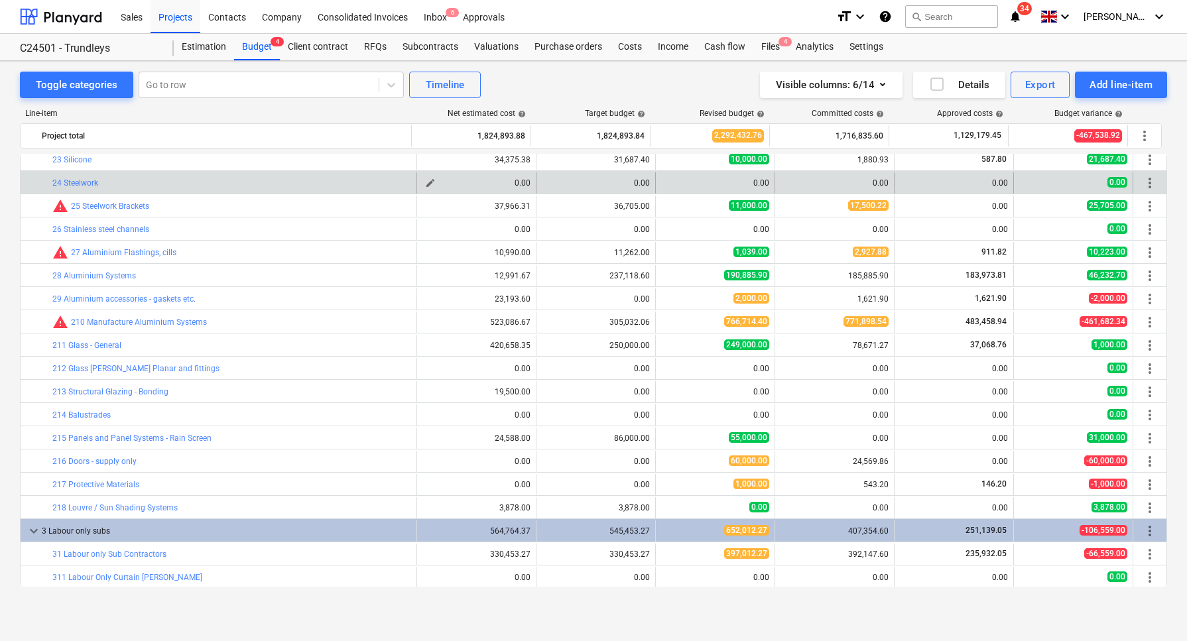
scroll to position [249, 0]
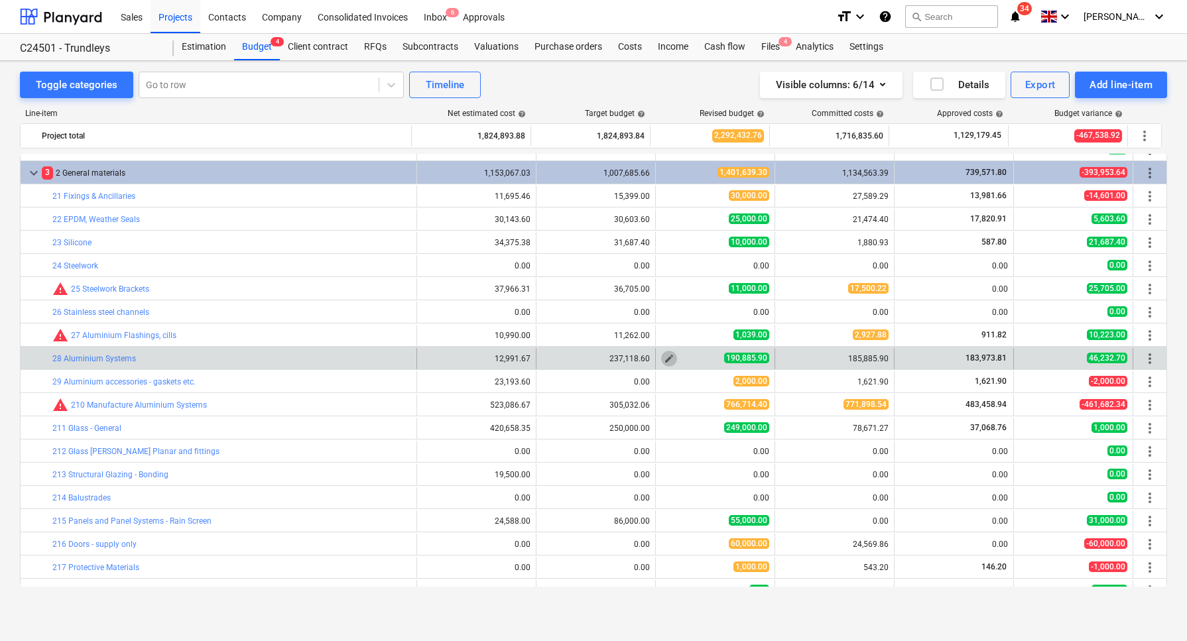
click at [665, 356] on span "edit" at bounding box center [669, 358] width 11 height 11
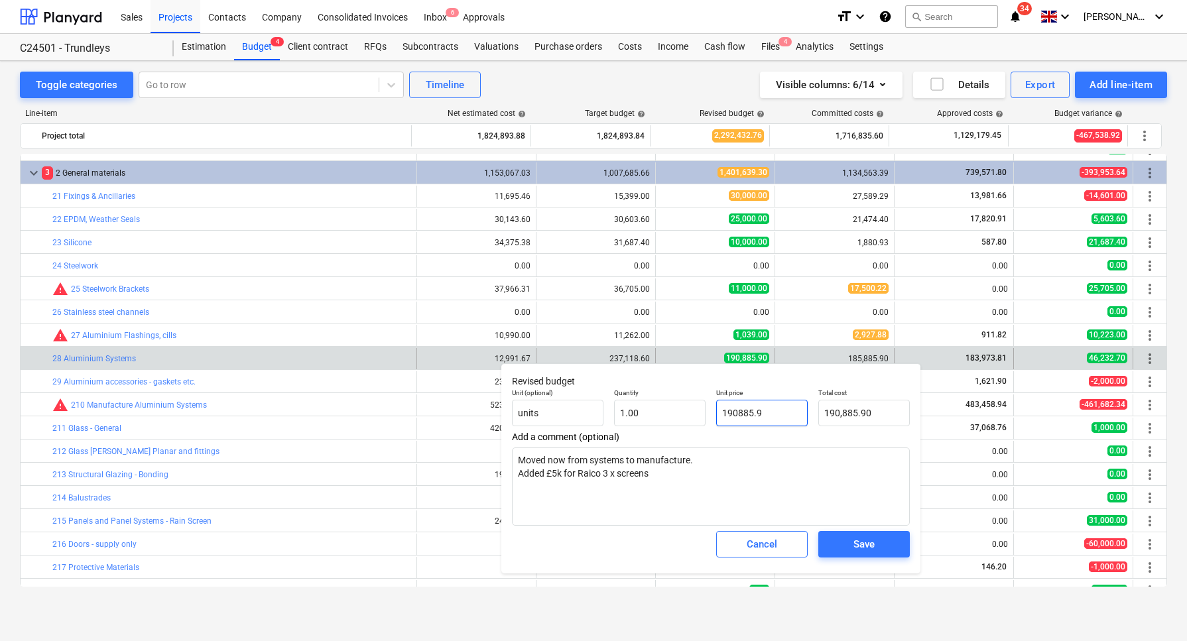
click at [770, 411] on input "190885.9" at bounding box center [762, 413] width 92 height 27
click at [656, 475] on textarea "Moved now from systems to manufacture. Added £5k for Raico 3 x screens" at bounding box center [711, 487] width 398 height 78
click at [841, 542] on span "Save" at bounding box center [864, 544] width 60 height 17
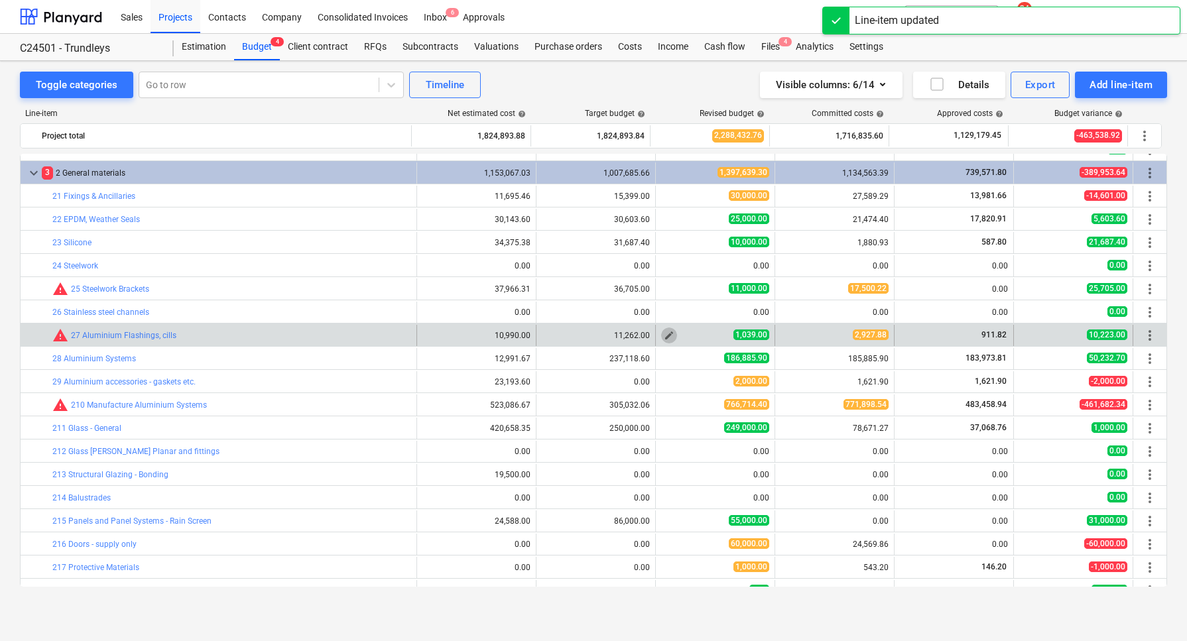
click at [664, 335] on span "edit" at bounding box center [669, 335] width 11 height 11
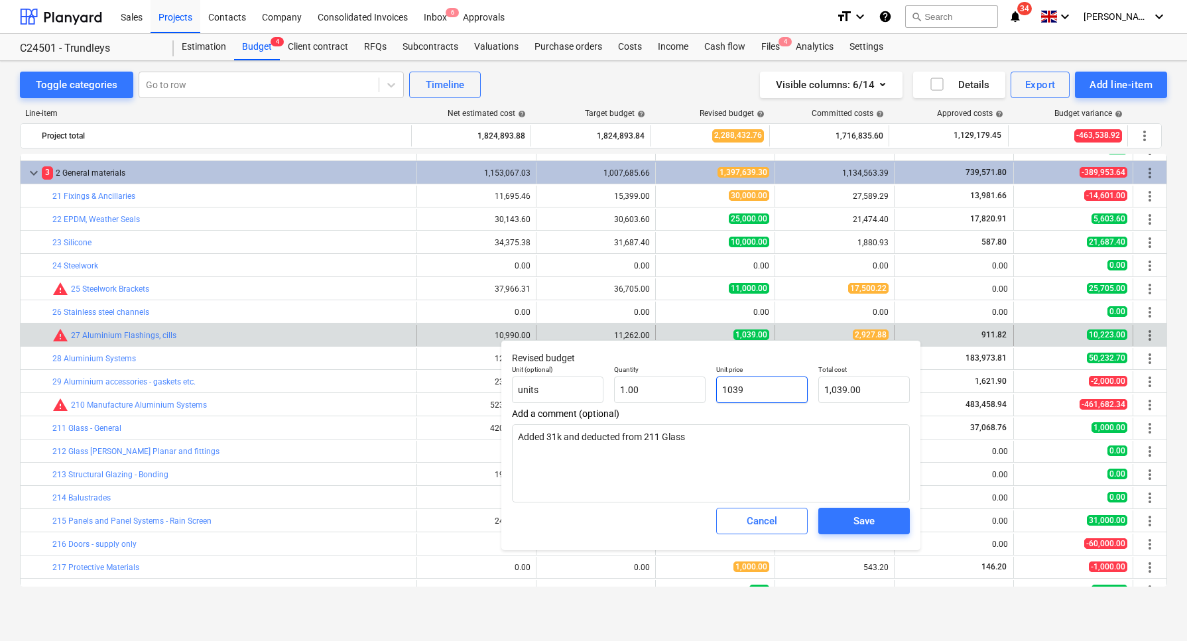
click at [725, 388] on input "1039" at bounding box center [762, 390] width 92 height 27
click at [843, 523] on span "Save" at bounding box center [864, 521] width 60 height 17
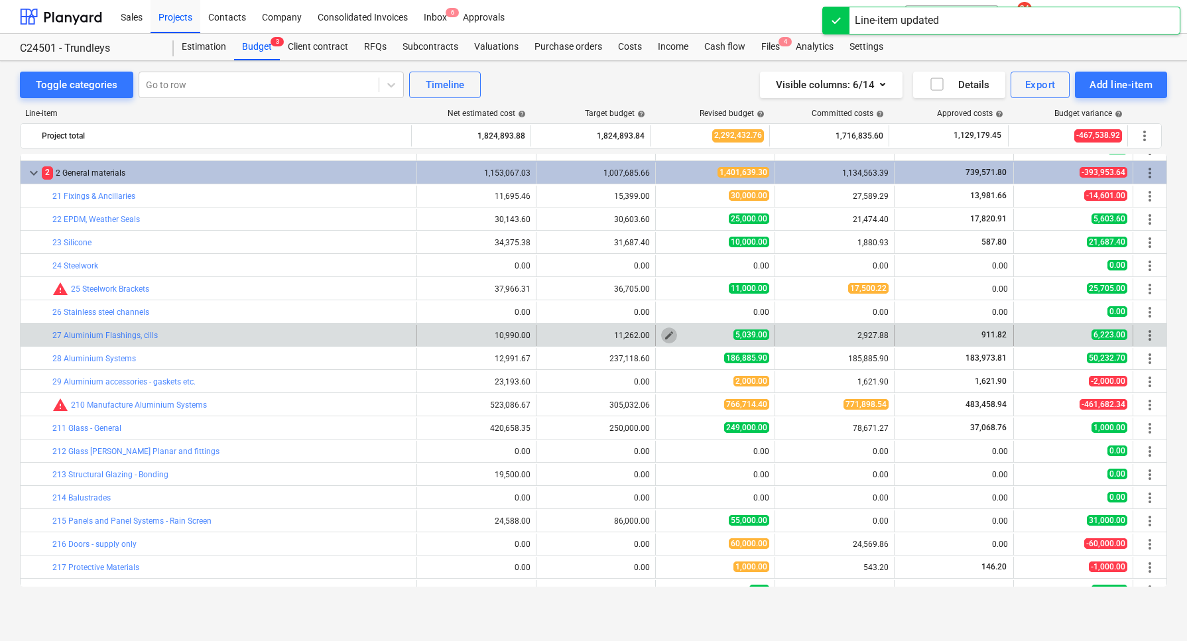
click at [667, 332] on span "edit" at bounding box center [669, 335] width 11 height 11
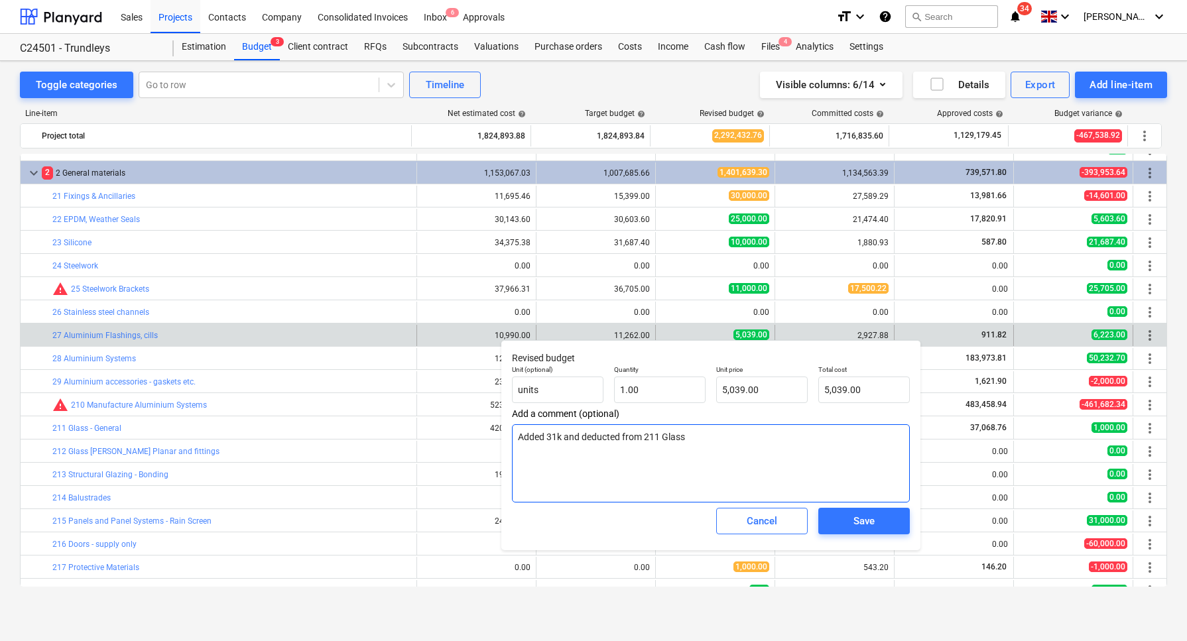
click at [696, 438] on textarea "Added 31k and deducted from 211 Glass" at bounding box center [711, 463] width 398 height 78
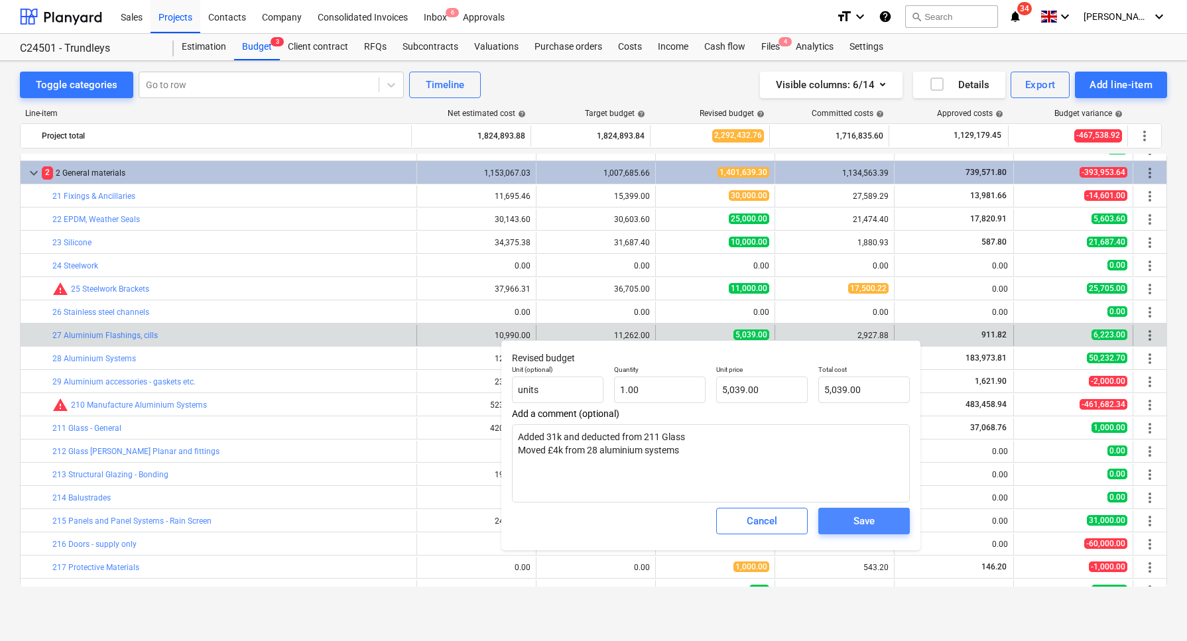
click at [842, 521] on span "Save" at bounding box center [864, 521] width 60 height 17
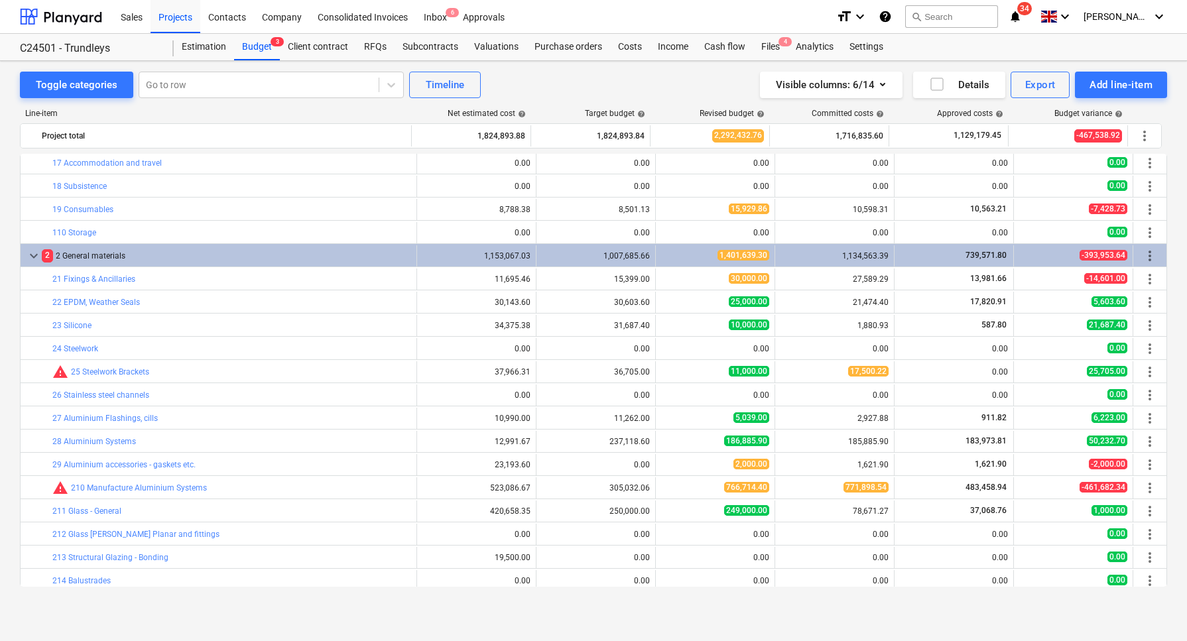
scroll to position [332, 0]
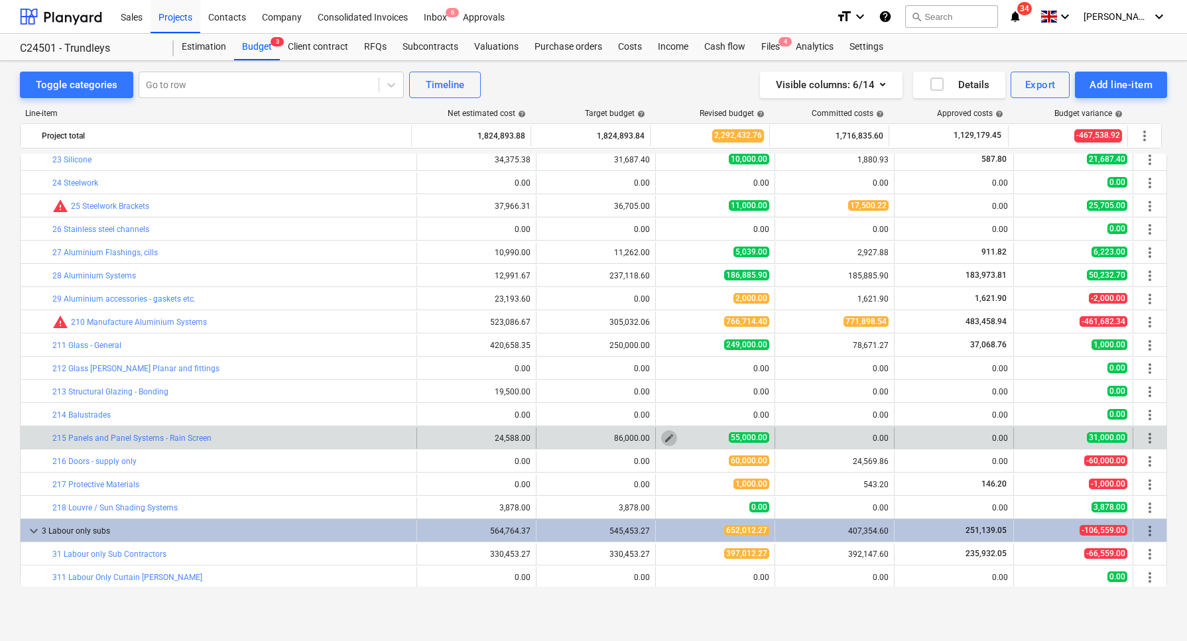
click at [664, 434] on span "edit" at bounding box center [669, 438] width 11 height 11
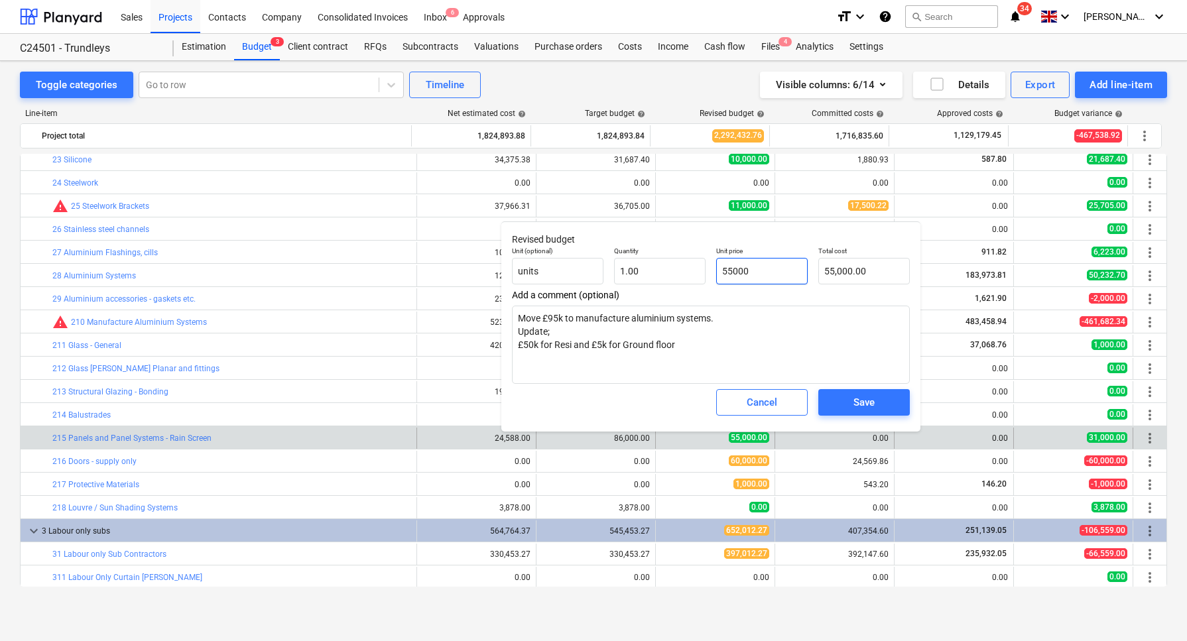
click at [726, 271] on input "55000" at bounding box center [762, 271] width 92 height 27
click at [688, 344] on textarea "Move £95k to manufacture aluminium systems. Update; £50k for Resi and £5k for G…" at bounding box center [711, 345] width 398 height 78
click at [843, 402] on span "Save" at bounding box center [864, 402] width 60 height 17
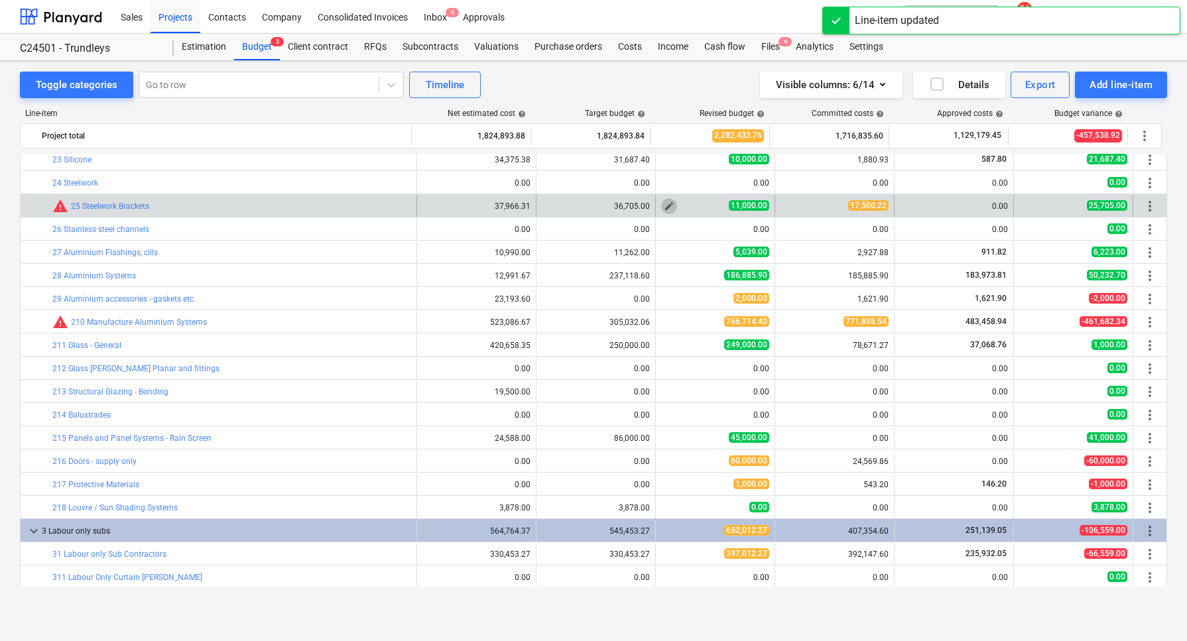
click at [664, 206] on span "edit" at bounding box center [669, 206] width 11 height 11
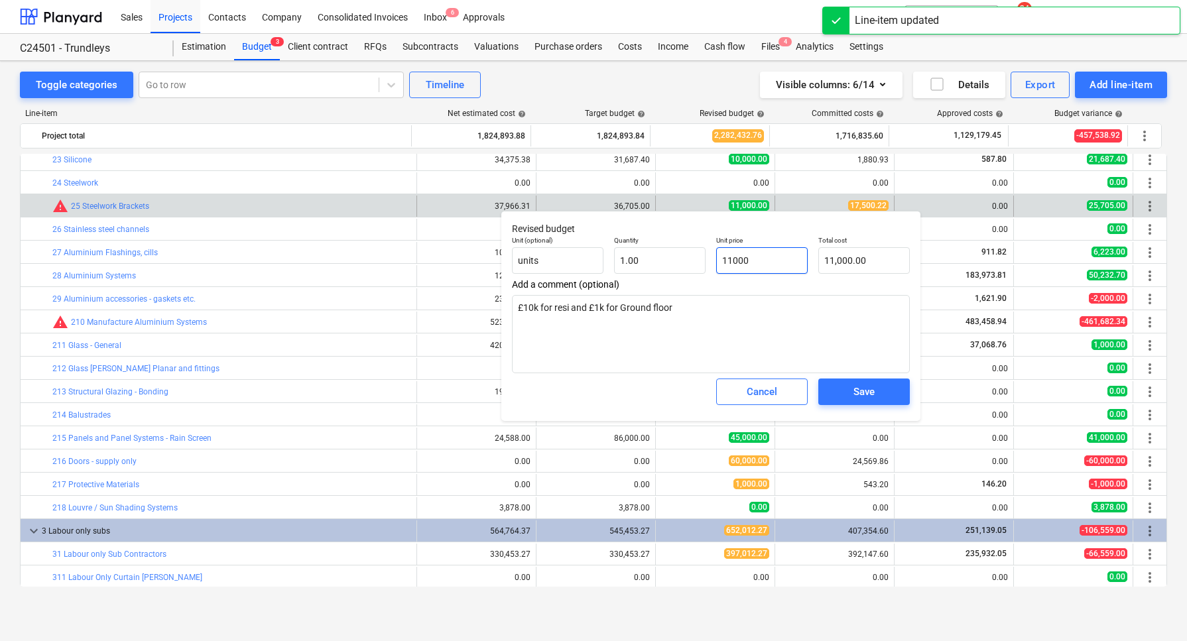
click at [727, 259] on input "11000" at bounding box center [762, 260] width 92 height 27
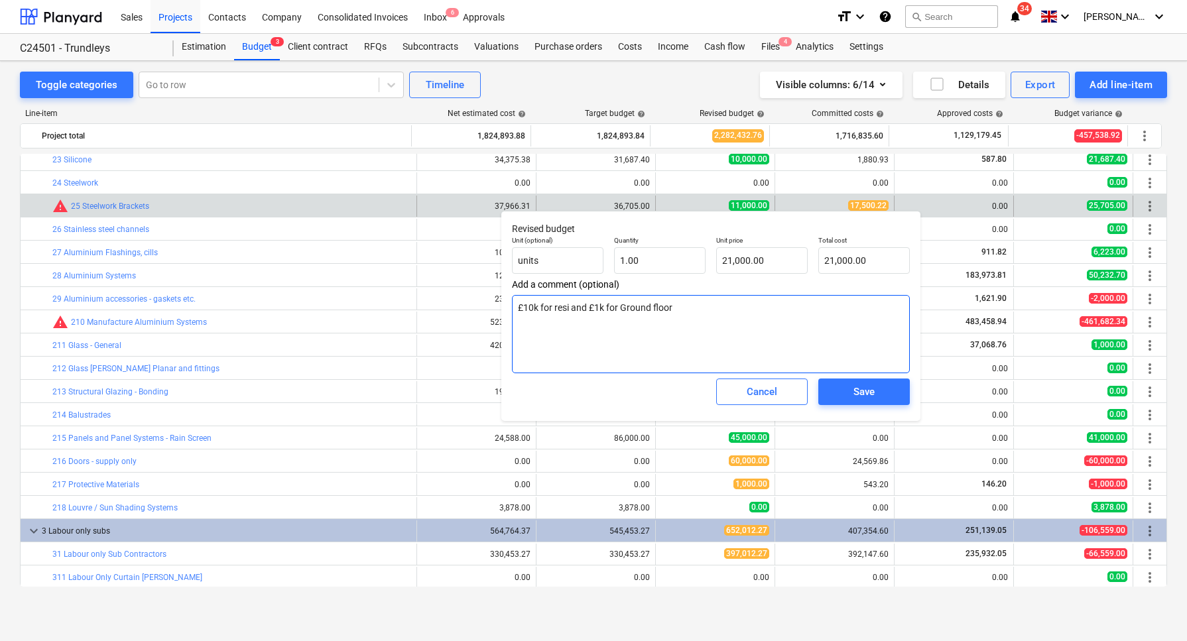
click at [696, 312] on textarea "£10k for resi and £1k for Ground floor" at bounding box center [711, 334] width 398 height 78
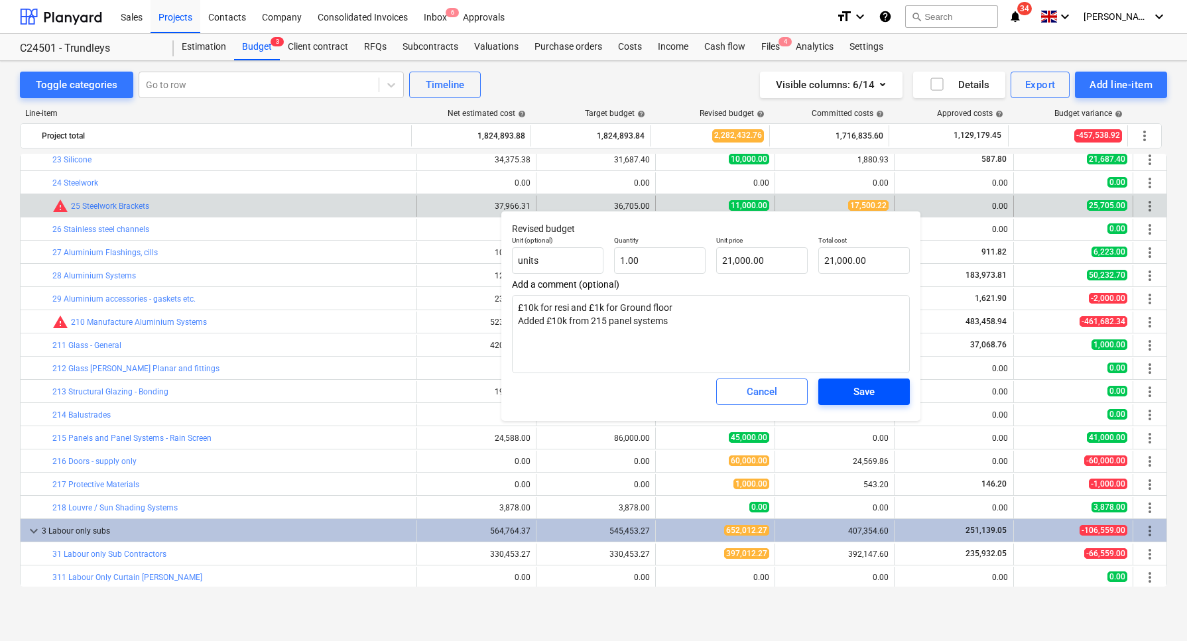
click at [869, 399] on div "Save" at bounding box center [863, 391] width 21 height 17
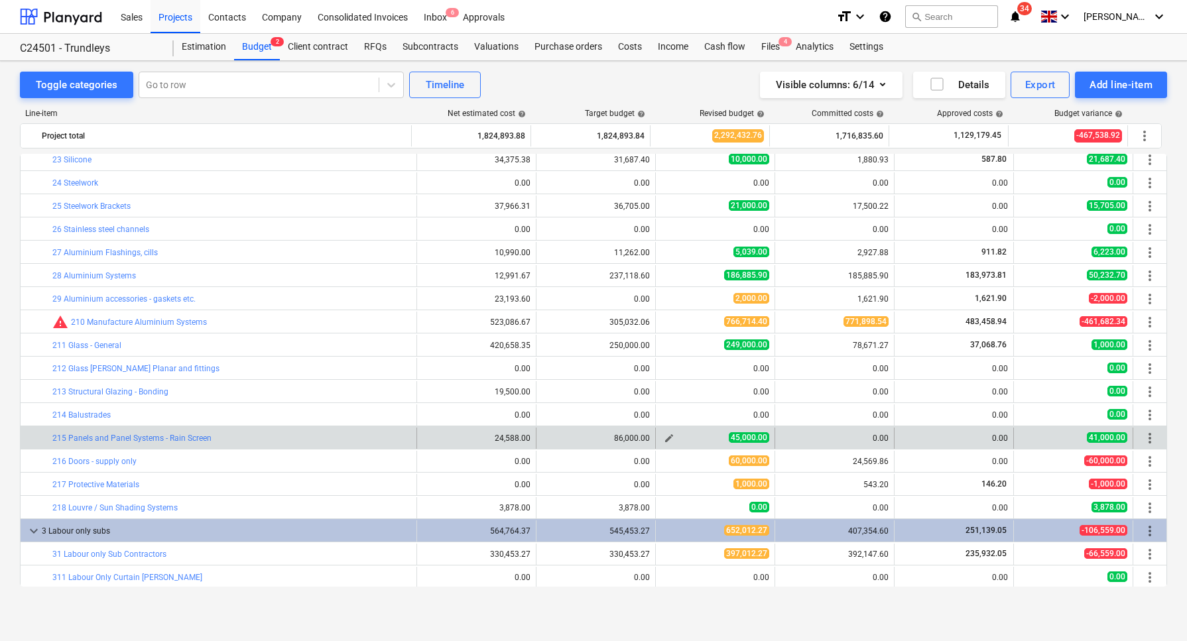
click at [664, 434] on span "edit" at bounding box center [669, 438] width 11 height 11
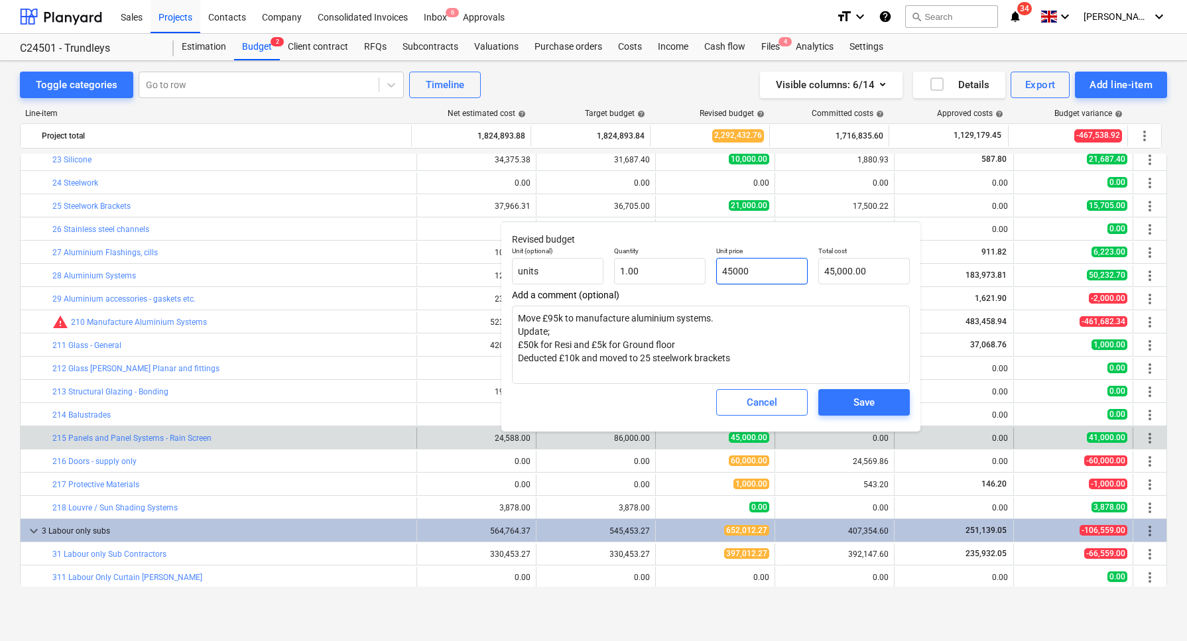
click at [727, 274] on input "45000" at bounding box center [762, 271] width 92 height 27
click at [747, 361] on textarea "Move £95k to manufacture aluminium systems. Update; £50k for Resi and £5k for G…" at bounding box center [711, 345] width 398 height 78
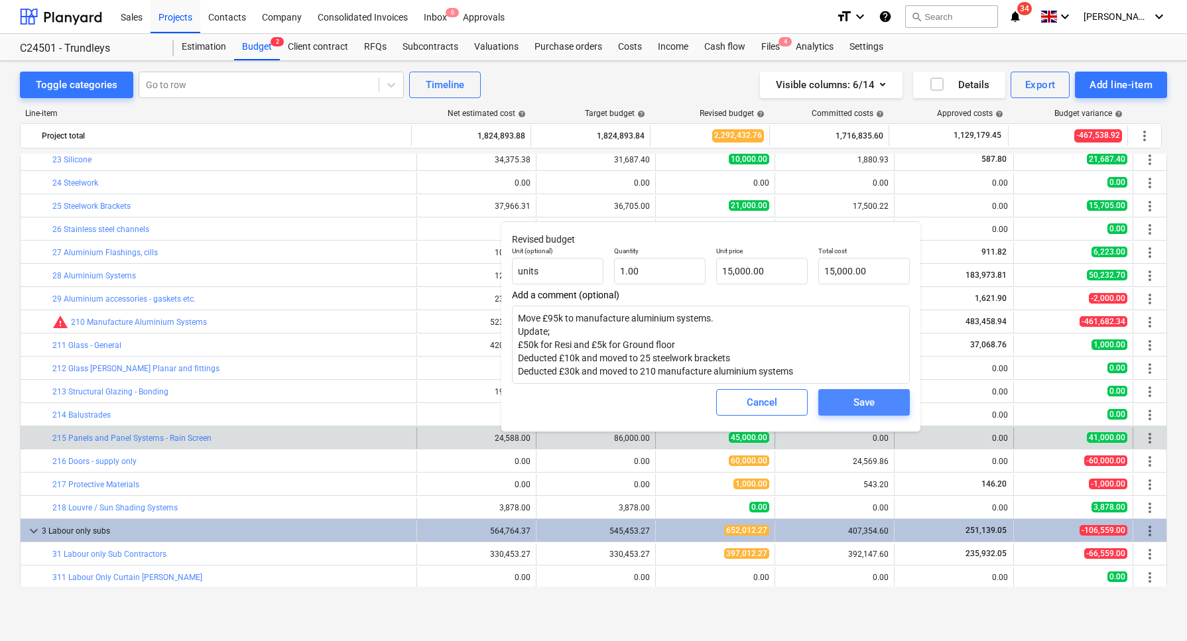
click at [841, 400] on span "Save" at bounding box center [864, 402] width 60 height 17
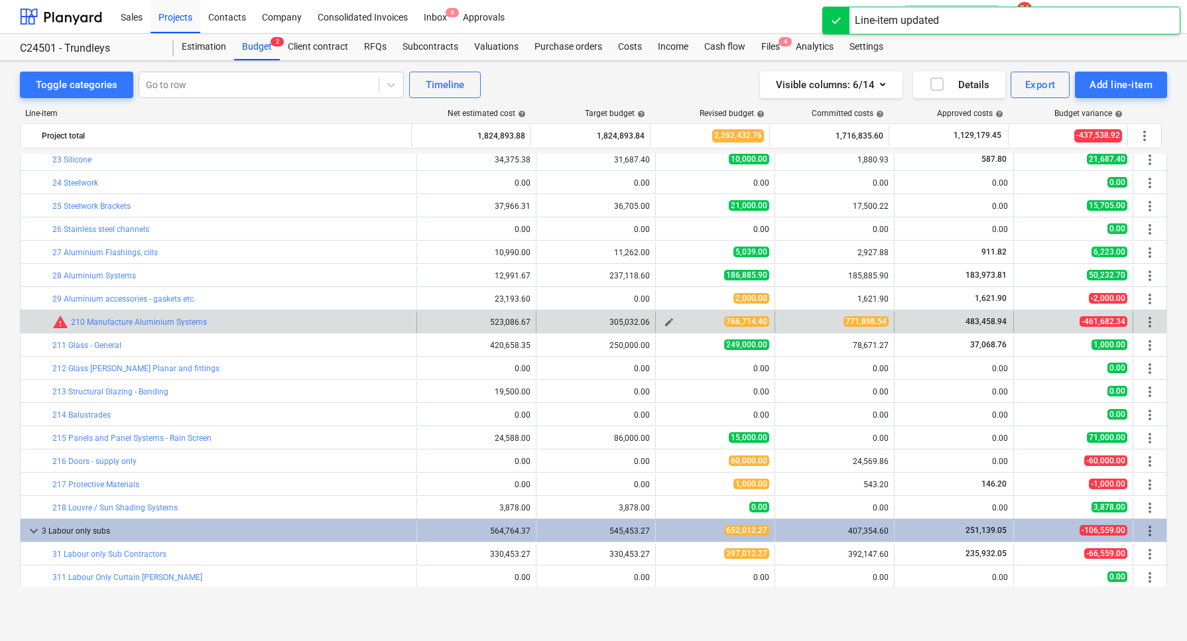
click at [664, 320] on span "edit" at bounding box center [669, 322] width 11 height 11
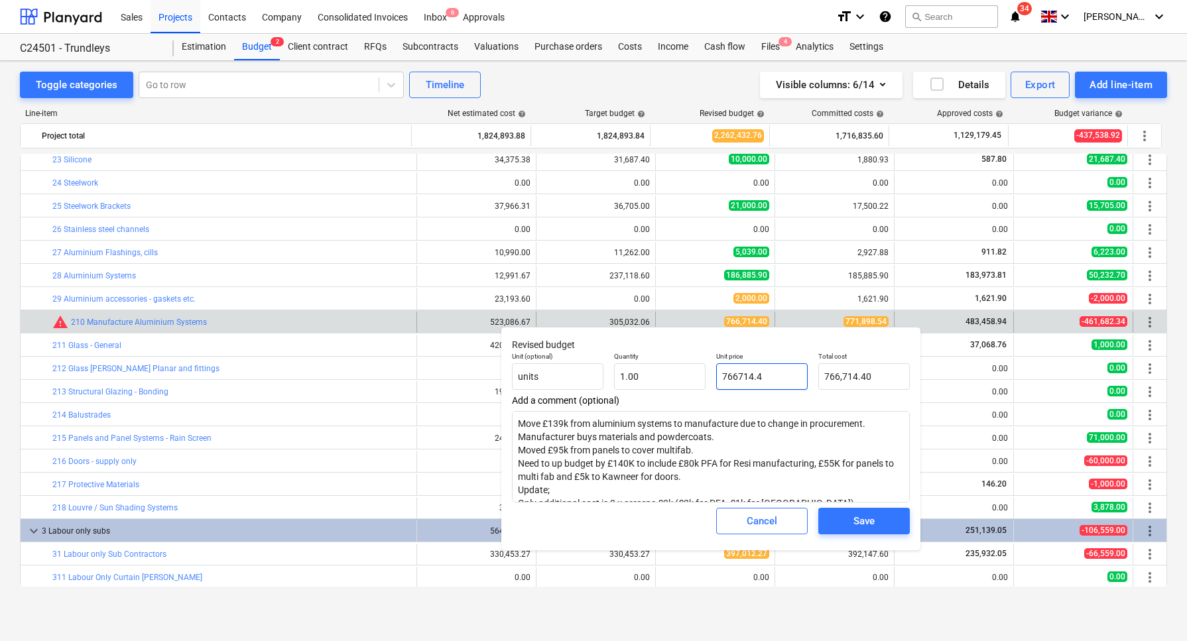
click at [733, 375] on input "766714.4" at bounding box center [762, 376] width 92 height 27
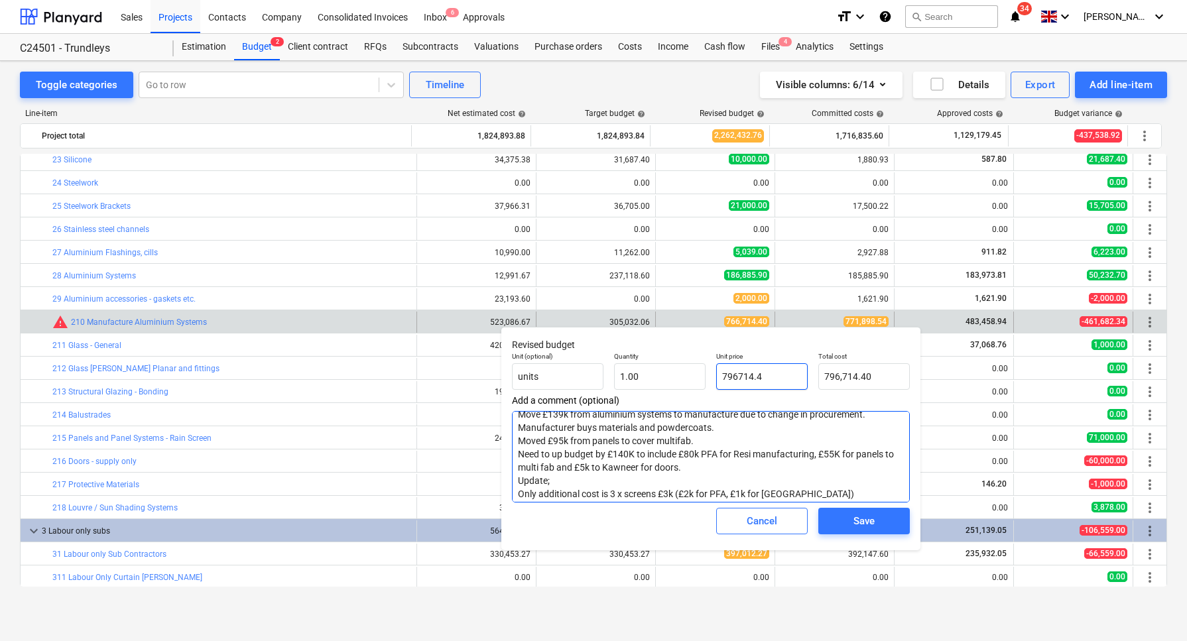
scroll to position [13, 0]
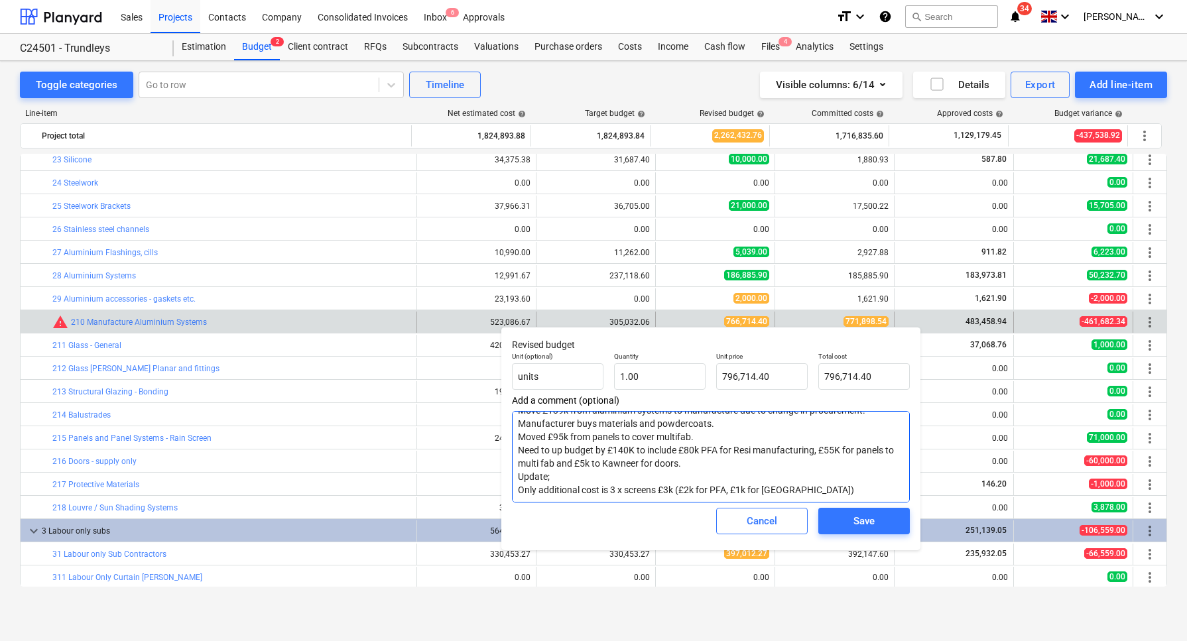
click at [818, 486] on textarea "Move £139k from aluminium systems to manufacture due to change in procurement. …" at bounding box center [711, 457] width 398 height 92
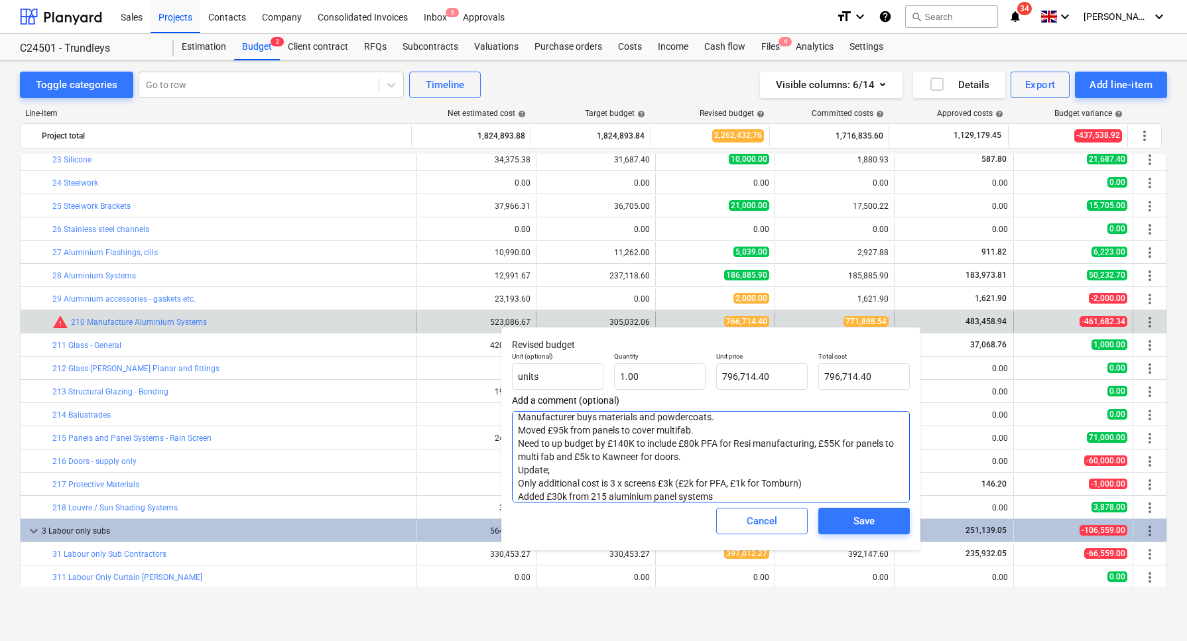
scroll to position [33, 0]
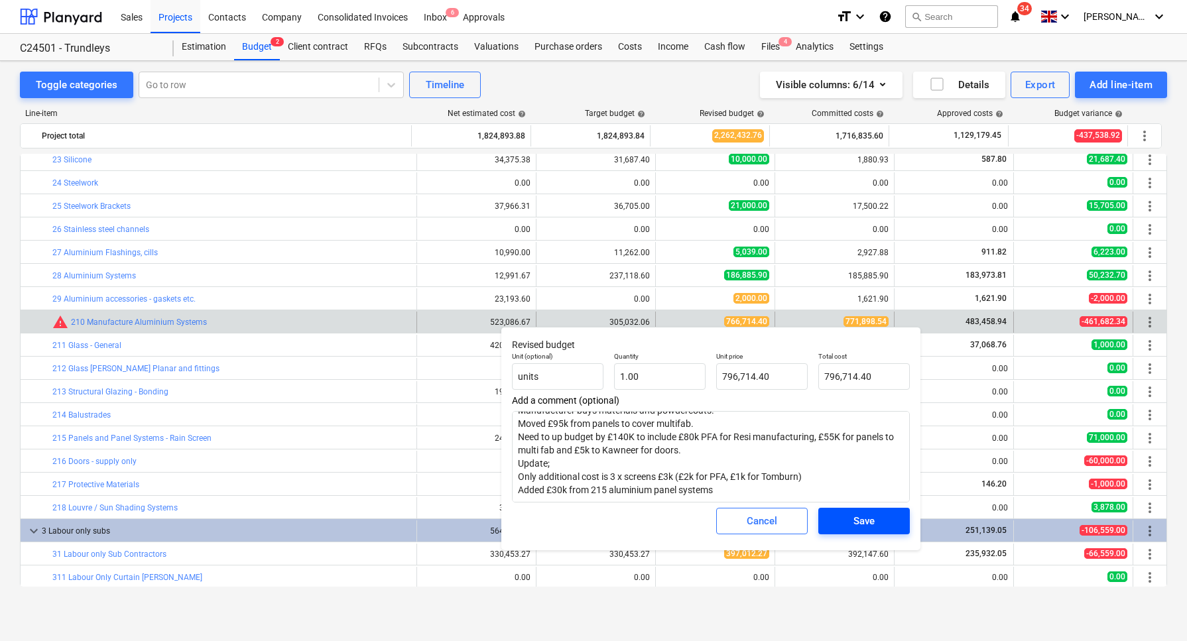
click at [847, 521] on span "Save" at bounding box center [864, 521] width 60 height 17
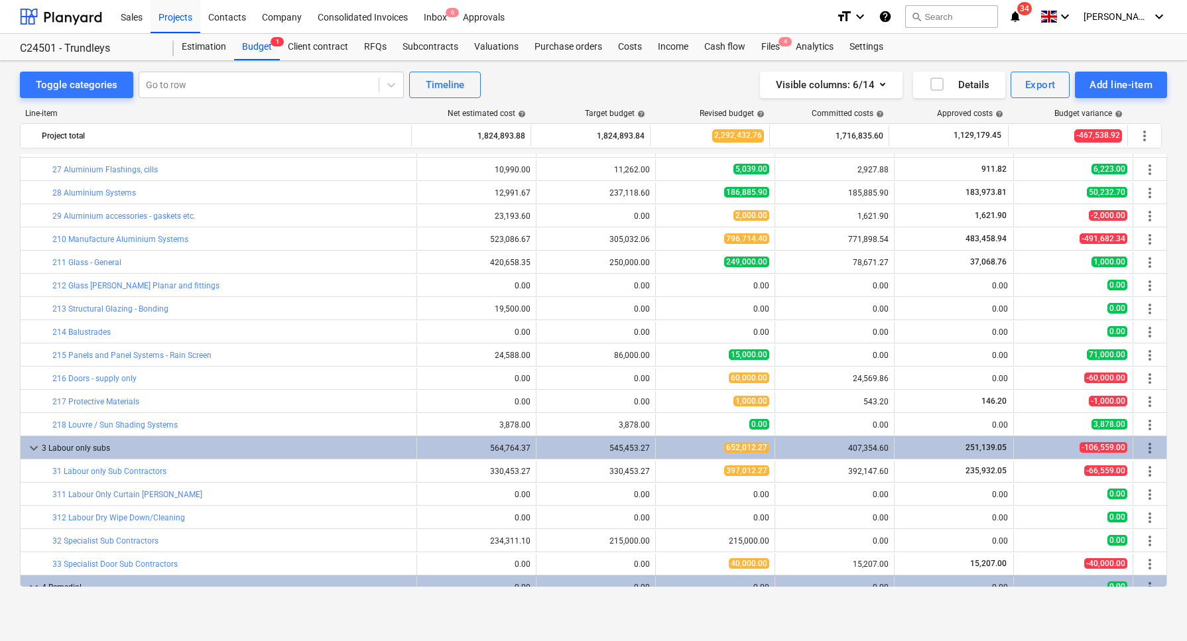
scroll to position [497, 0]
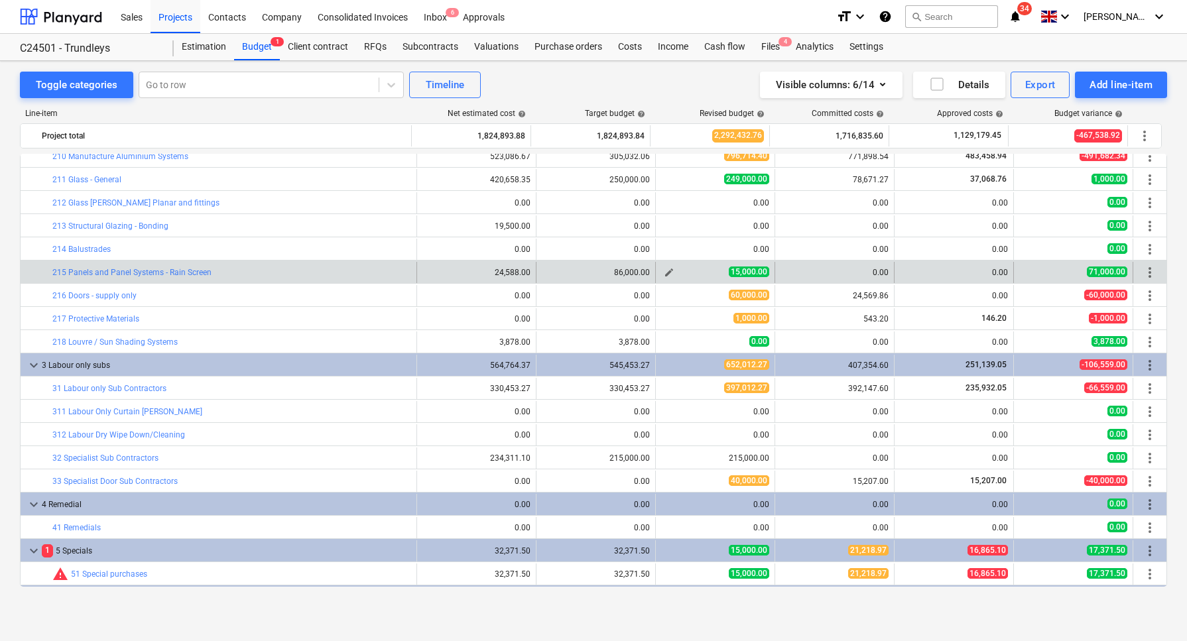
click at [664, 273] on span "edit" at bounding box center [669, 272] width 11 height 11
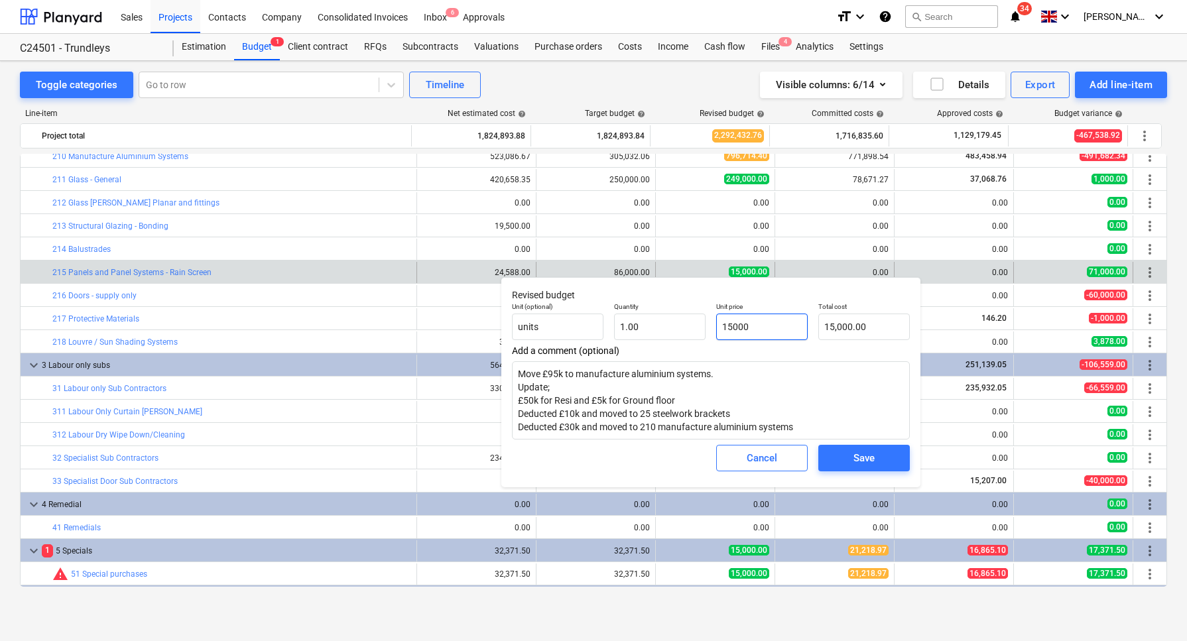
click at [725, 325] on input "15000" at bounding box center [762, 327] width 92 height 27
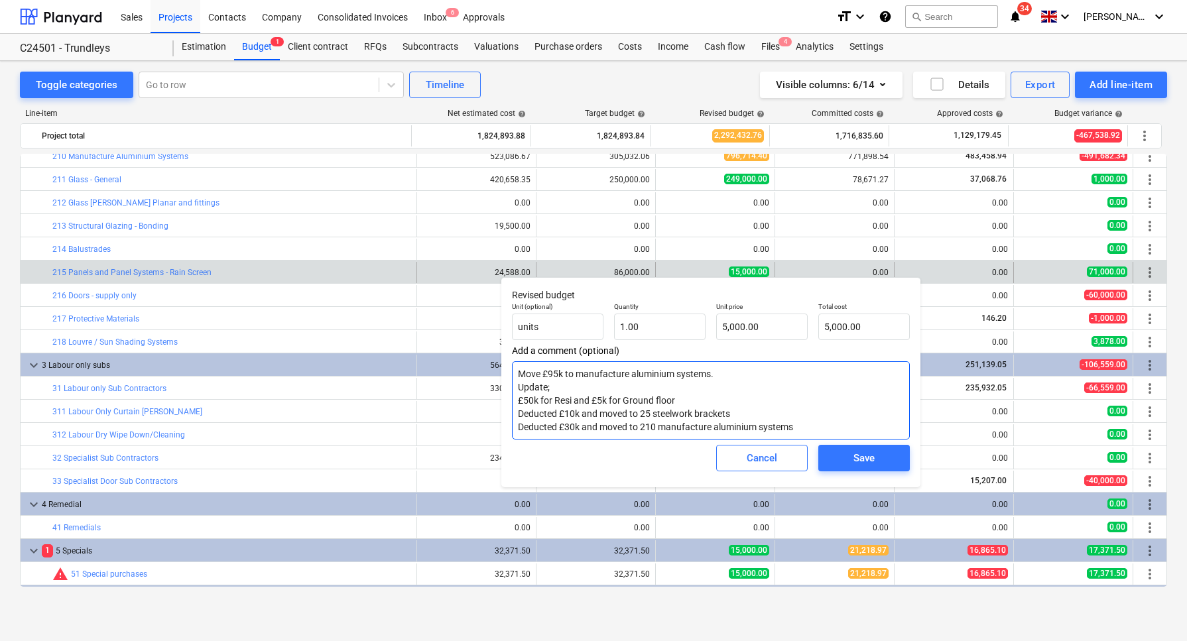
click at [804, 426] on textarea "Move £95k to manufacture aluminium systems. Update; £50k for Resi and £5k for G…" at bounding box center [711, 400] width 398 height 78
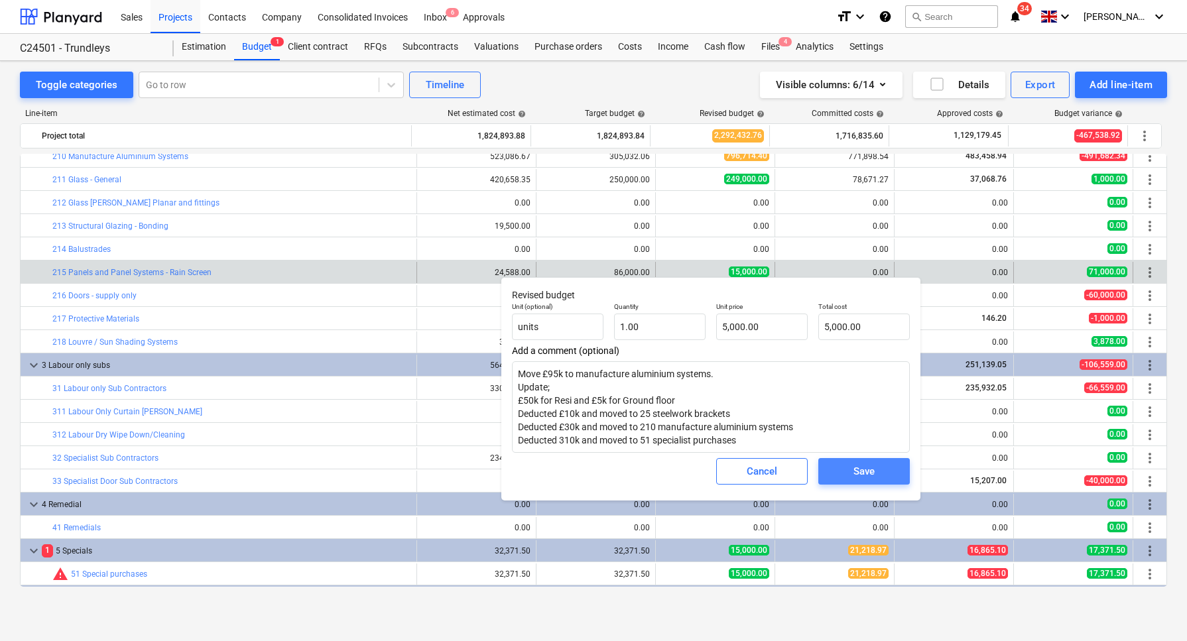
click at [837, 473] on span "Save" at bounding box center [864, 471] width 60 height 17
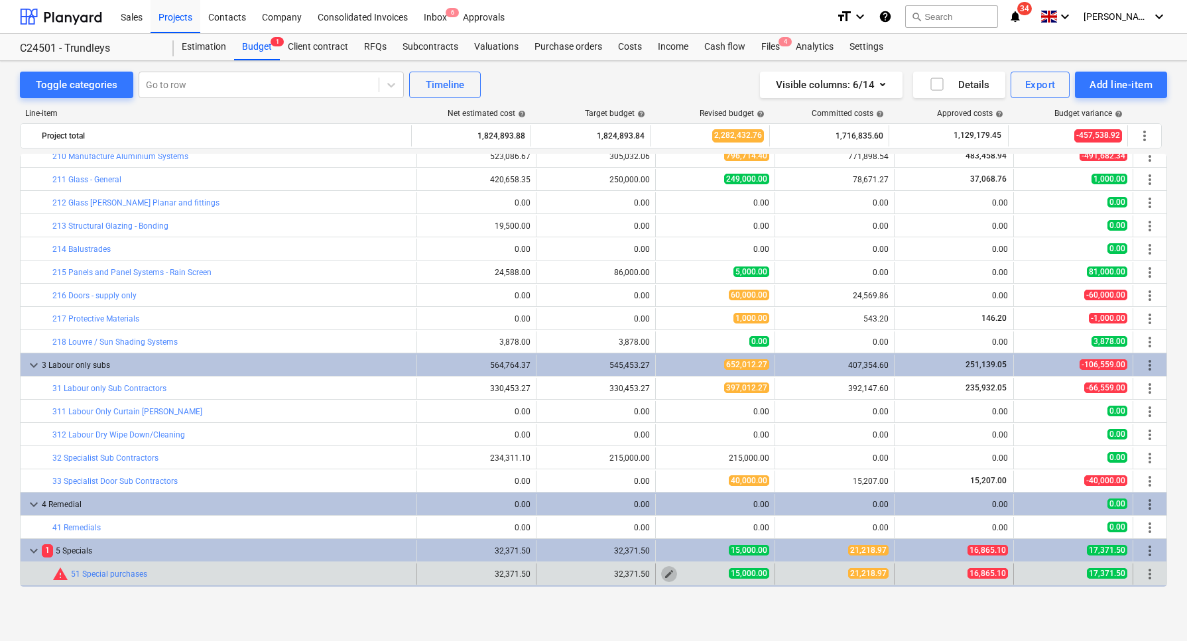
click at [668, 571] on span "edit" at bounding box center [669, 574] width 11 height 11
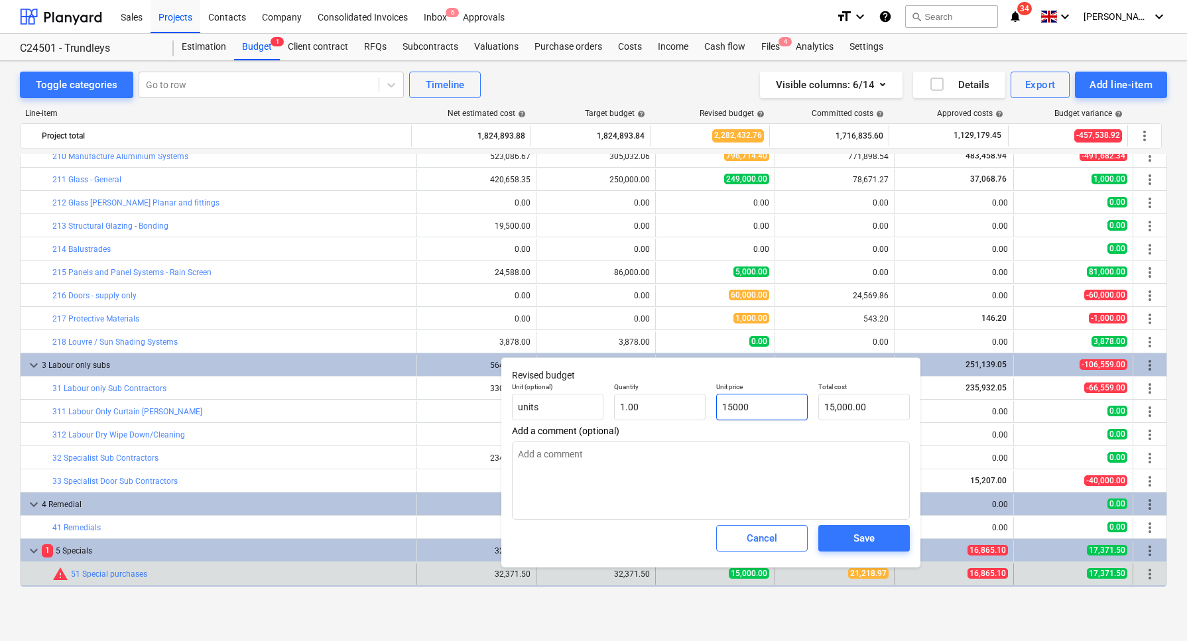
click at [729, 407] on input "15000" at bounding box center [762, 407] width 92 height 27
click at [633, 452] on textarea at bounding box center [711, 481] width 398 height 78
click at [841, 540] on span "Save" at bounding box center [864, 538] width 60 height 17
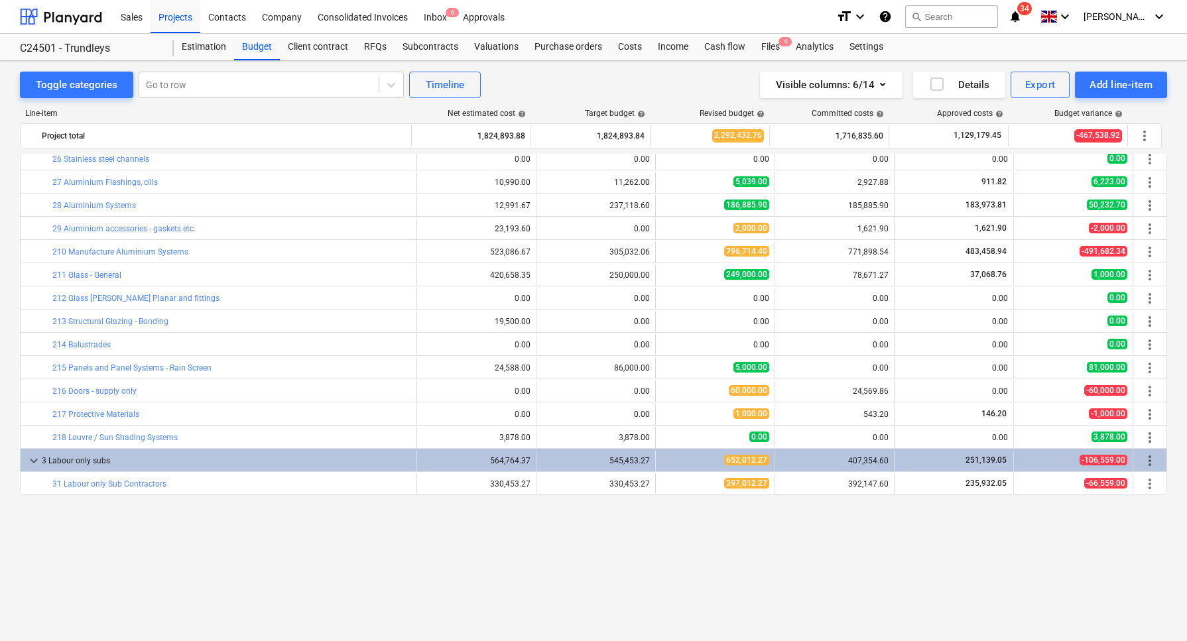
scroll to position [0, 0]
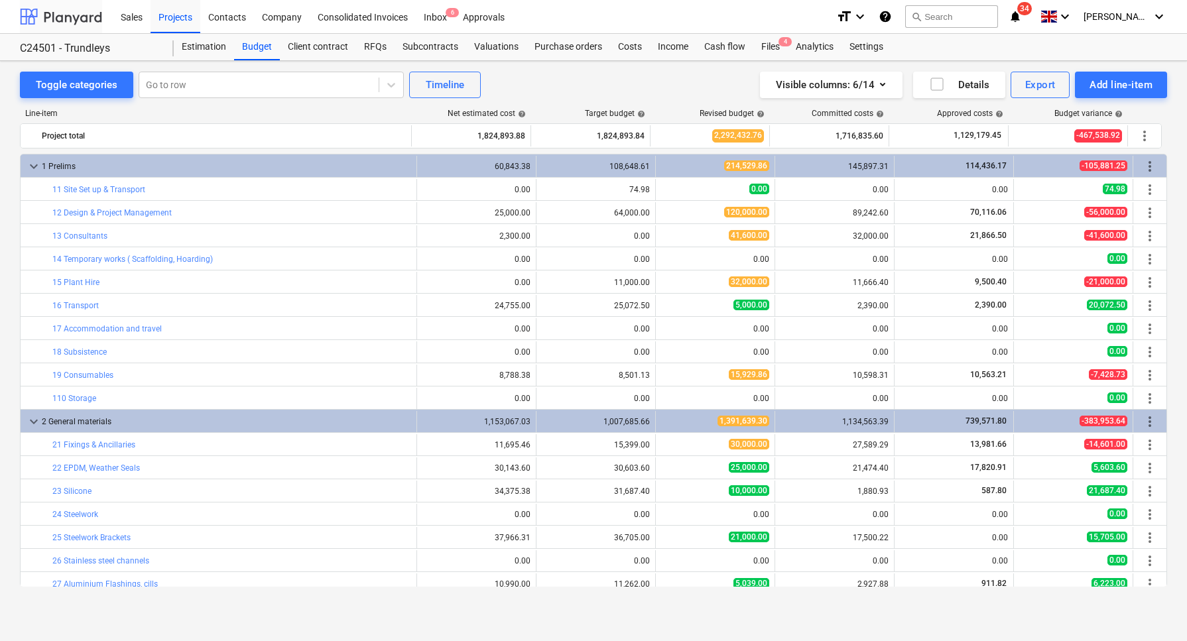
click at [72, 20] on div at bounding box center [61, 16] width 82 height 33
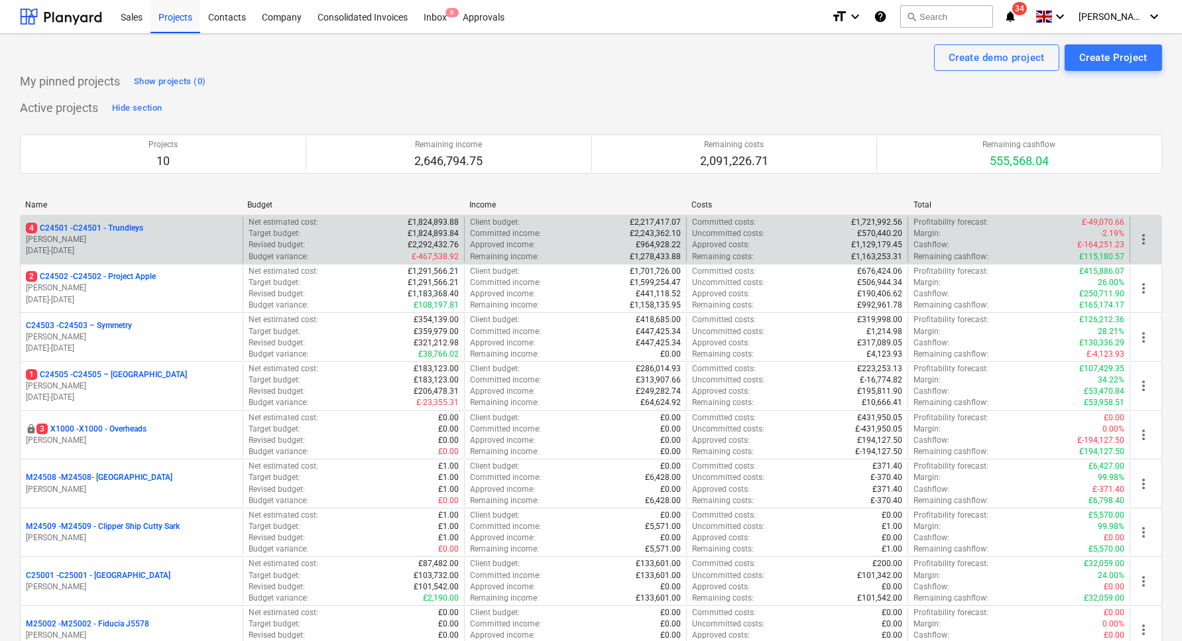
click at [70, 226] on p "4 C24501 - C24501 - Trundleys" at bounding box center [84, 228] width 117 height 11
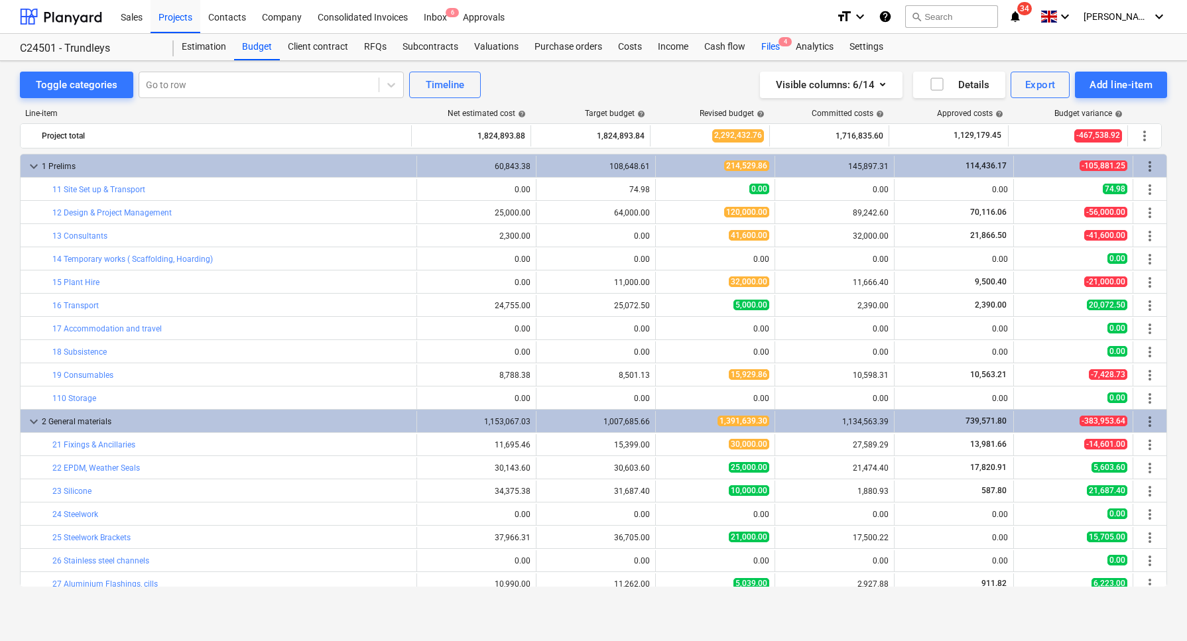
click at [779, 40] on span "4" at bounding box center [784, 41] width 13 height 9
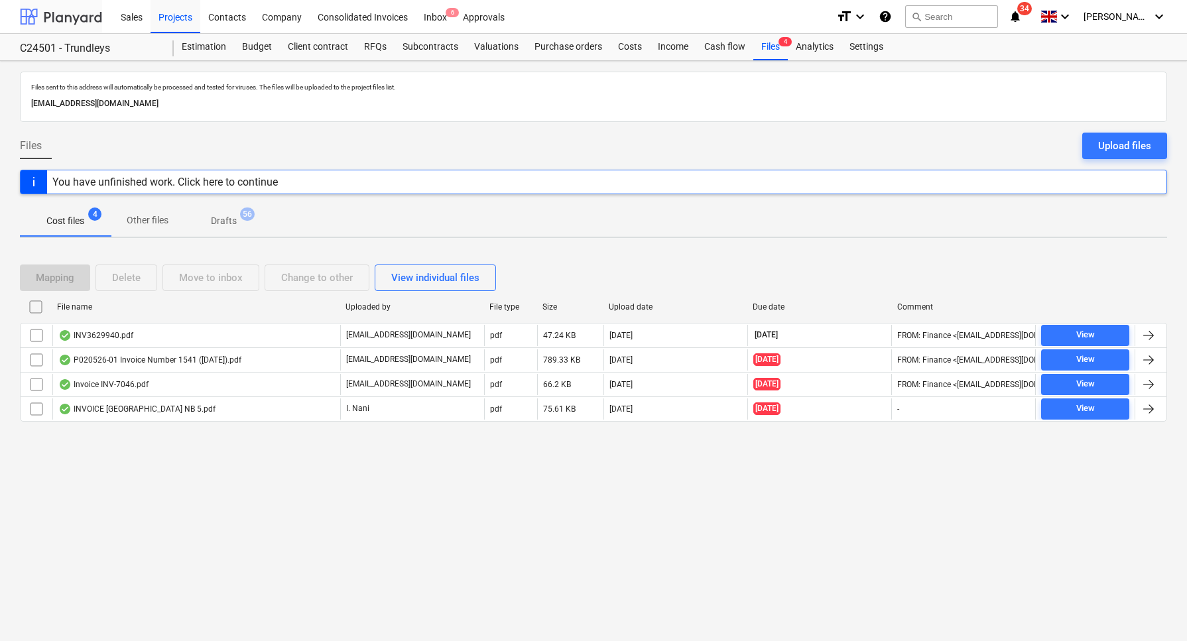
click at [70, 13] on div at bounding box center [61, 16] width 82 height 33
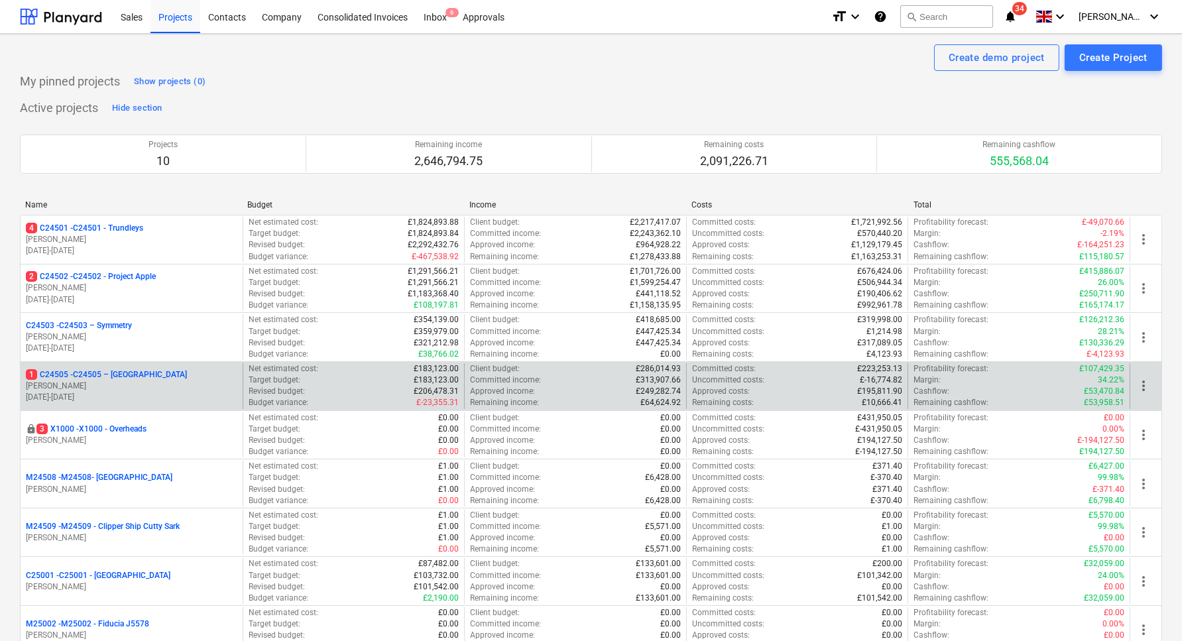
click at [87, 385] on p "[PERSON_NAME]" at bounding box center [132, 386] width 212 height 11
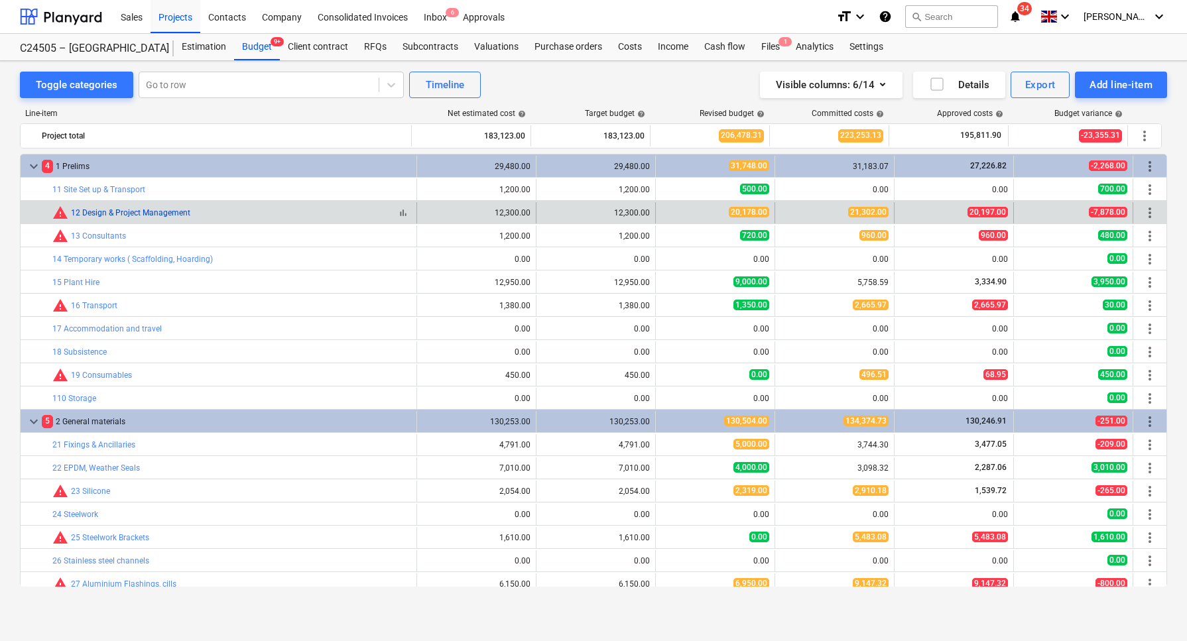
click at [121, 213] on link "12 Design & Project Management" at bounding box center [130, 212] width 119 height 9
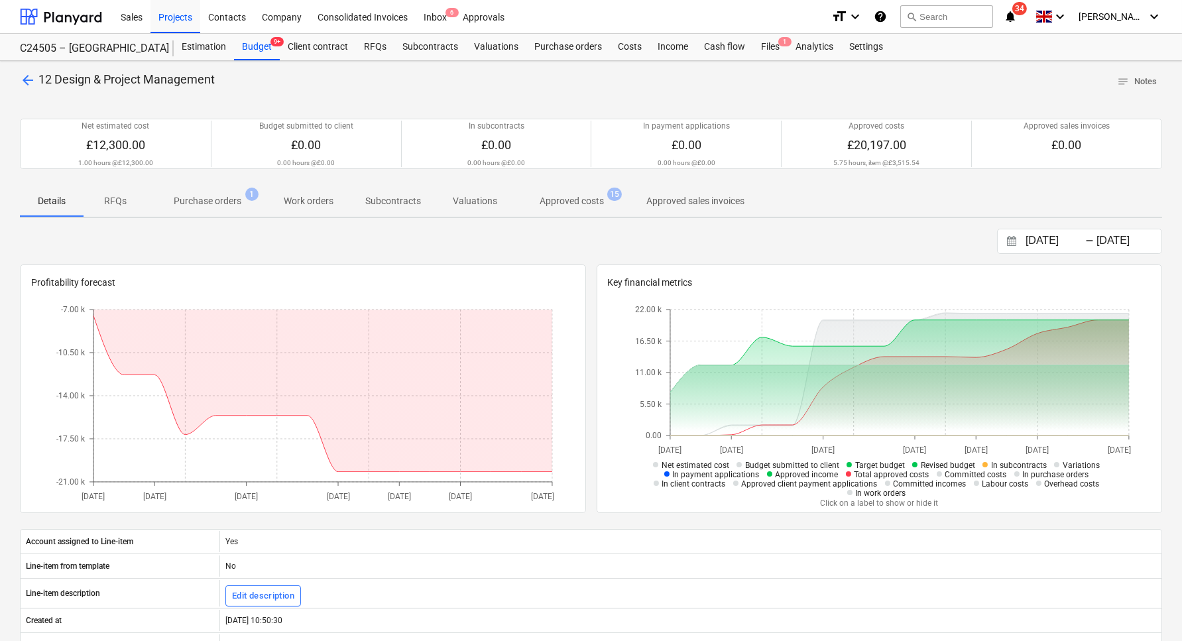
click at [24, 78] on span "arrow_back" at bounding box center [28, 80] width 16 height 16
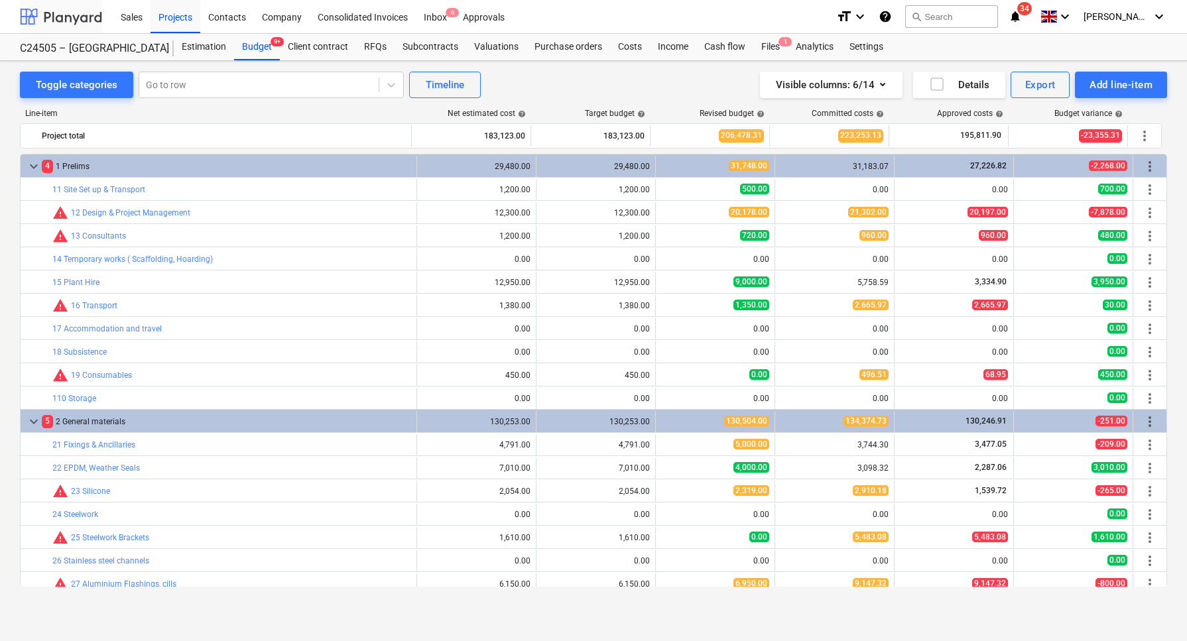
click at [93, 21] on div at bounding box center [61, 16] width 82 height 33
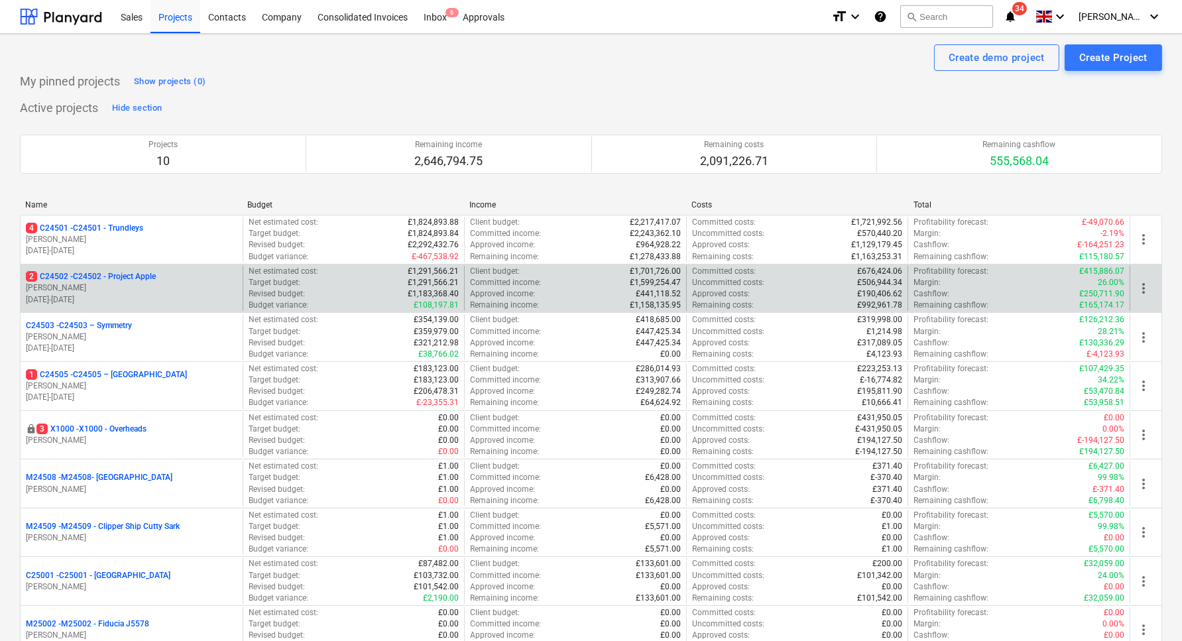
click at [182, 294] on p "[DATE] - [DATE]" at bounding box center [132, 299] width 212 height 11
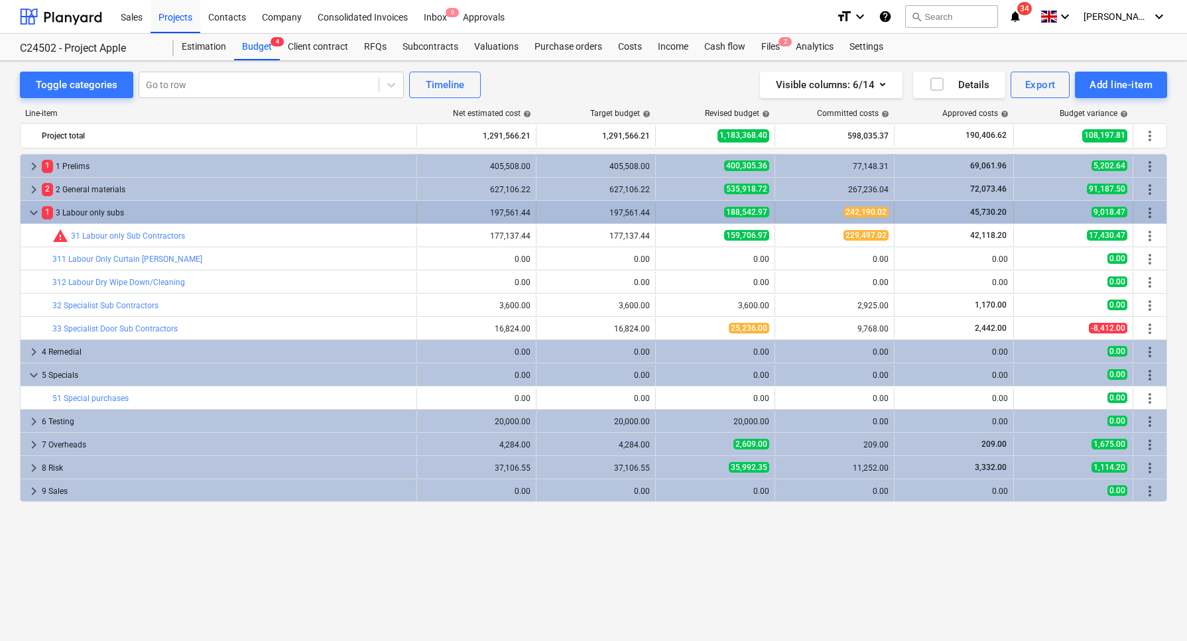
click at [85, 209] on div "1 3 Labour only subs" at bounding box center [226, 212] width 369 height 21
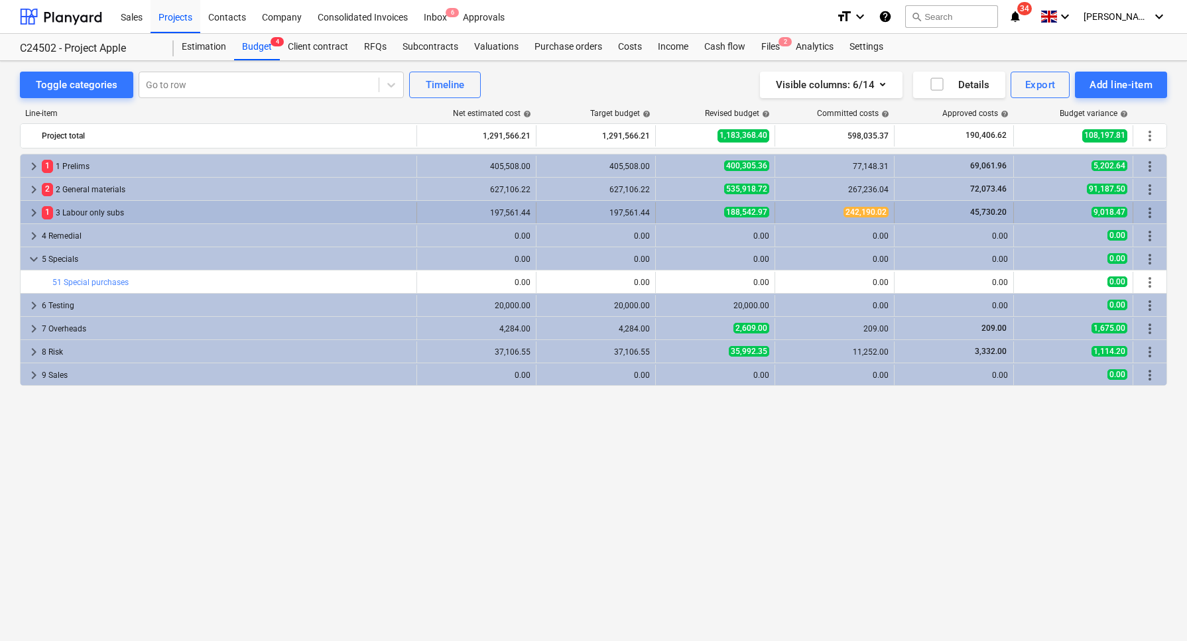
click at [90, 204] on div "1 3 Labour only subs" at bounding box center [226, 212] width 369 height 21
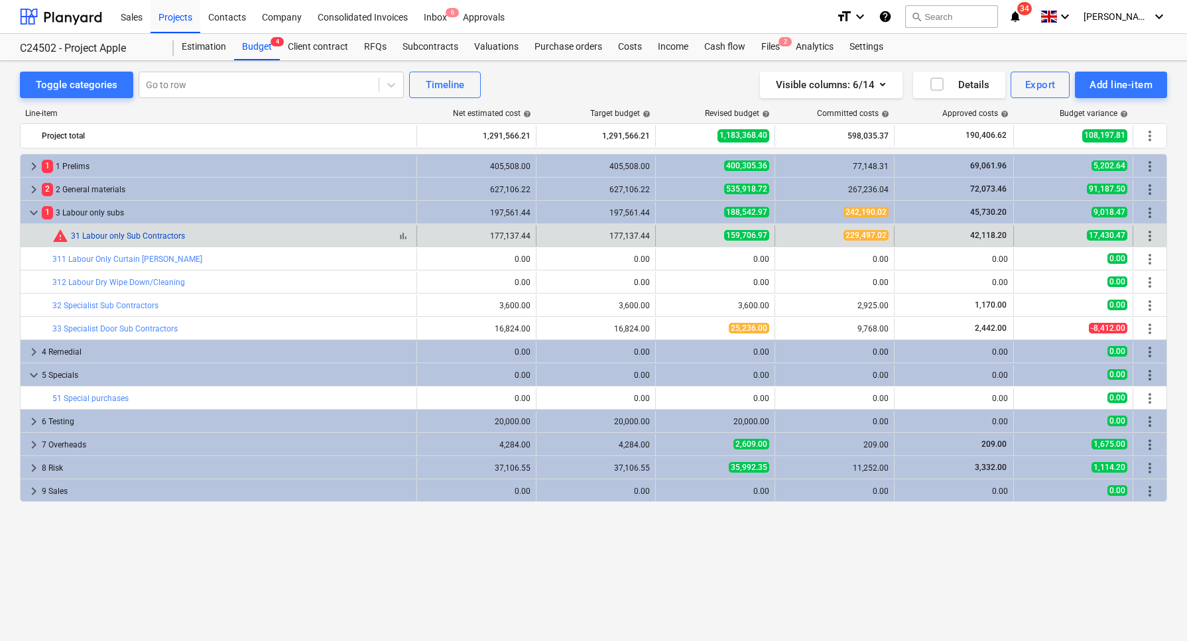
click at [168, 235] on link "31 Labour only Sub Contractors" at bounding box center [128, 235] width 114 height 9
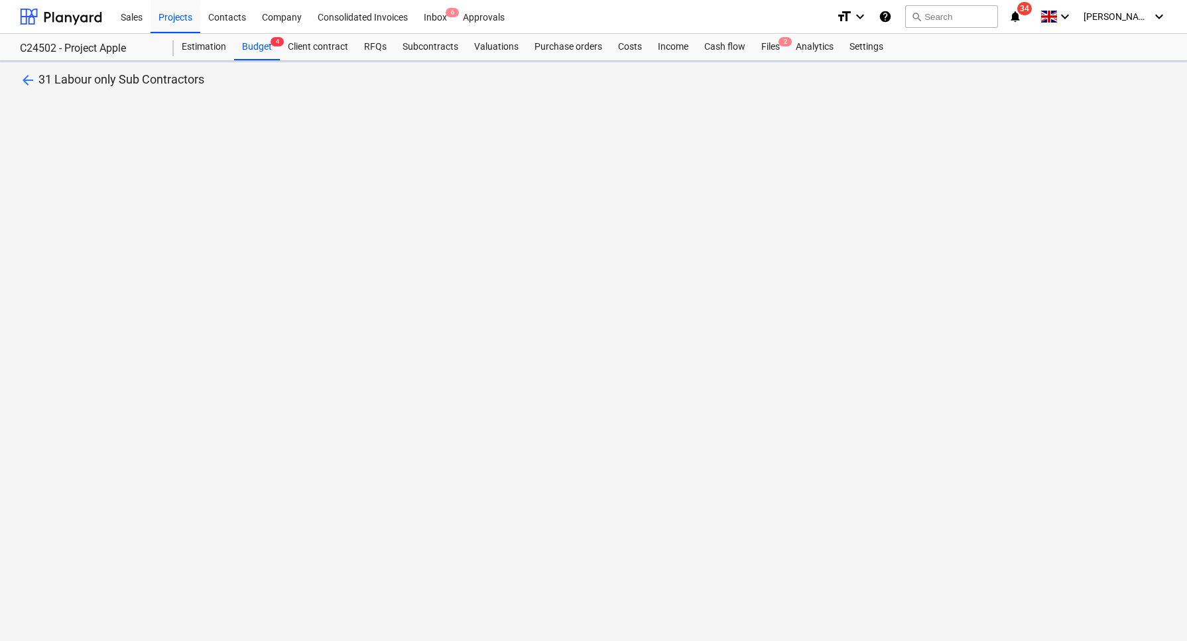
click at [168, 235] on div "arrow_back 31 Labour only Sub Contractors" at bounding box center [593, 351] width 1187 height 580
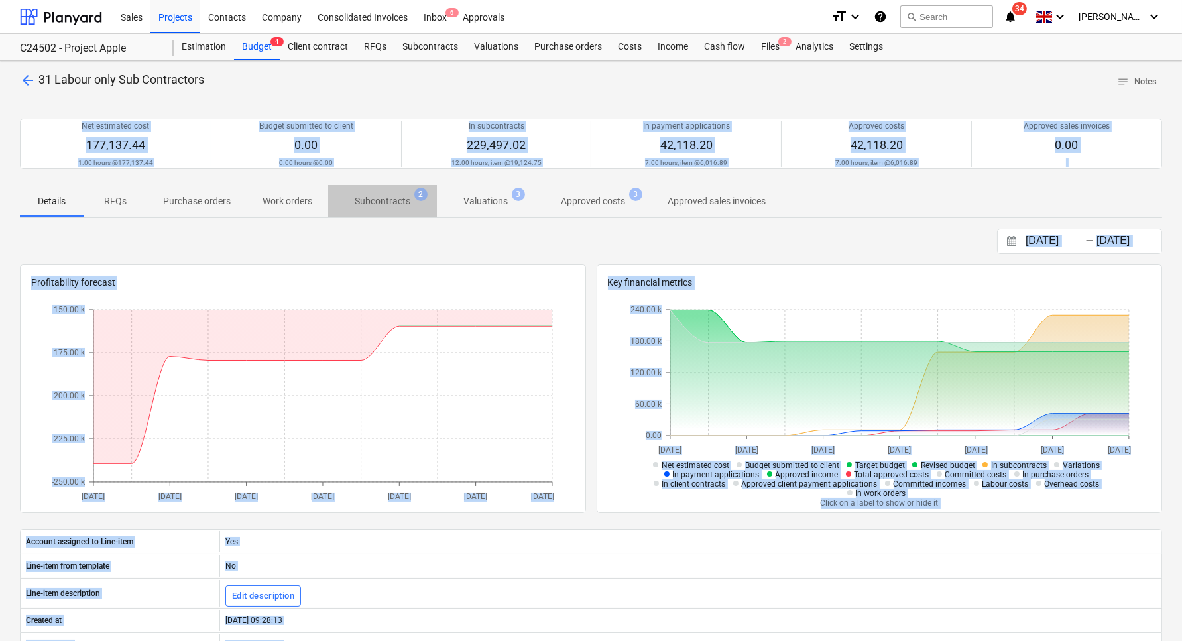
click at [383, 200] on p "Subcontracts" at bounding box center [383, 201] width 56 height 14
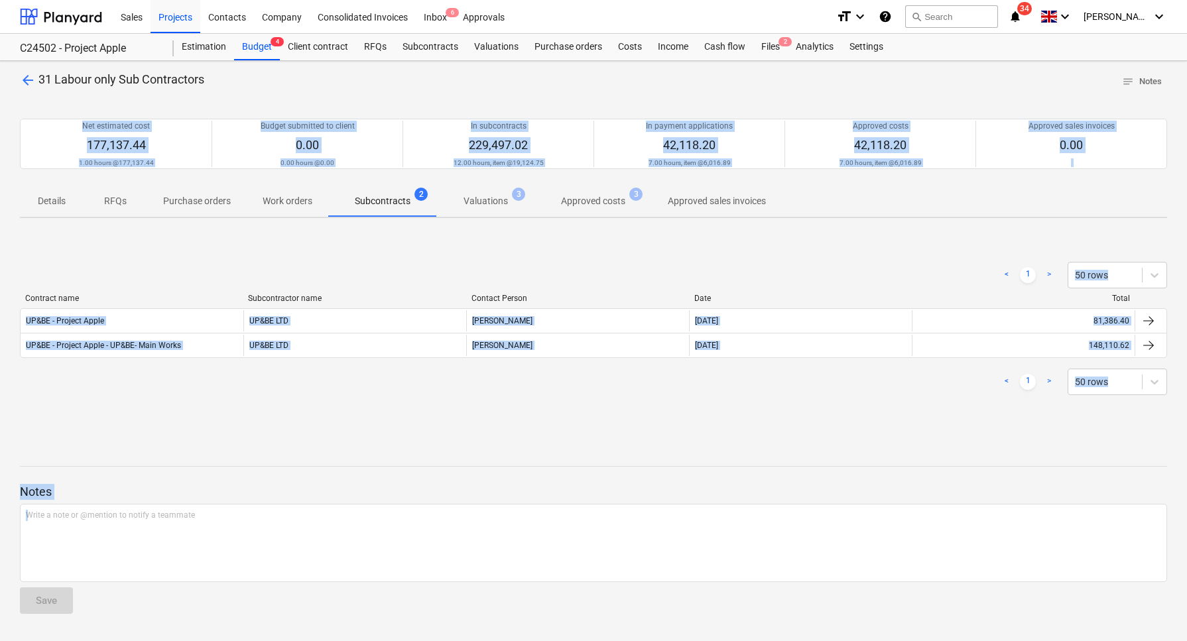
click at [343, 404] on div "< 1 > 50 rows Contract name Subcontractor name Contact Person Date Total UP&BE …" at bounding box center [593, 328] width 1147 height 165
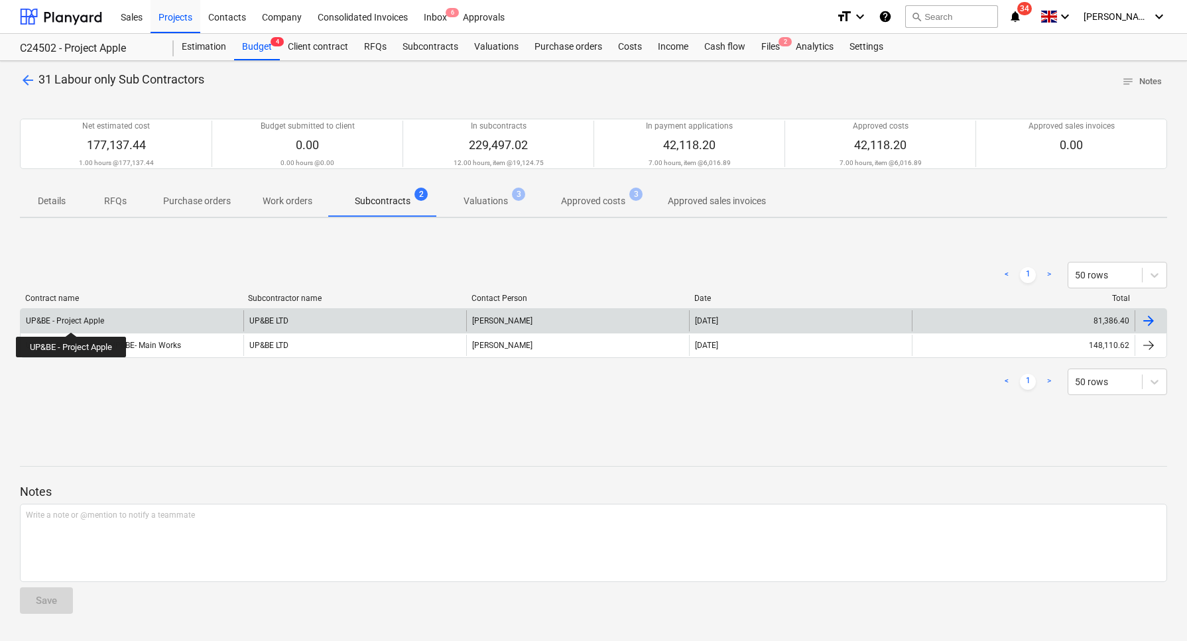
click at [72, 320] on div "UP&BE - Project Apple" at bounding box center [65, 320] width 78 height 9
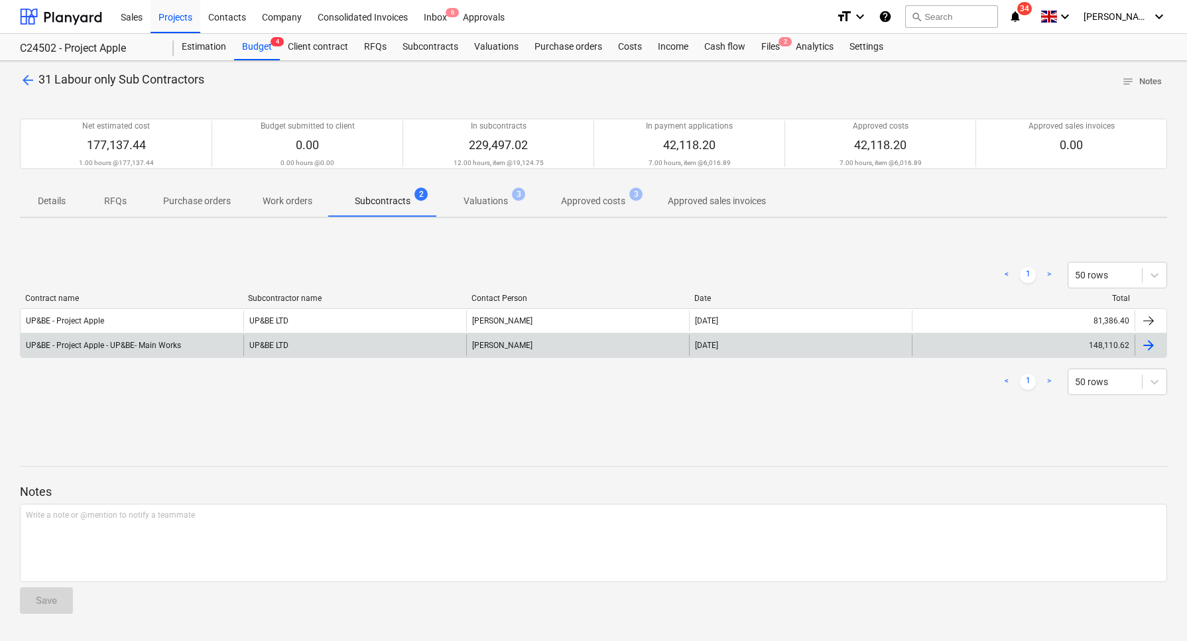
click at [204, 340] on div "UP&BE - Project Apple - UP&BE- Main Works" at bounding box center [132, 345] width 223 height 21
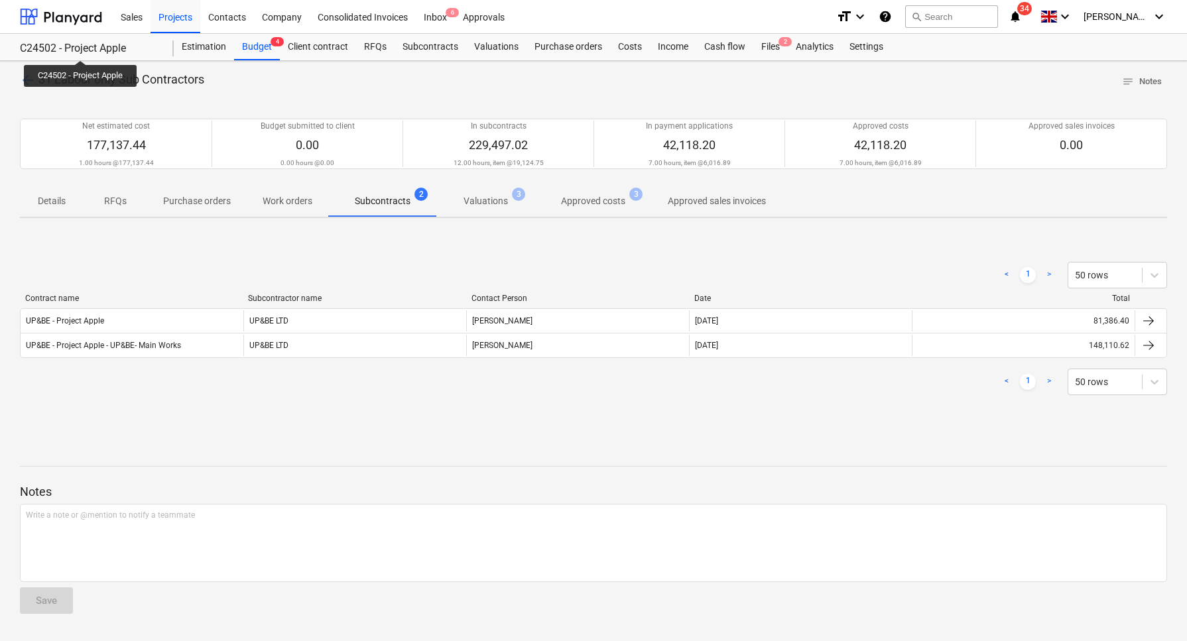
click at [82, 48] on div "C24502 - Project Apple" at bounding box center [89, 49] width 138 height 14
click at [422, 50] on div "Subcontracts" at bounding box center [431, 47] width 72 height 27
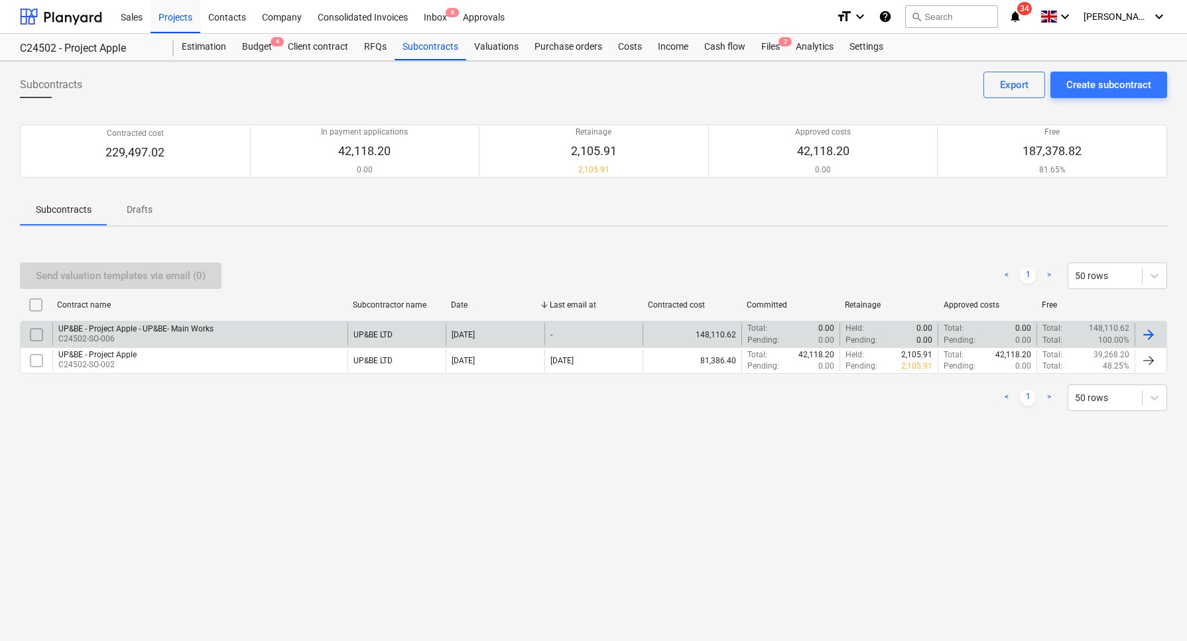
click at [97, 341] on p "C24502-SO-006" at bounding box center [135, 339] width 155 height 11
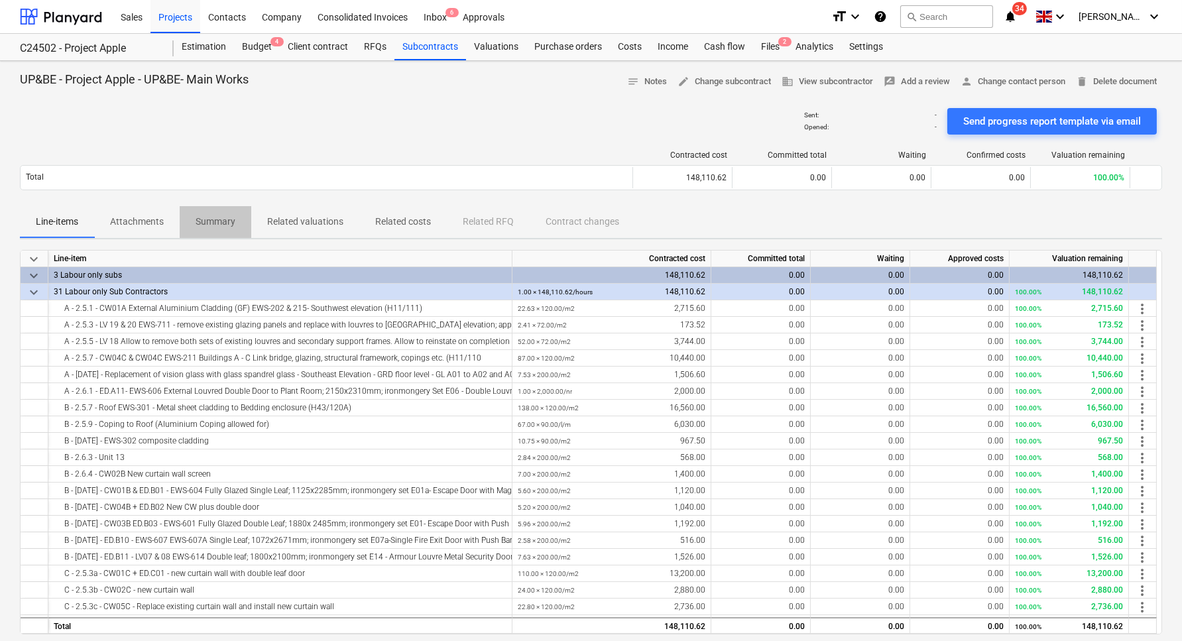
click at [219, 230] on span "Summary" at bounding box center [216, 222] width 72 height 22
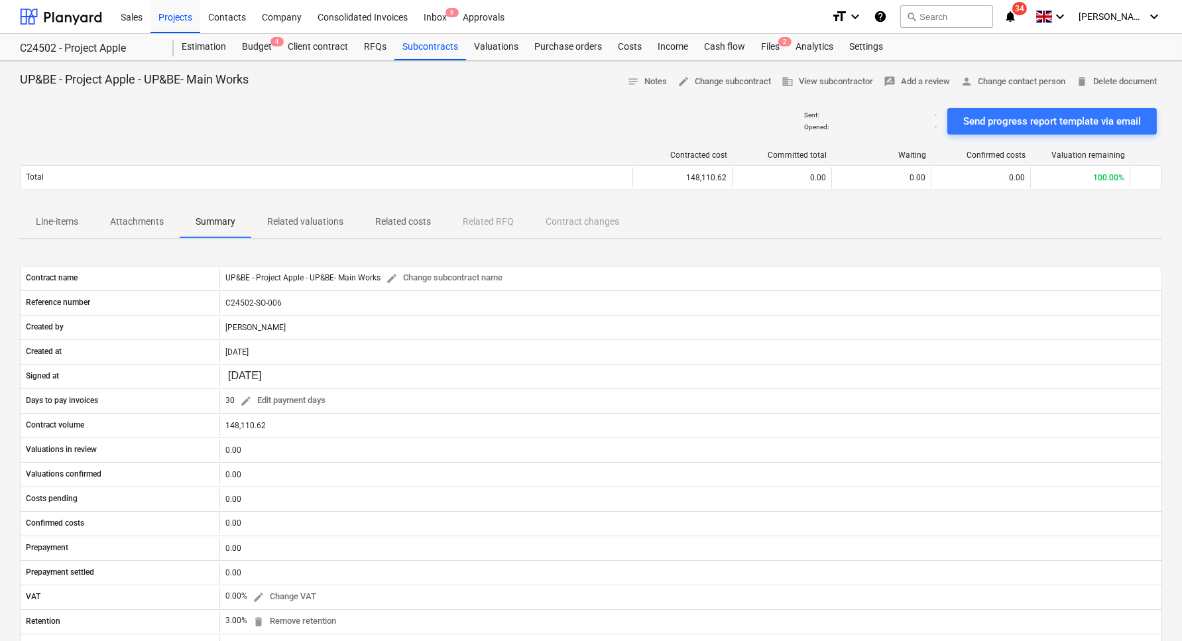
click at [118, 223] on p "Attachments" at bounding box center [137, 222] width 54 height 14
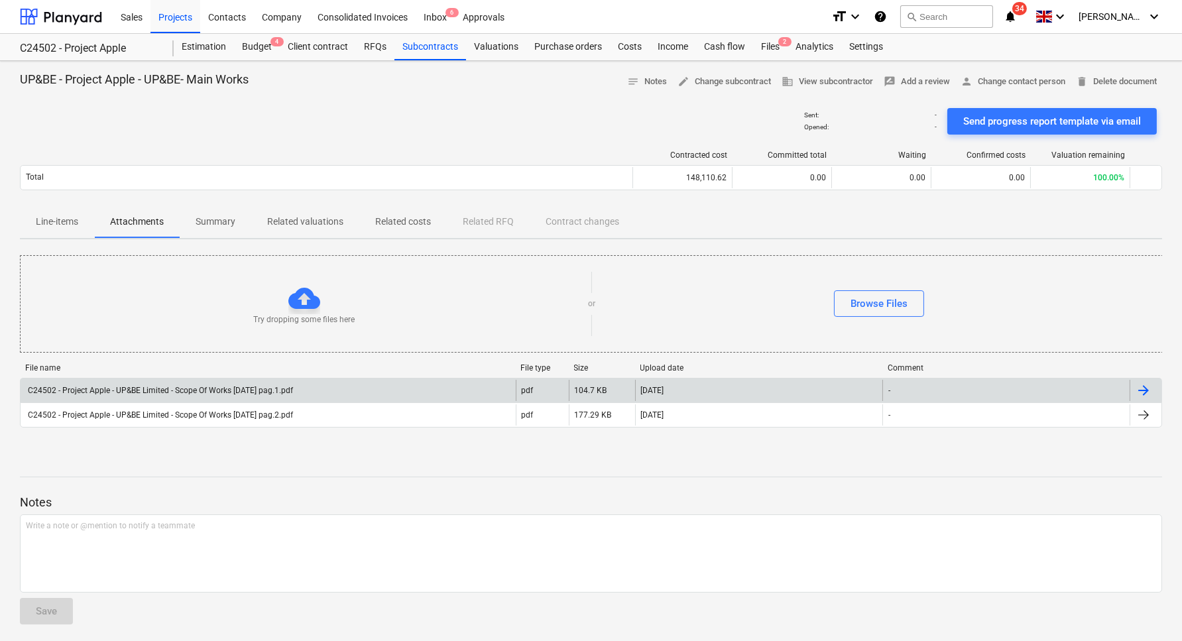
click at [193, 389] on div "C24502 - Project Apple - UP&BE Limited - Scope Of Works [DATE] pag.1.pdf" at bounding box center [159, 390] width 267 height 9
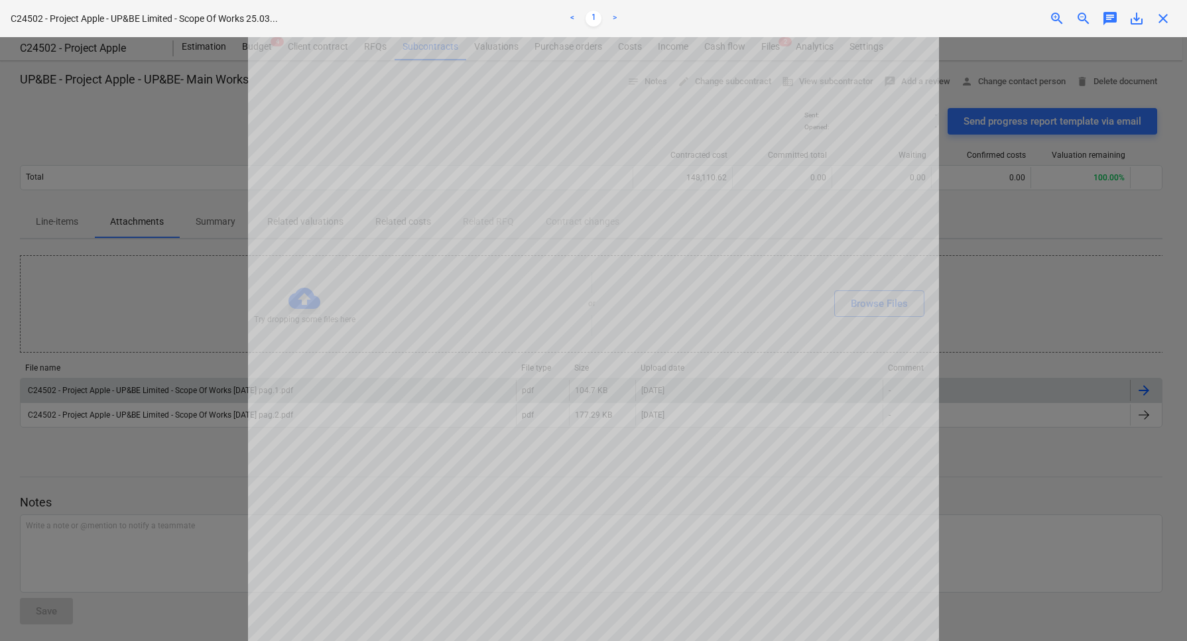
click at [197, 419] on div at bounding box center [593, 339] width 1187 height 604
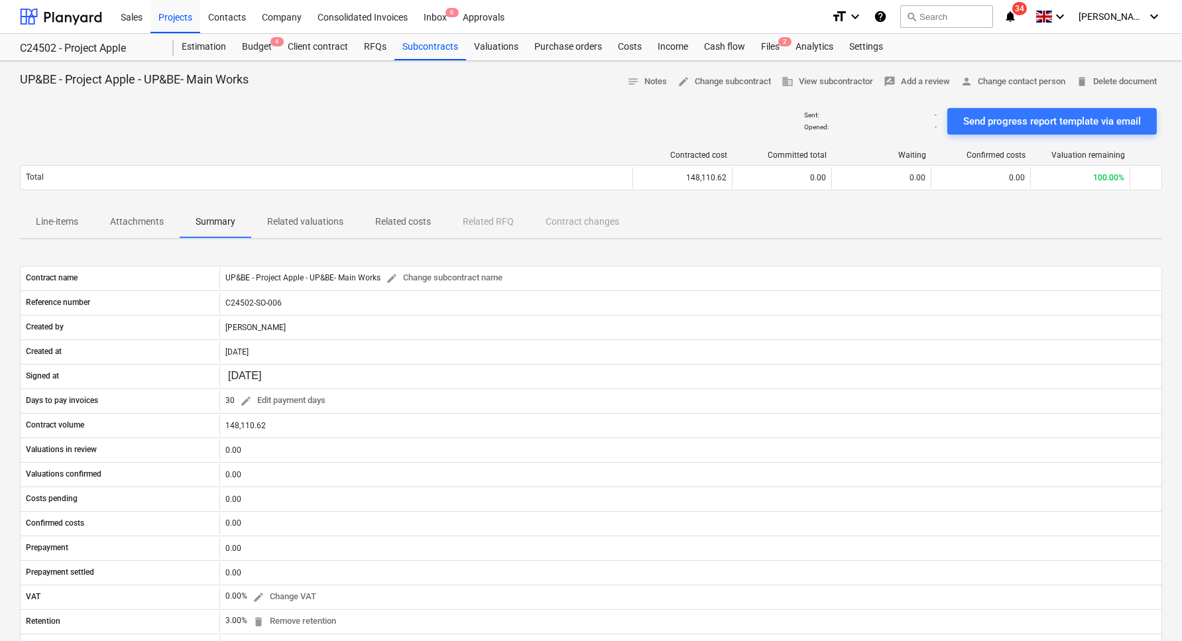
click at [158, 224] on p "Attachments" at bounding box center [137, 222] width 54 height 14
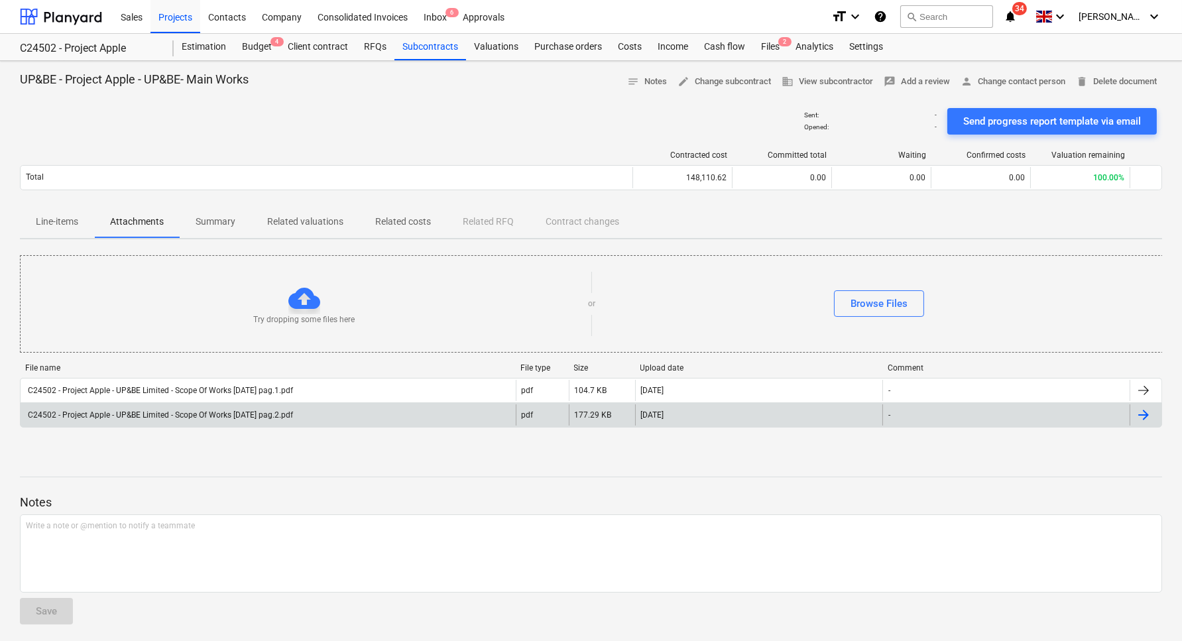
click at [151, 418] on div "C24502 - Project Apple - UP&BE Limited - Scope Of Works [DATE] pag.2.pdf" at bounding box center [159, 414] width 267 height 9
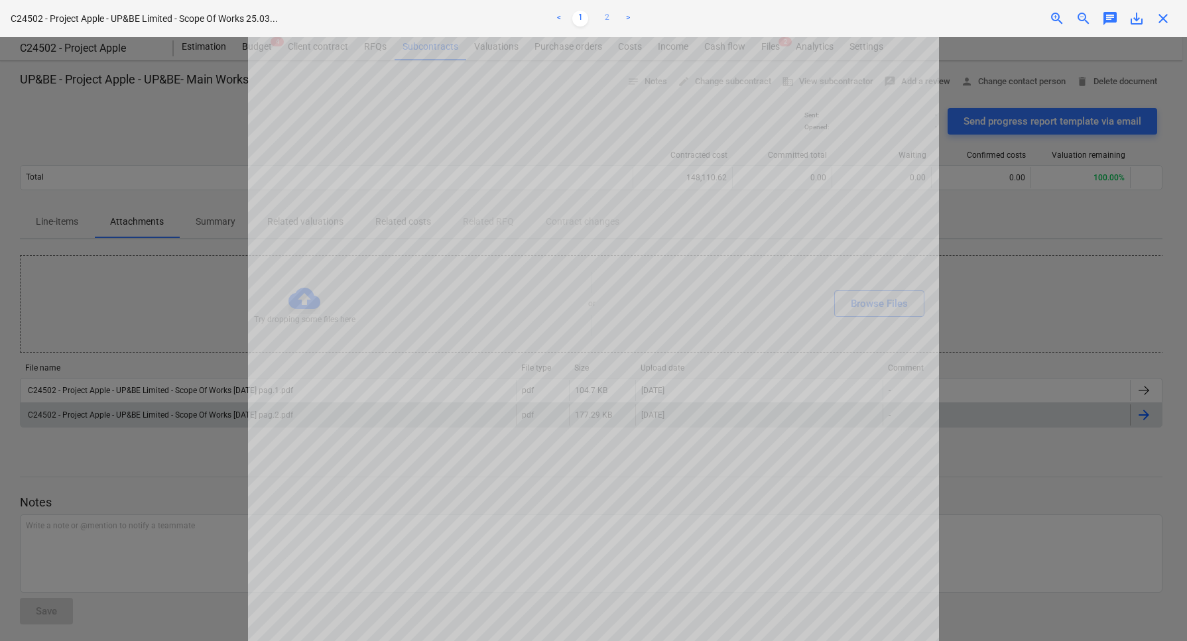
click at [605, 14] on link "2" at bounding box center [607, 19] width 16 height 16
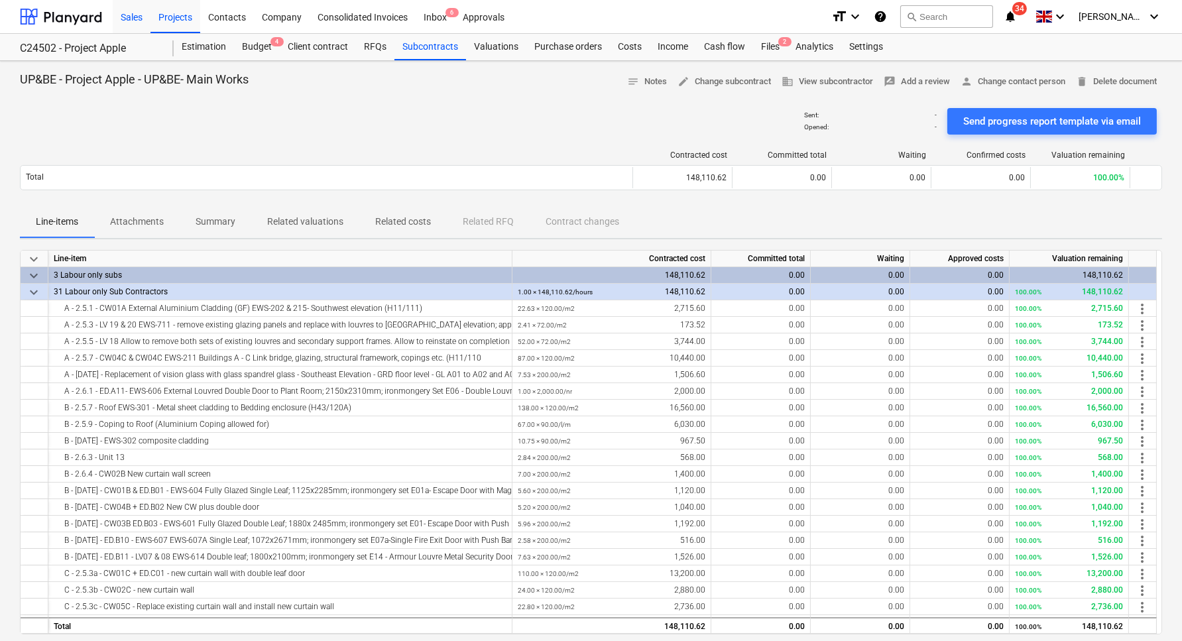
click at [126, 10] on div "Sales" at bounding box center [132, 16] width 38 height 34
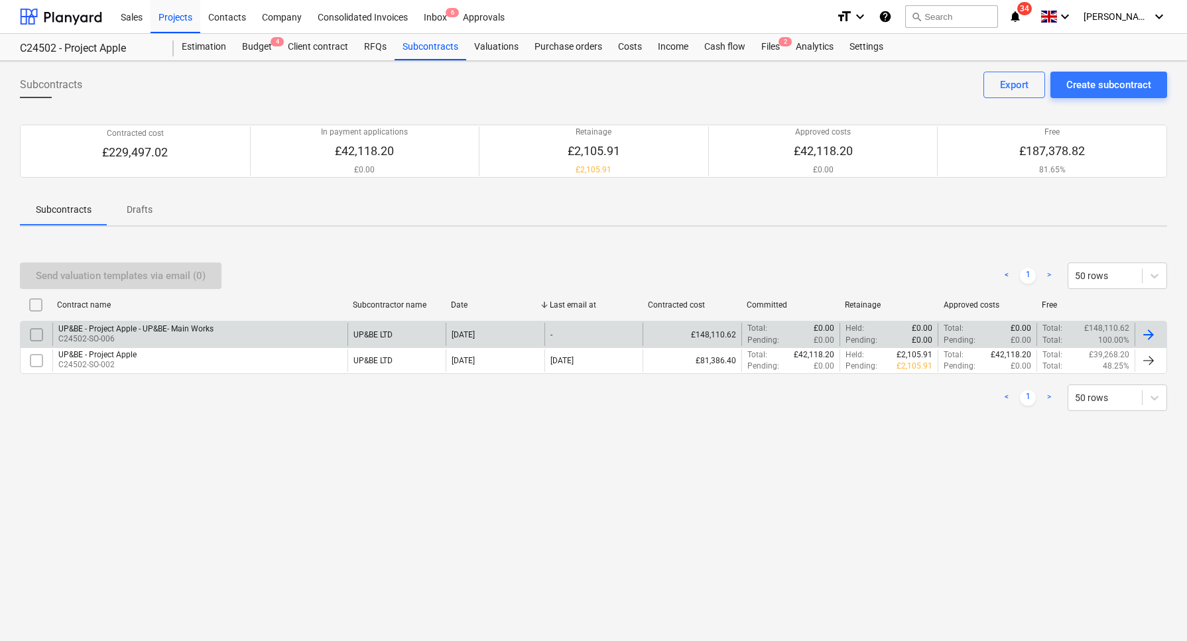
click at [97, 339] on p "C24502-SO-006" at bounding box center [135, 339] width 155 height 11
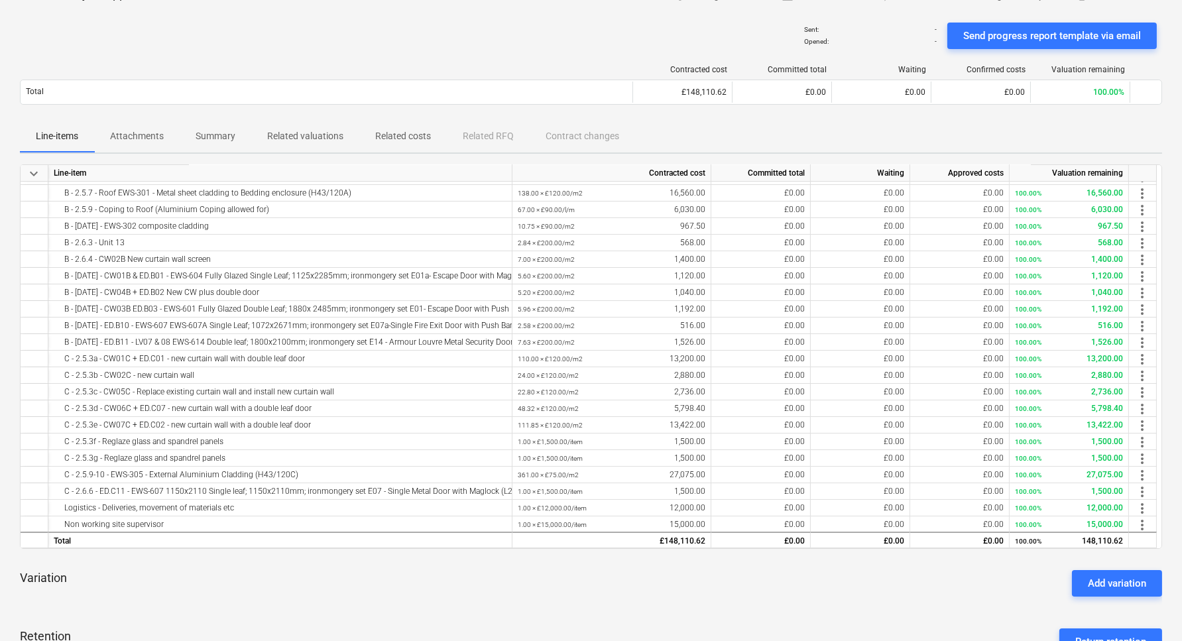
scroll to position [83, 0]
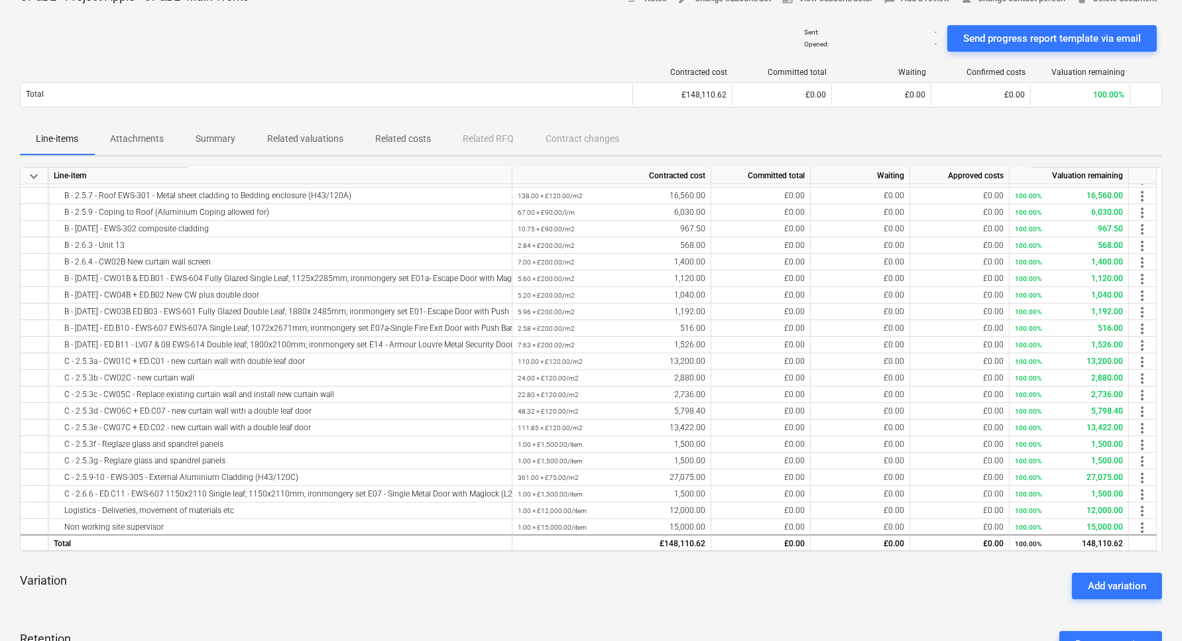
click at [97, 339] on div "keyboard_arrow_down Line-item Contracted cost Committed total Waiting Approved …" at bounding box center [591, 359] width 1143 height 385
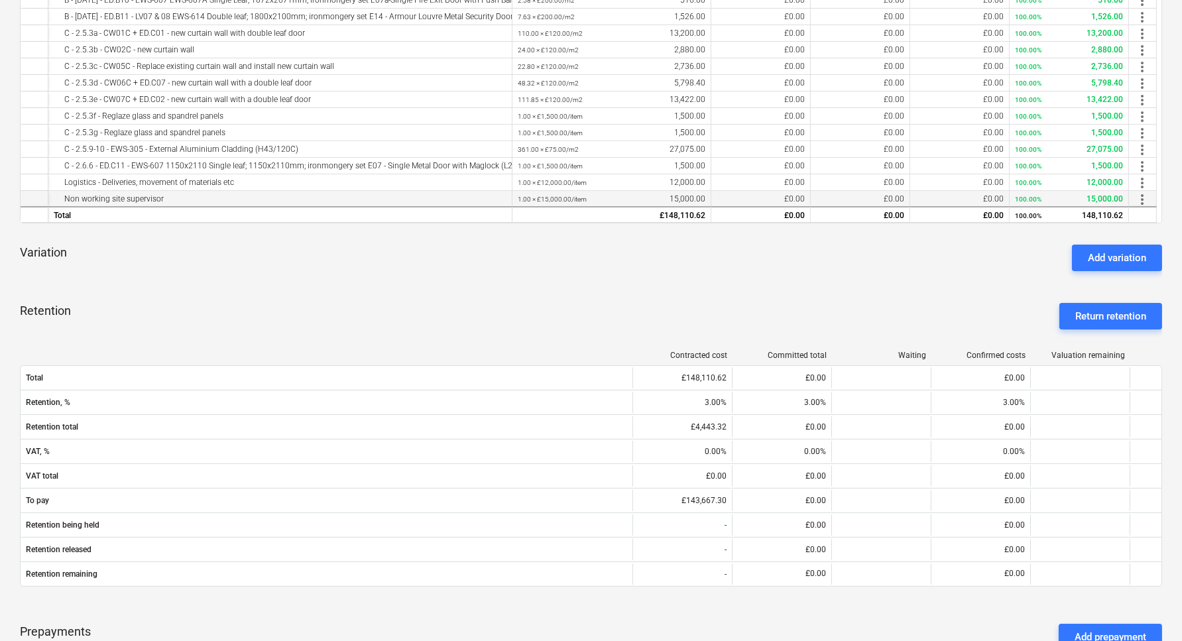
scroll to position [0, 0]
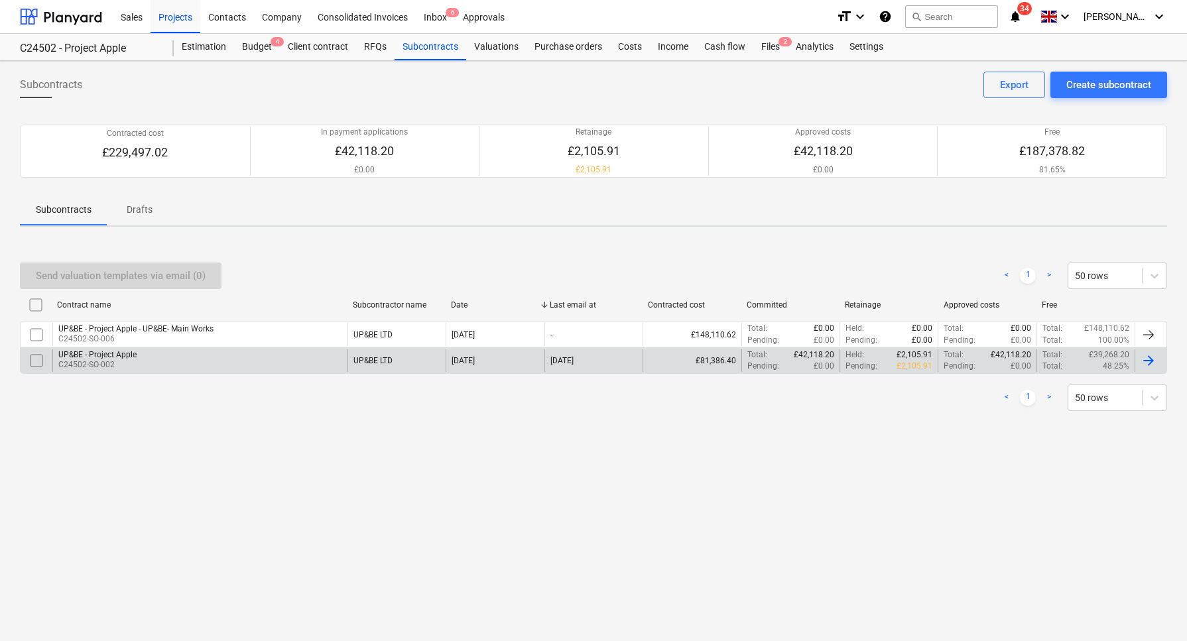
click at [121, 352] on div "UP&BE - Project Apple" at bounding box center [97, 354] width 78 height 9
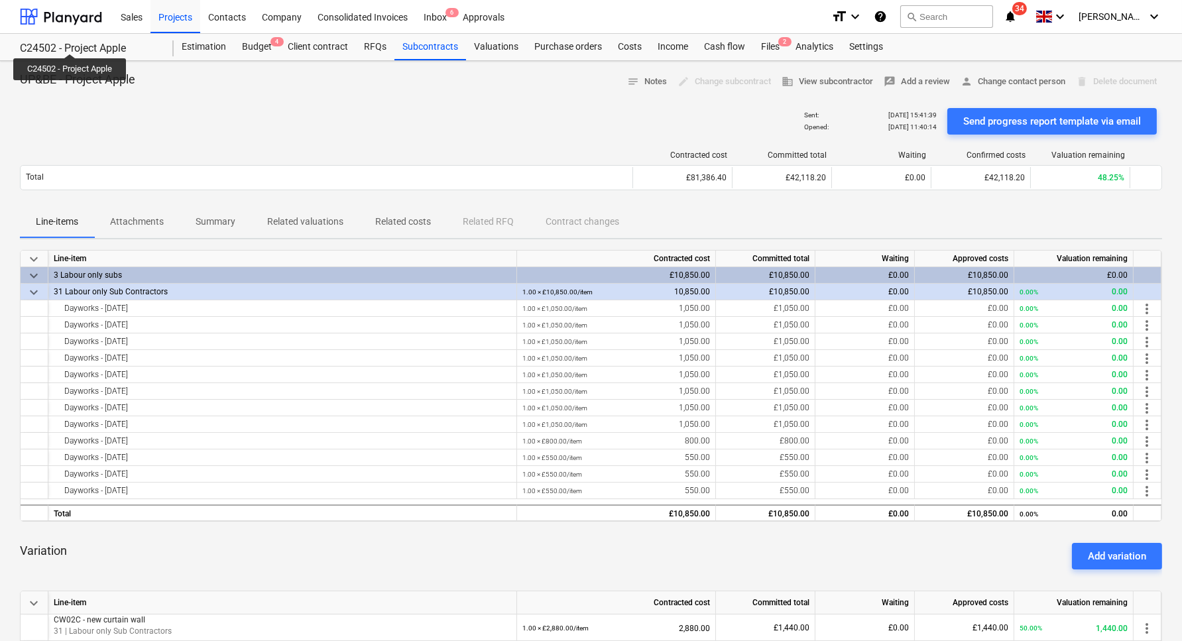
click at [74, 42] on div "C24502 - Project Apple" at bounding box center [89, 49] width 138 height 14
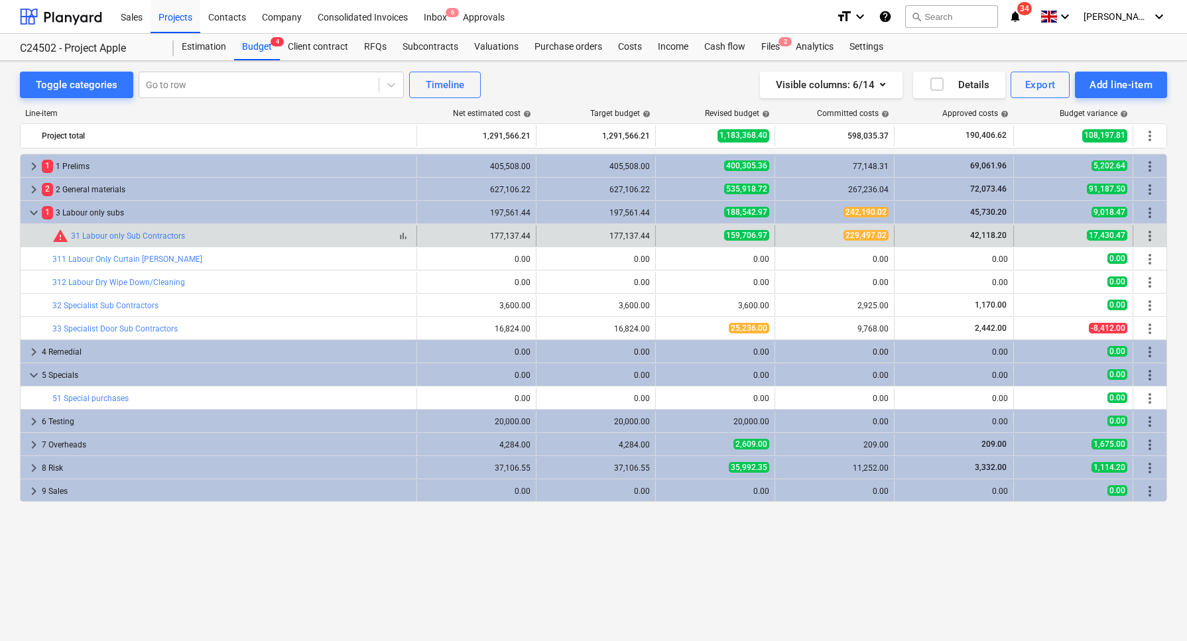
click at [155, 228] on div "warning 31 Labour only Sub Contractors" at bounding box center [118, 236] width 133 height 16
click at [156, 233] on link "31 Labour only Sub Contractors" at bounding box center [128, 235] width 114 height 9
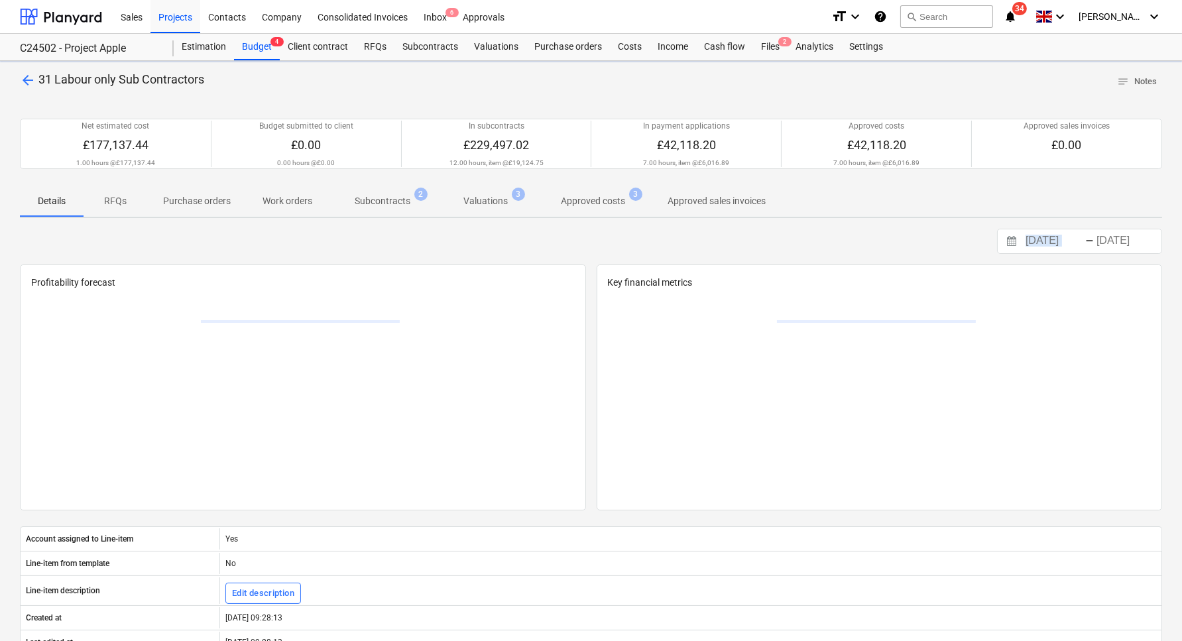
click at [155, 234] on div "25.11.2024 Press the down arrow key to interact with the calendar and select a …" at bounding box center [591, 241] width 1143 height 25
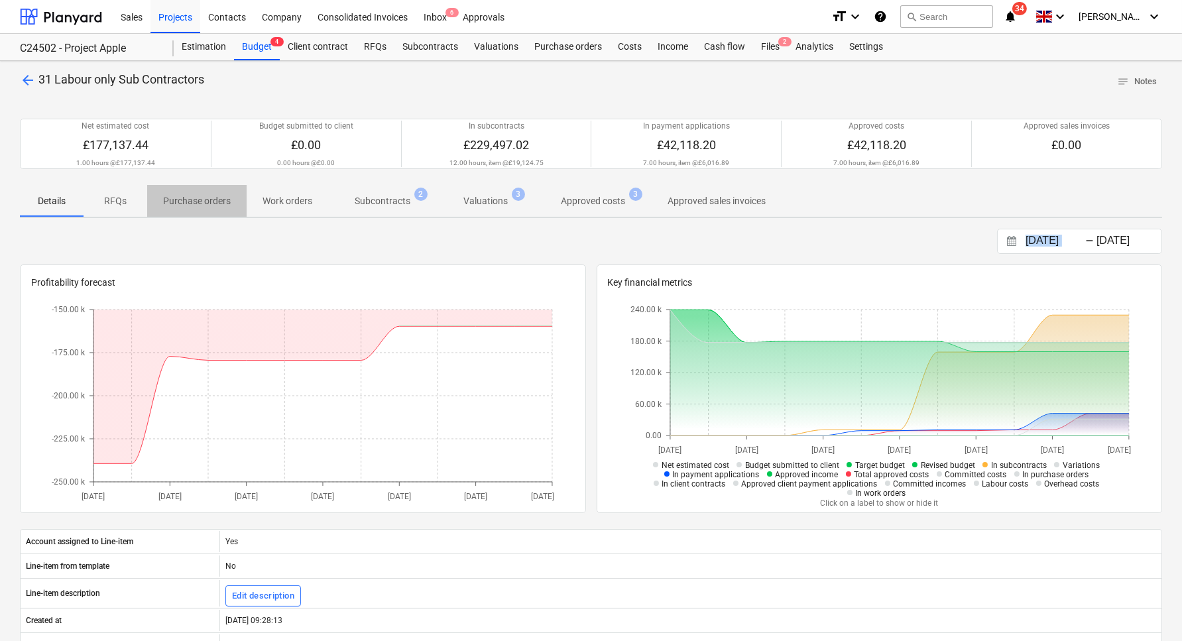
click at [208, 196] on p "Purchase orders" at bounding box center [197, 201] width 68 height 14
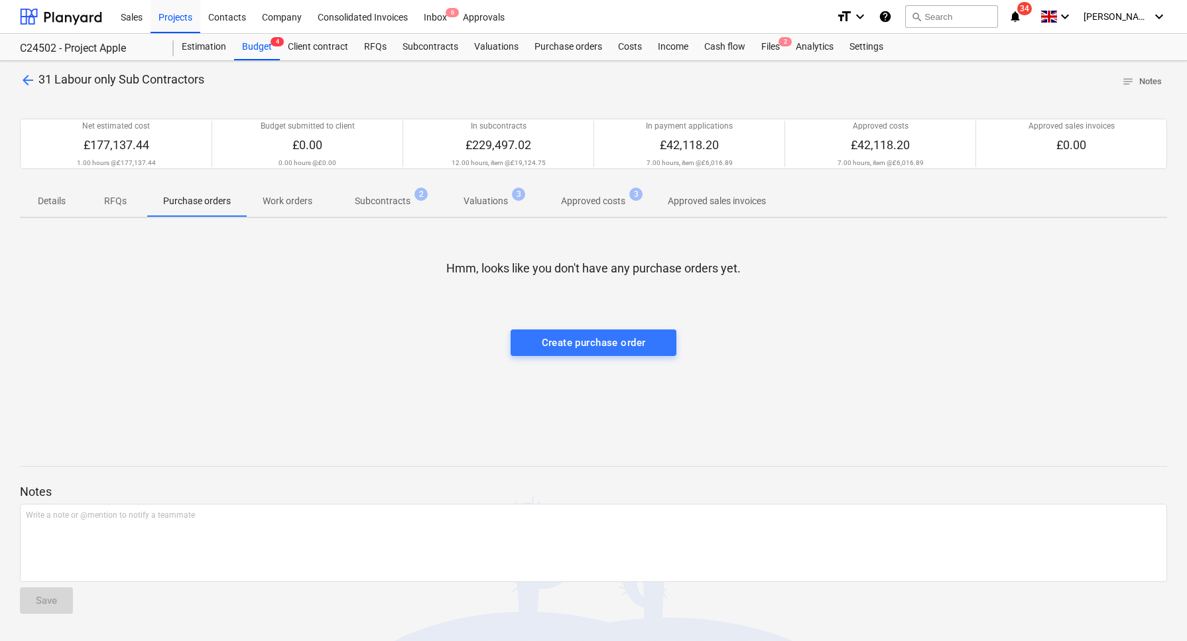
click at [380, 200] on p "Subcontracts" at bounding box center [383, 201] width 56 height 14
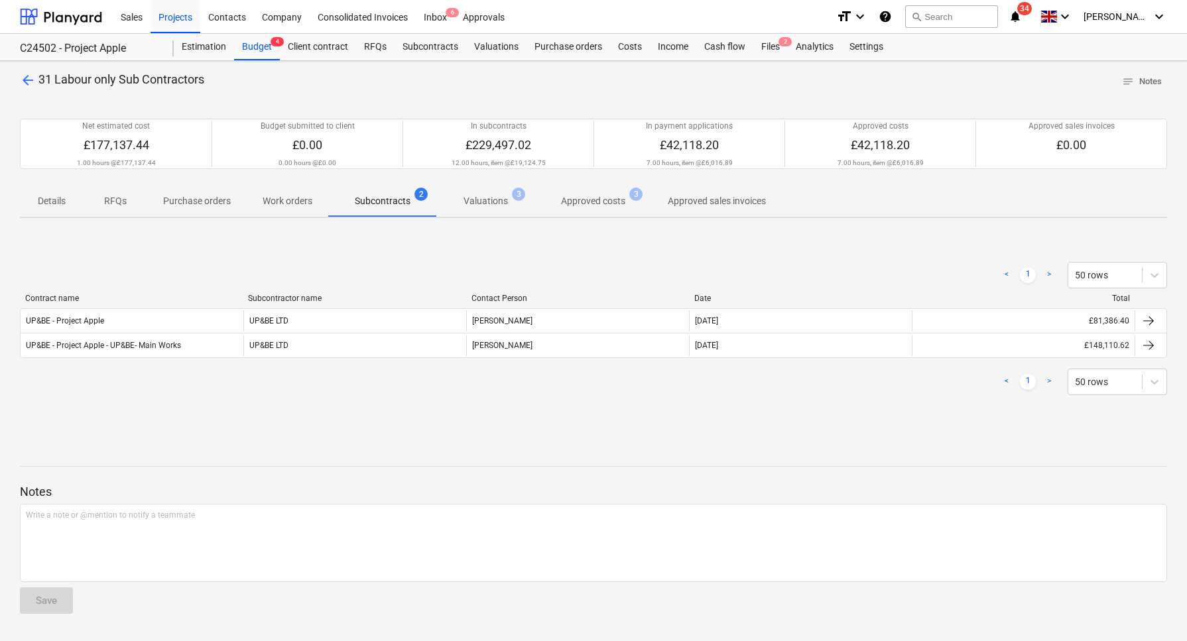
click at [27, 72] on span "arrow_back" at bounding box center [28, 80] width 16 height 16
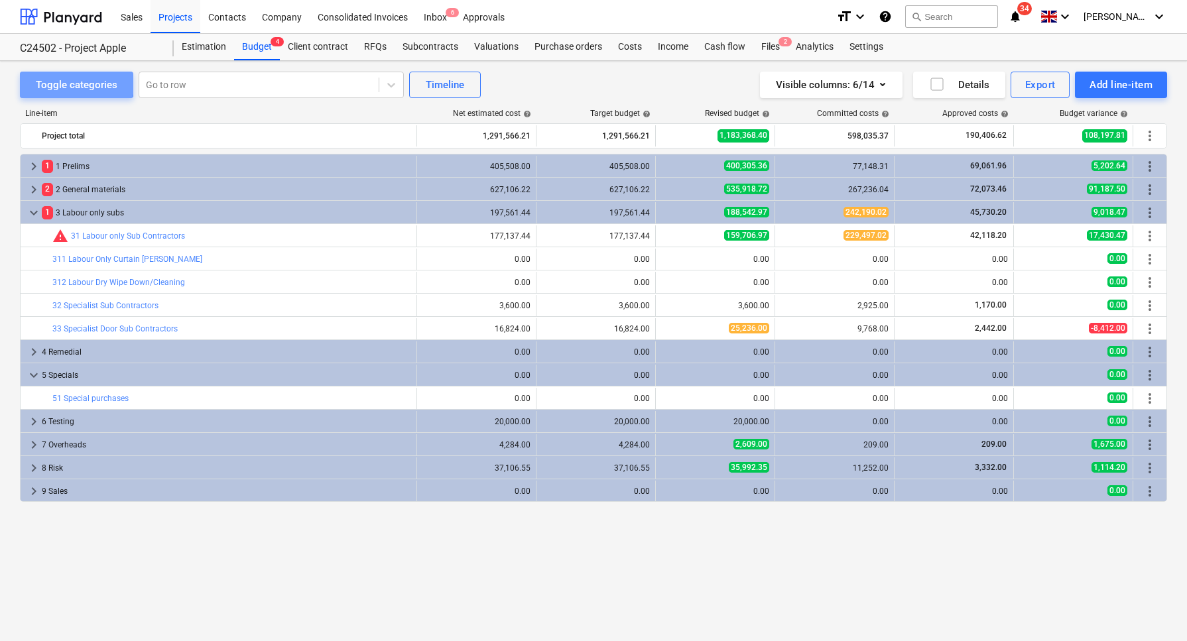
click at [27, 72] on button "Toggle categories" at bounding box center [76, 85] width 113 height 27
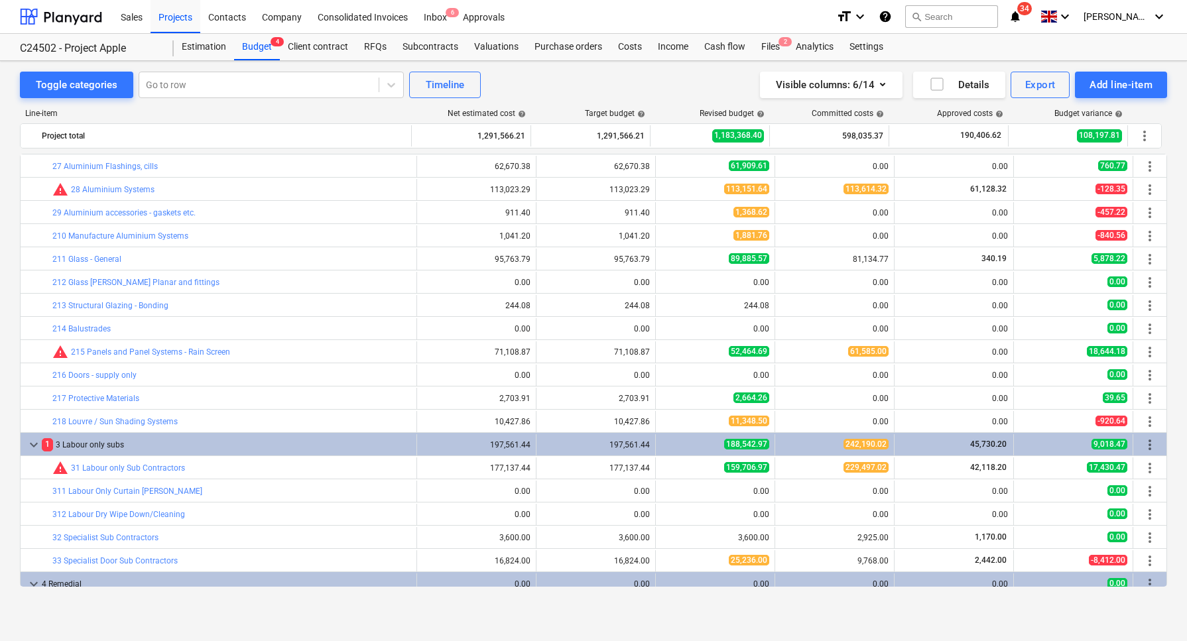
scroll to position [497, 0]
